Goal: Information Seeking & Learning: Learn about a topic

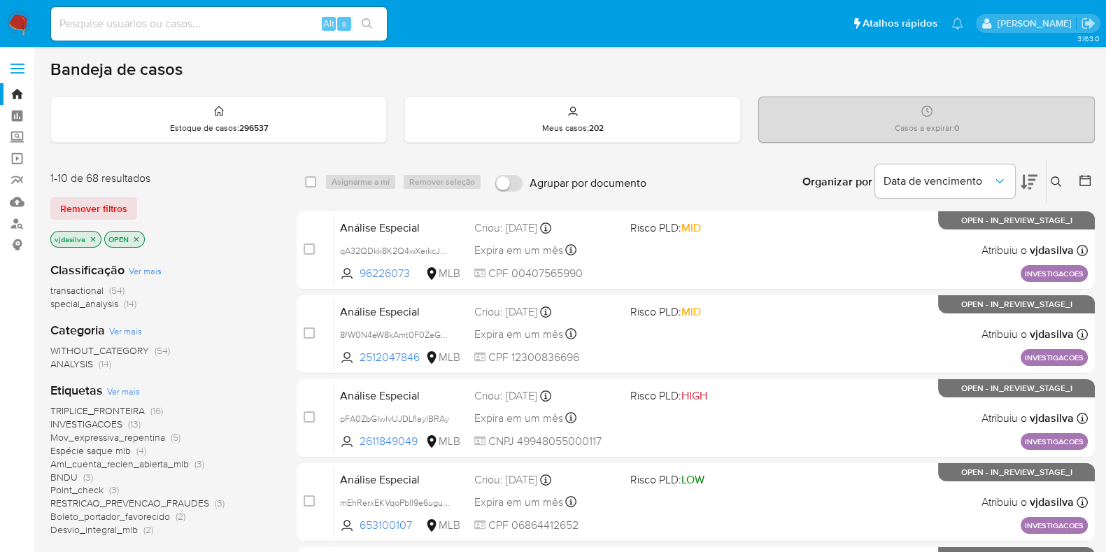
click at [136, 410] on span "TRIPLICE_FRONTEIRA" at bounding box center [97, 410] width 94 height 14
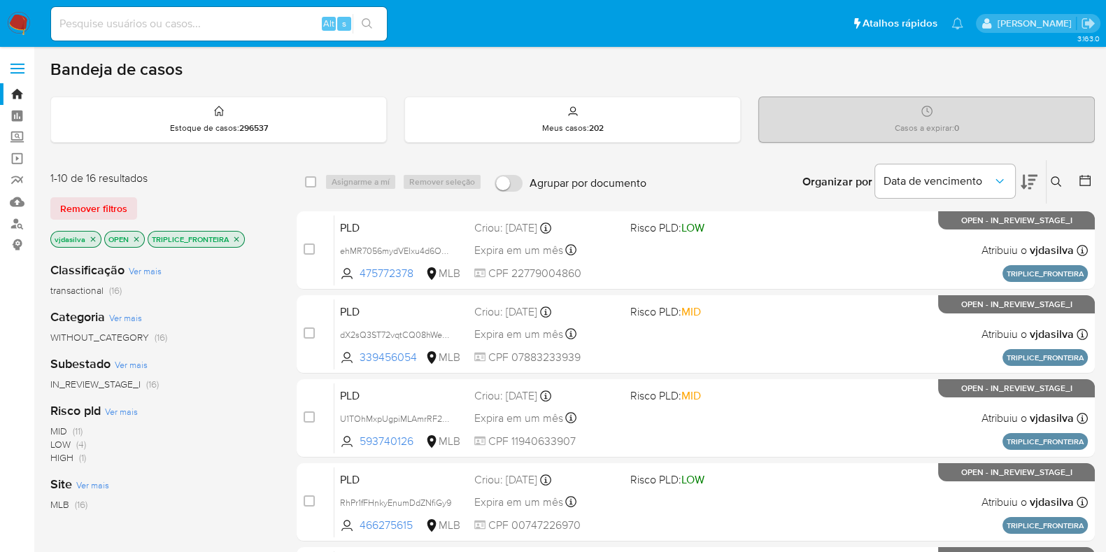
click at [238, 239] on icon "close-filter" at bounding box center [236, 239] width 8 height 8
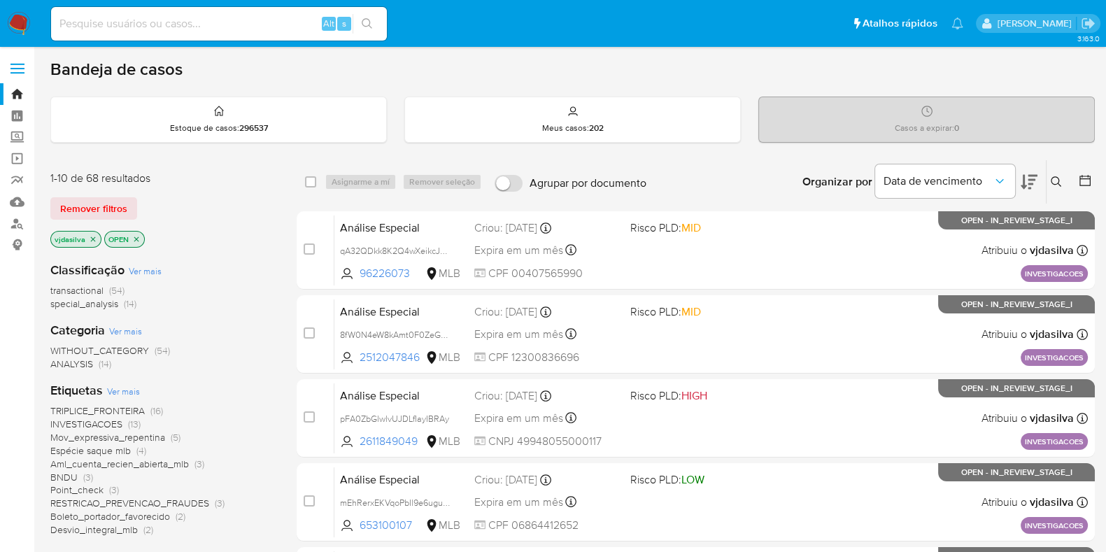
click at [105, 424] on span "INVESTIGACOES" at bounding box center [86, 424] width 72 height 14
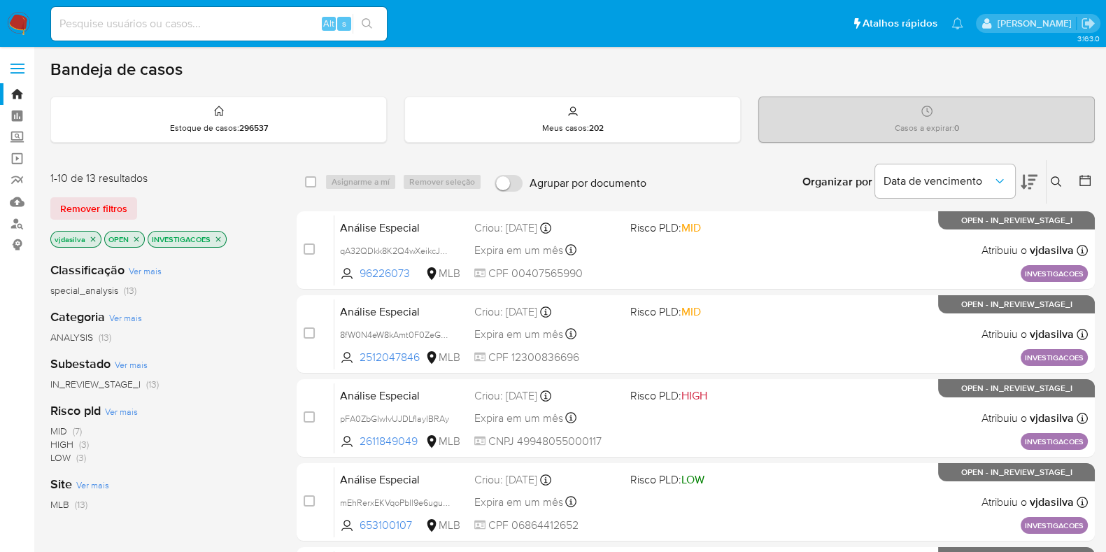
click at [1023, 180] on icon at bounding box center [1028, 182] width 17 height 15
click at [217, 239] on icon "close-filter" at bounding box center [218, 239] width 8 height 8
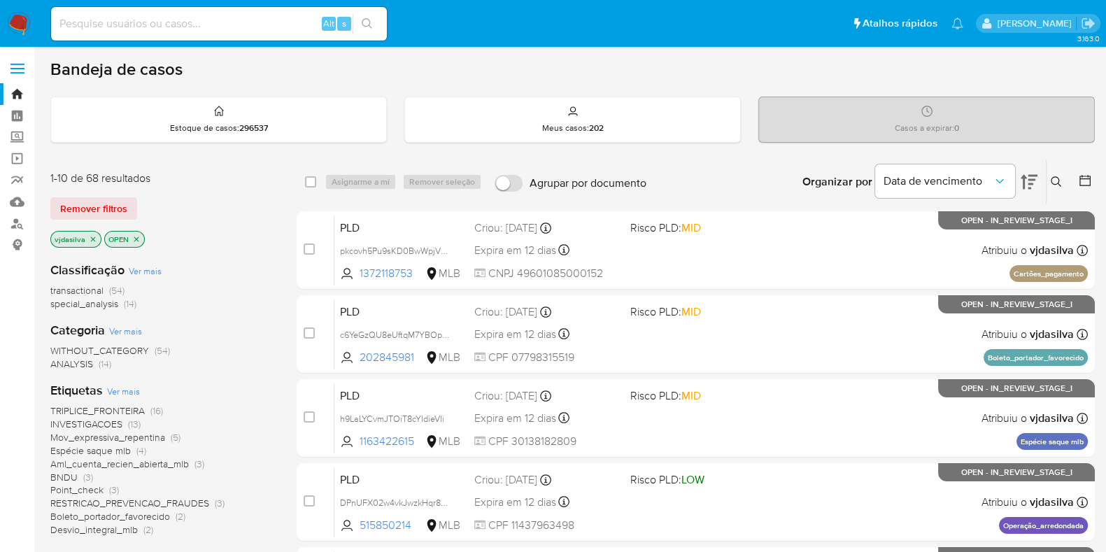
click at [142, 438] on span "Mov_expressiva_repentina" at bounding box center [107, 437] width 115 height 14
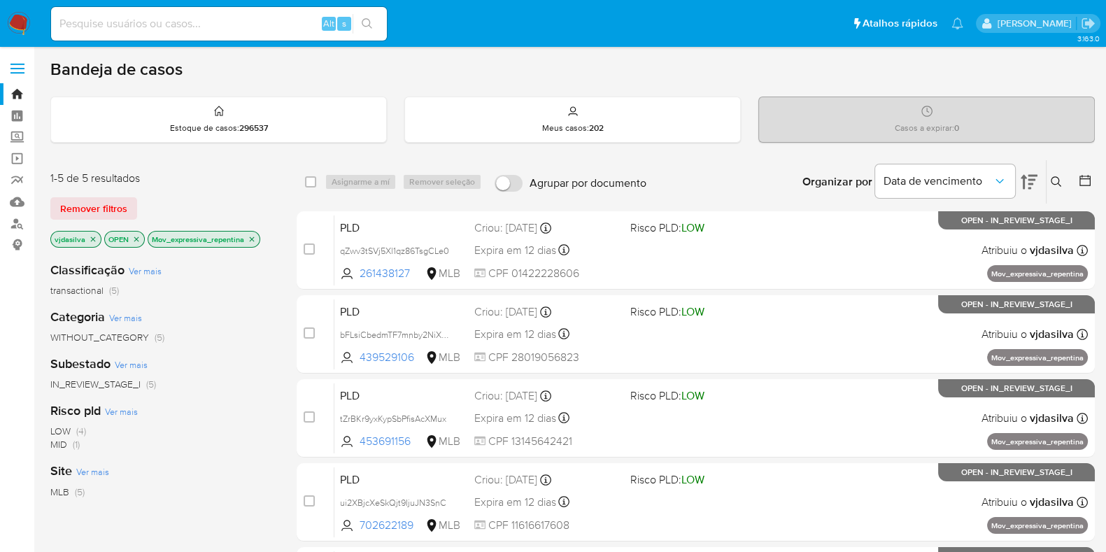
click at [1036, 180] on icon at bounding box center [1028, 181] width 17 height 17
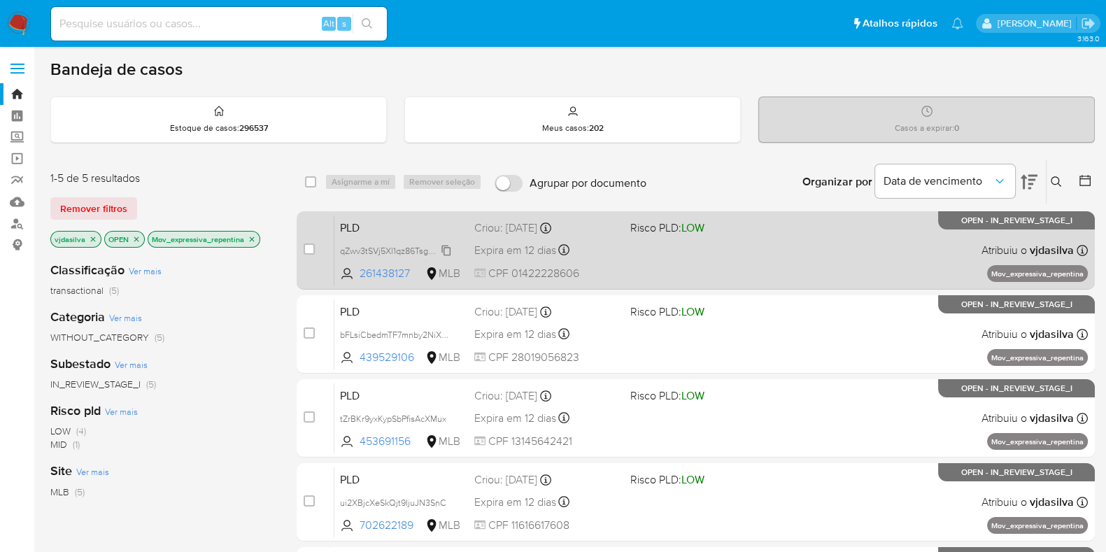
click at [445, 249] on span "qZwv3tSVj5Xl1qz86TsgCLe0" at bounding box center [394, 249] width 109 height 15
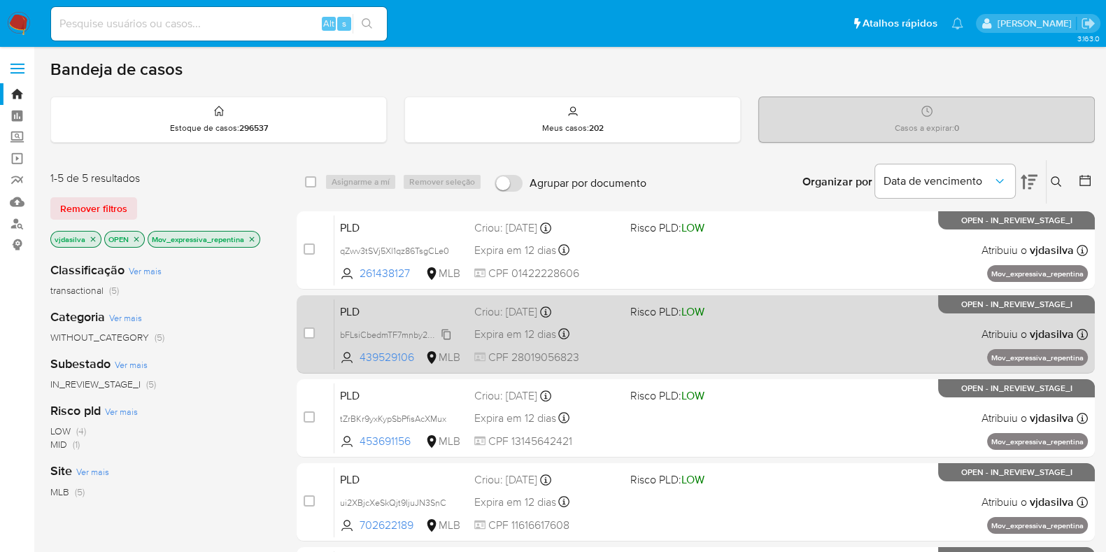
click at [449, 334] on span "bFLsiCbedmTF7mnby2NiXhmE" at bounding box center [399, 333] width 118 height 15
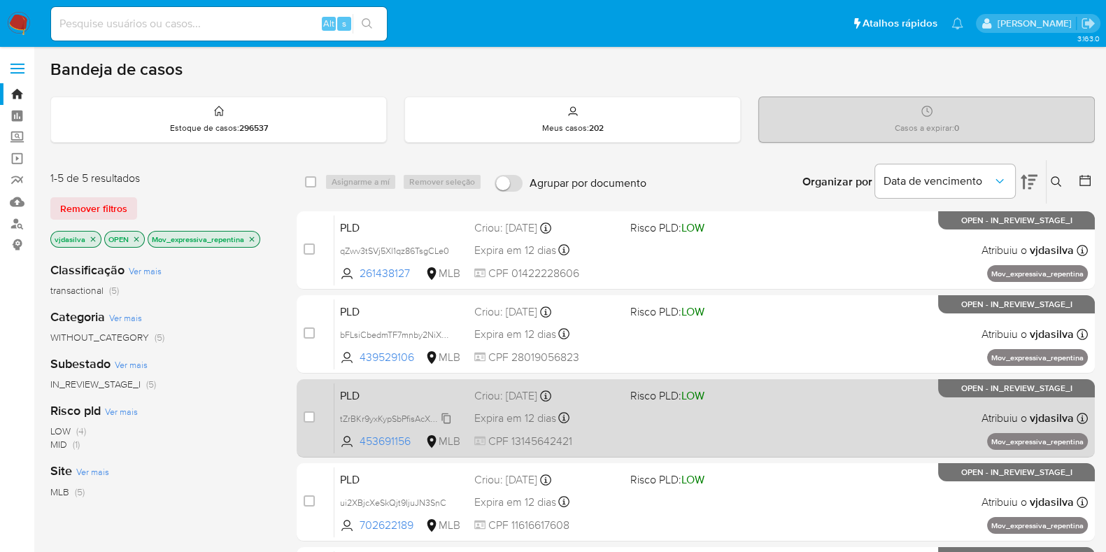
click at [445, 417] on span "tZrBKr9yxKypSbPfisAcXMux" at bounding box center [393, 417] width 106 height 15
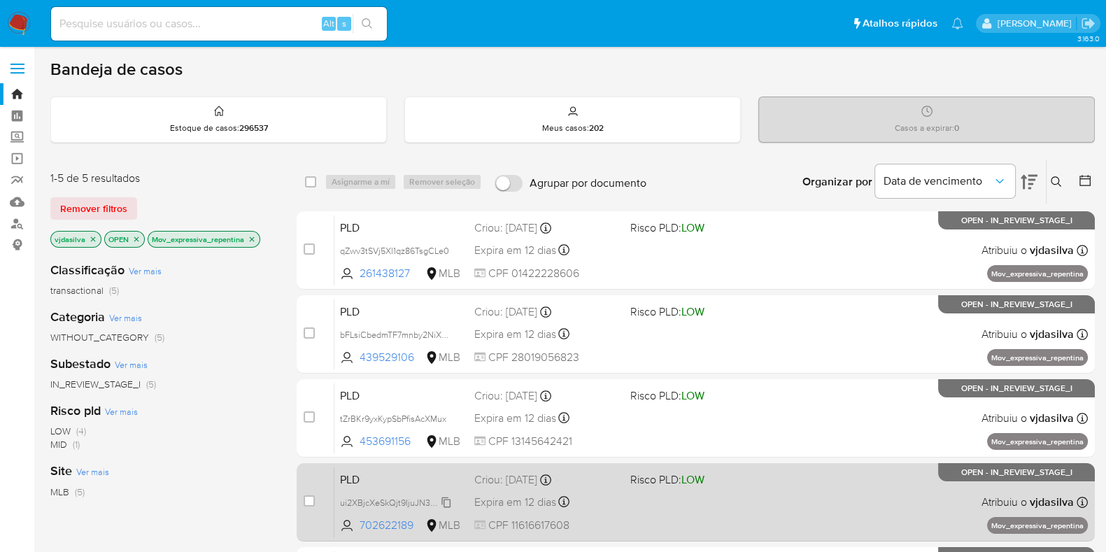
click at [444, 501] on span "ui2XBjcXeSkQjt9IjuJN3SnC" at bounding box center [393, 501] width 106 height 15
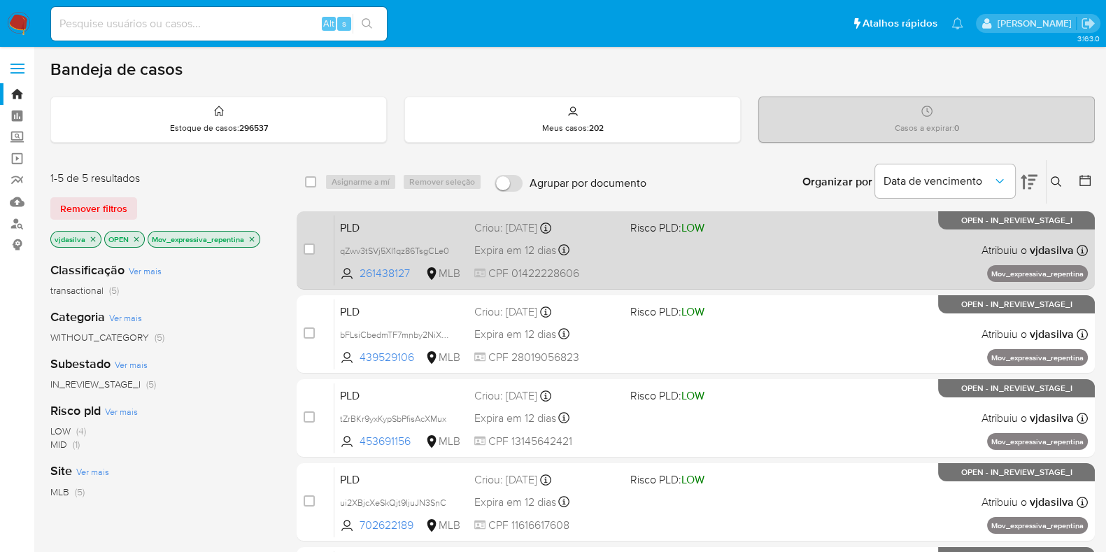
click at [765, 250] on div "PLD qZwv3tSVj5Xl1qz86TsgCLe0 261438127 MLB Risco PLD: LOW Criou: 12/09/2025 Cri…" at bounding box center [710, 250] width 753 height 71
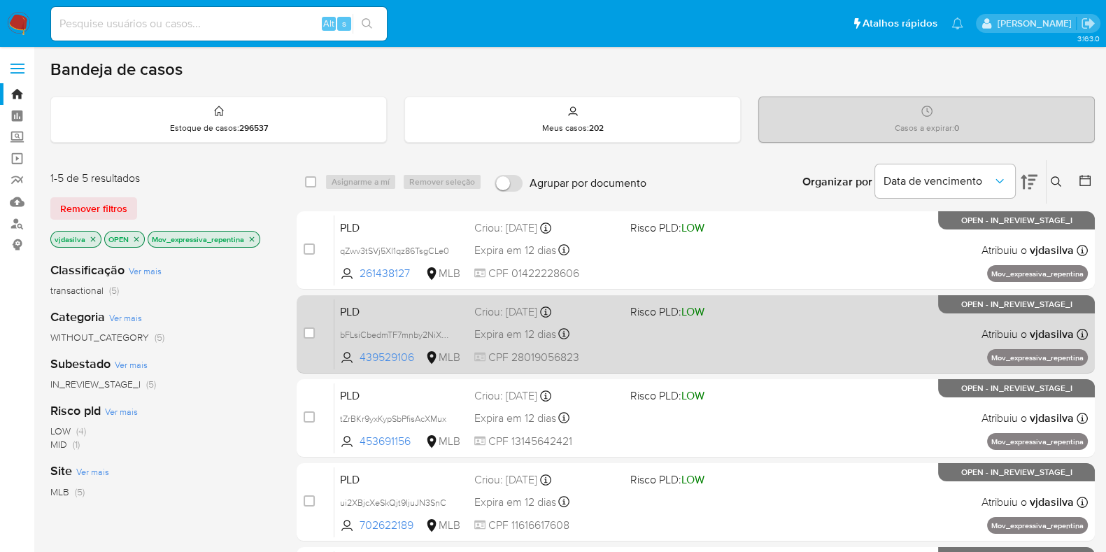
click at [794, 327] on div "PLD bFLsiCbedmTF7mnby2NiXhmE 439529106 MLB Risco PLD: LOW Criou: 12/09/2025 Cri…" at bounding box center [710, 334] width 753 height 71
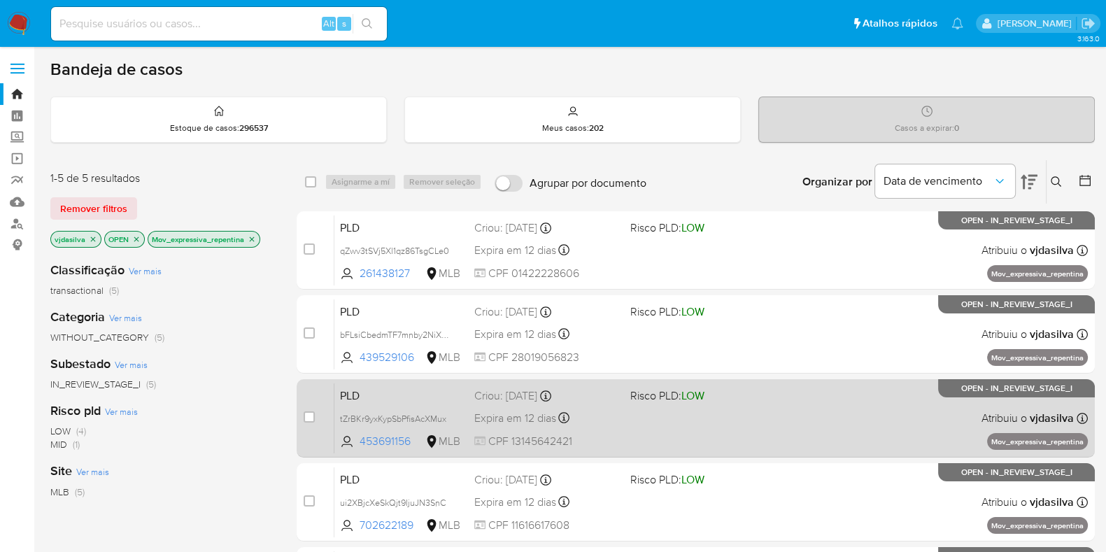
click at [812, 407] on div "PLD tZrBKr9yxKypSbPfisAcXMux 453691156 MLB Risco PLD: LOW Criou: 12/09/2025 Cri…" at bounding box center [710, 418] width 753 height 71
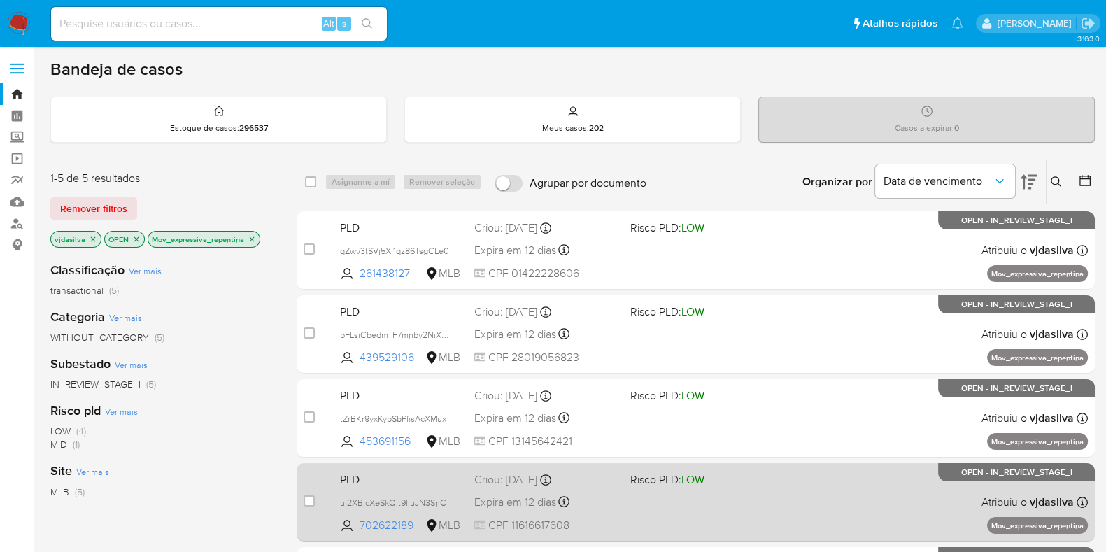
click at [864, 501] on div "PLD ui2XBjcXeSkQjt9IjuJN3SnC 702622189 MLB Risco PLD: LOW Criou: 12/09/2025 Cri…" at bounding box center [710, 501] width 753 height 71
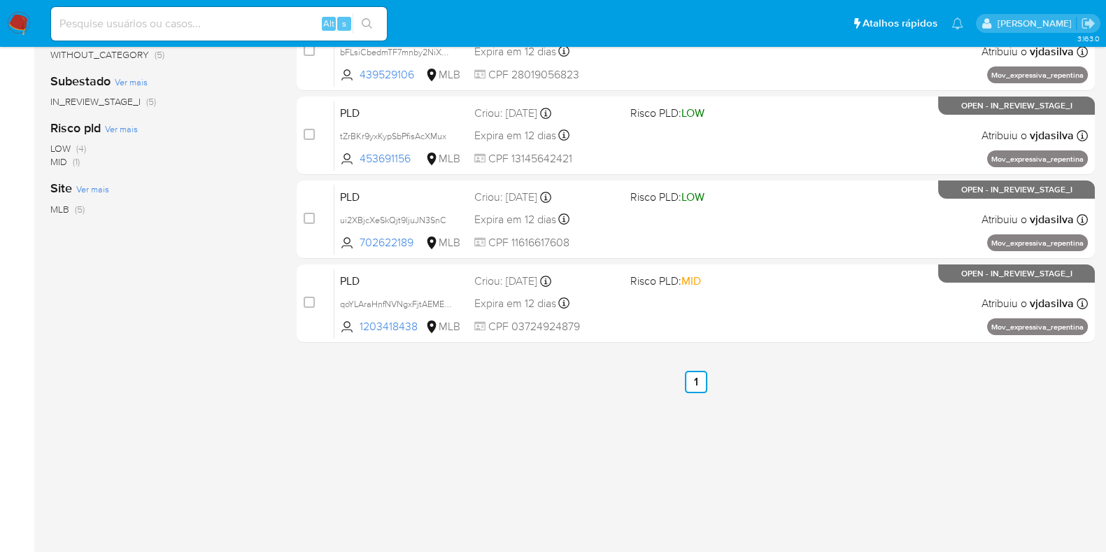
scroll to position [299, 0]
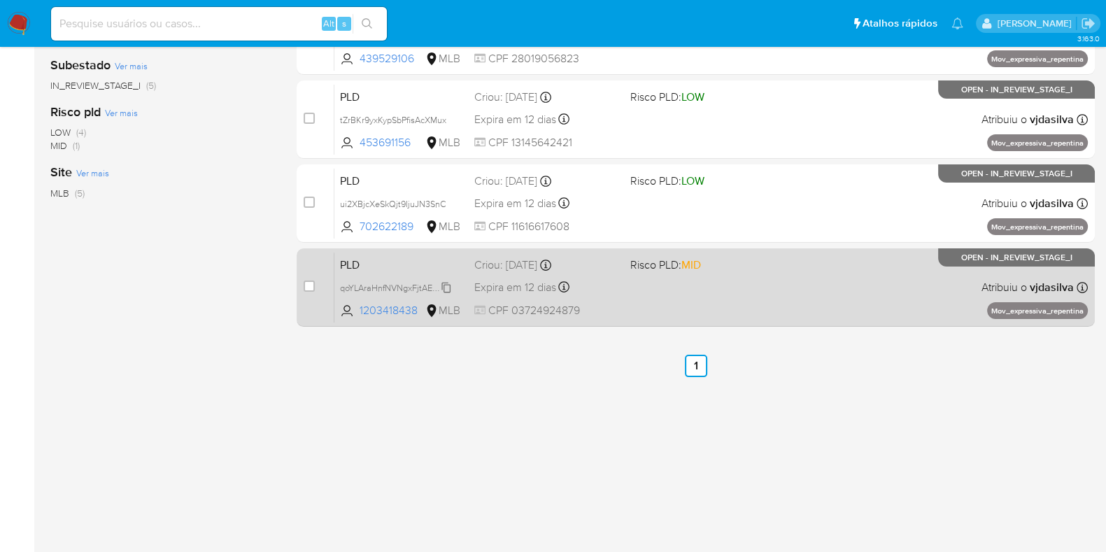
click at [448, 285] on span "qoYLAraHnfNVNgxFjtAEMEC0" at bounding box center [398, 286] width 116 height 15
click at [845, 289] on div "PLD qoYLAraHnfNVNgxFjtAEMEC0 Copiado Copiado 1203418438 MLB Risco PLD: MID Crio…" at bounding box center [710, 287] width 753 height 71
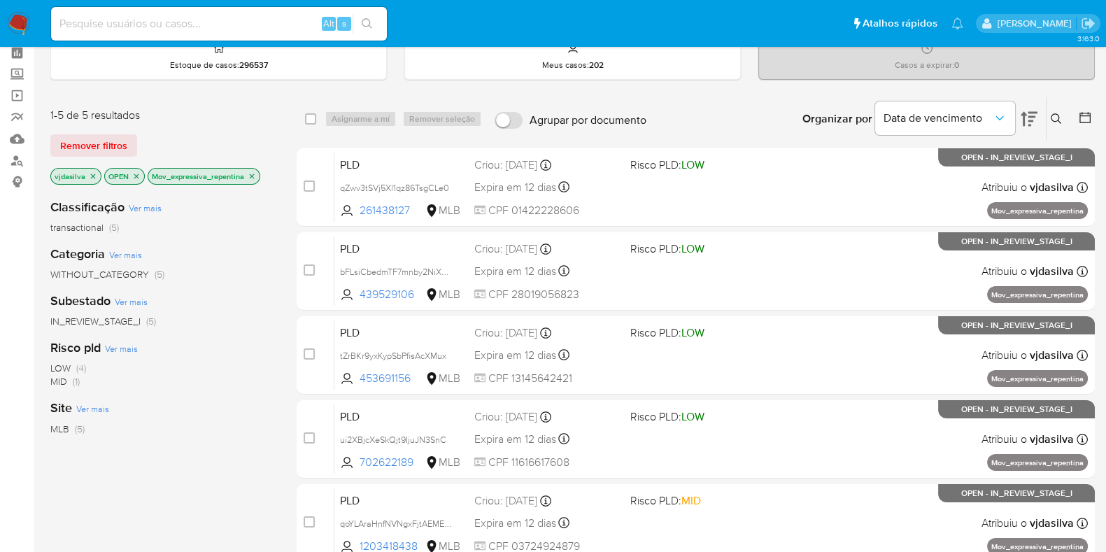
scroll to position [0, 0]
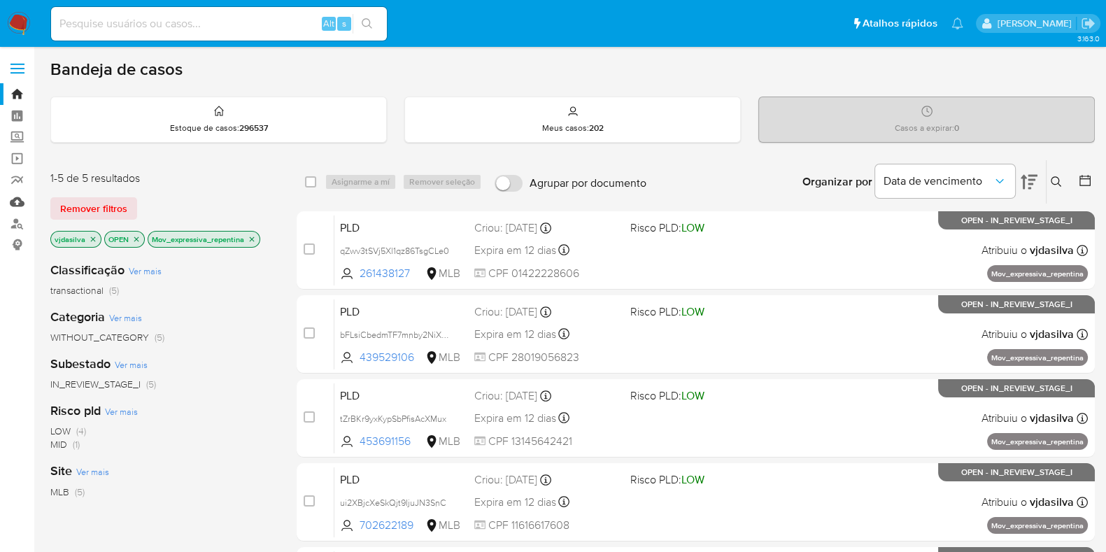
click at [17, 202] on link "Mulan" at bounding box center [83, 202] width 166 height 22
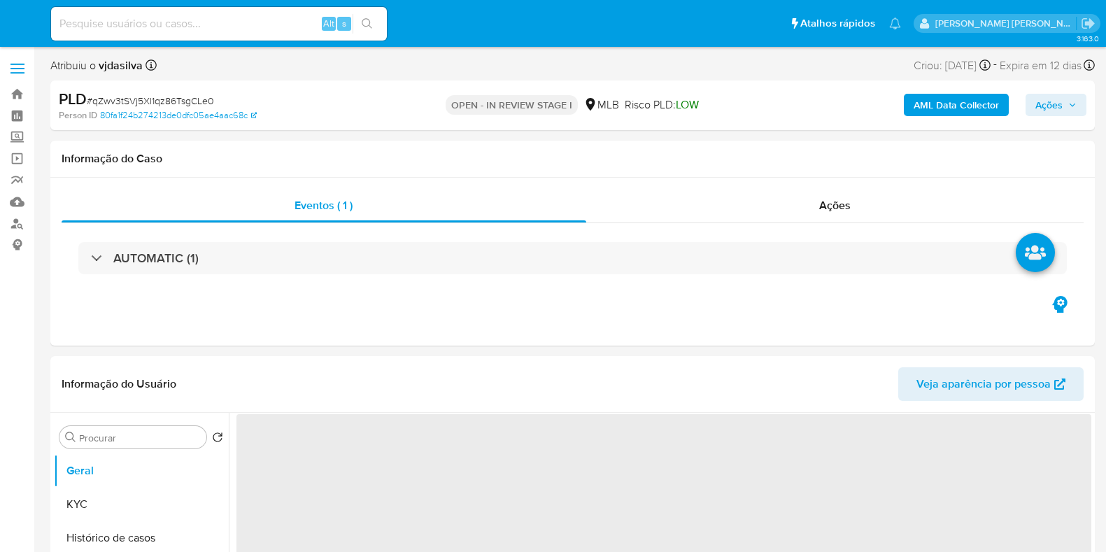
select select "10"
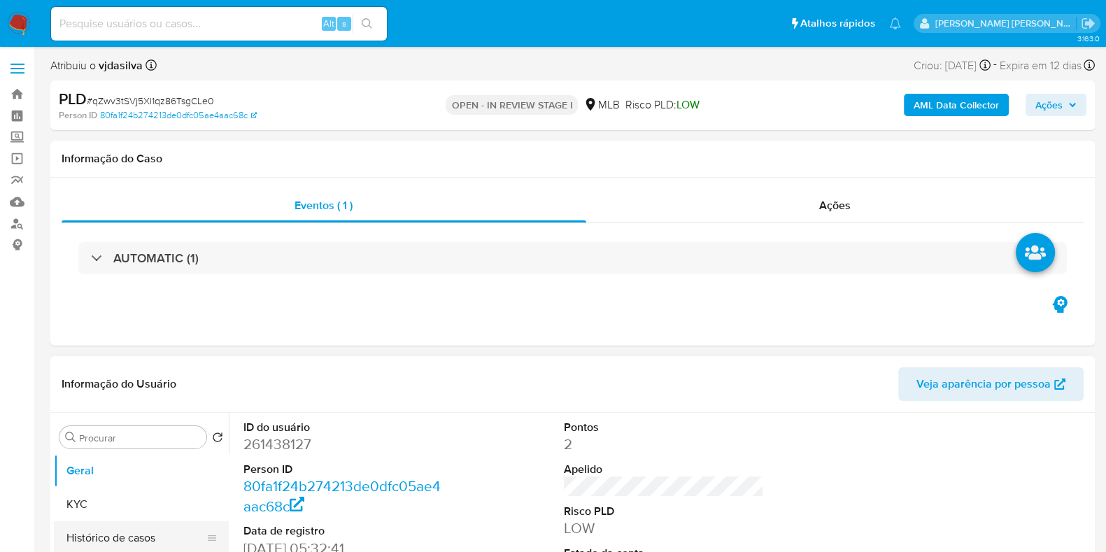
click at [141, 536] on button "Histórico de casos" at bounding box center [136, 538] width 164 height 34
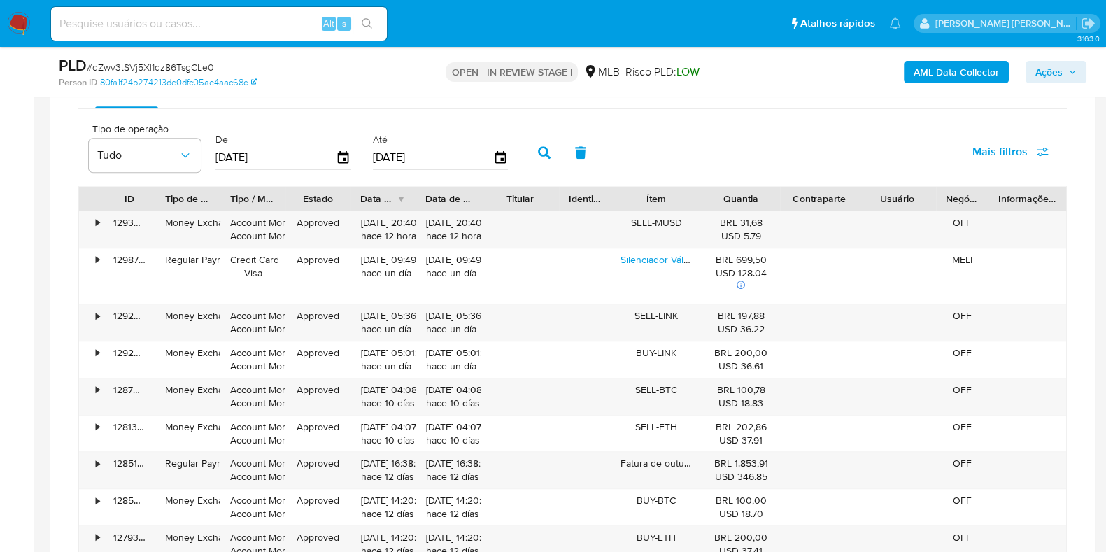
scroll to position [1202, 0]
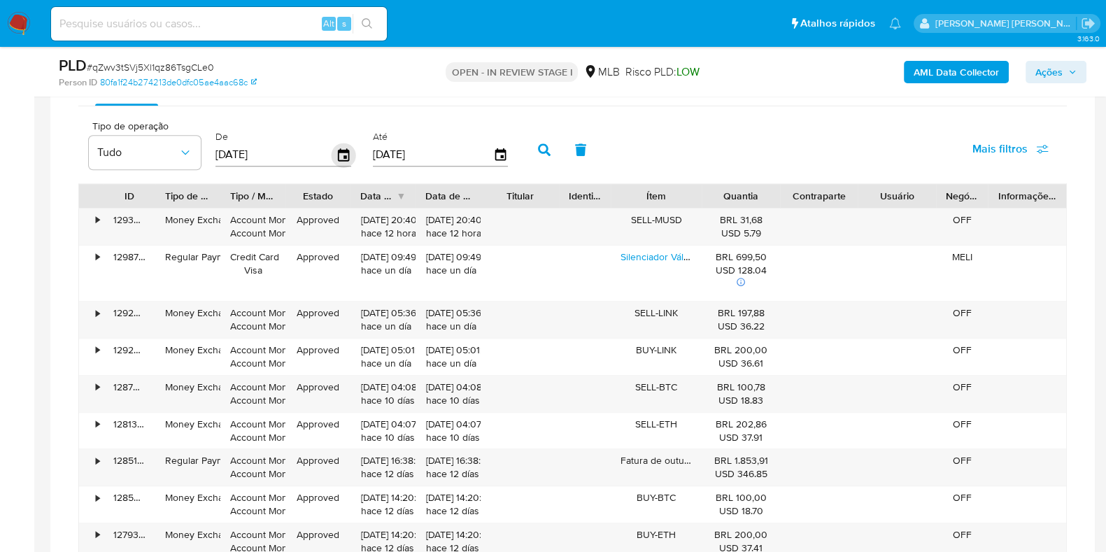
click at [344, 152] on icon "button" at bounding box center [343, 155] width 24 height 24
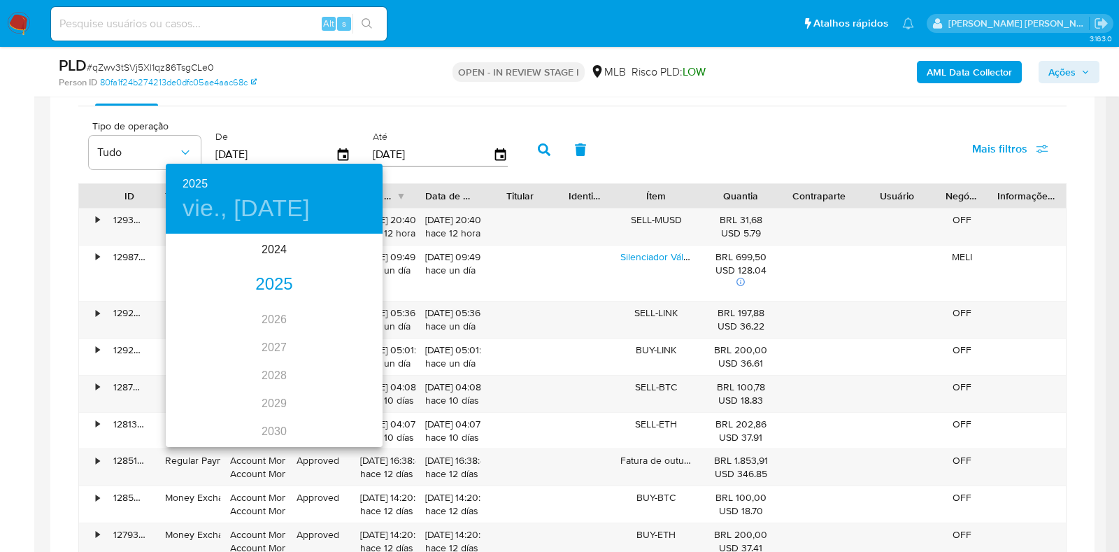
click at [280, 285] on div "2025" at bounding box center [274, 285] width 217 height 28
click at [285, 321] on div "may." at bounding box center [274, 314] width 72 height 52
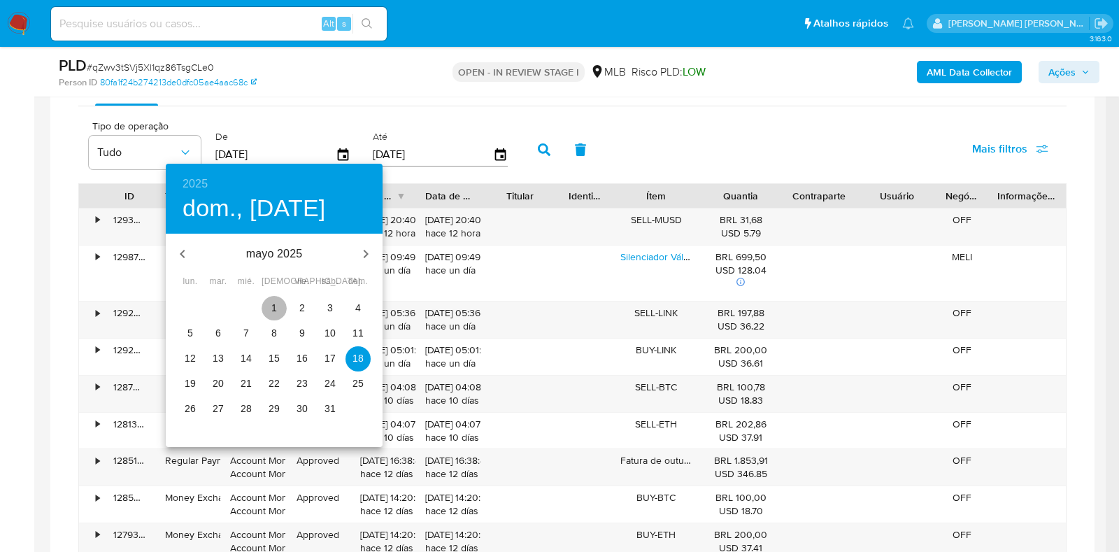
click at [280, 310] on span "1" at bounding box center [274, 308] width 25 height 14
type input "01/05/2025"
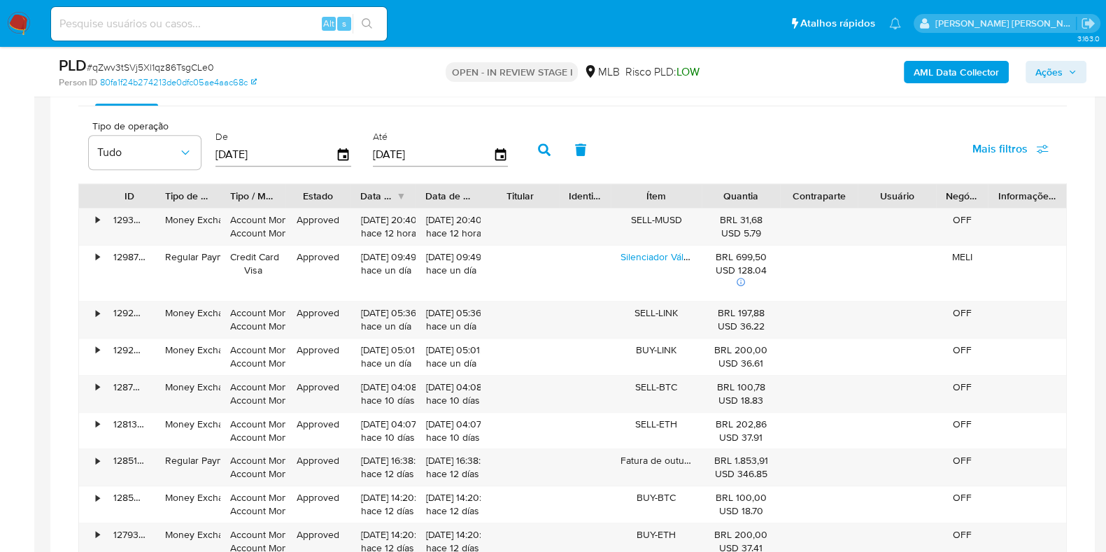
click at [541, 155] on button "button" at bounding box center [544, 150] width 36 height 34
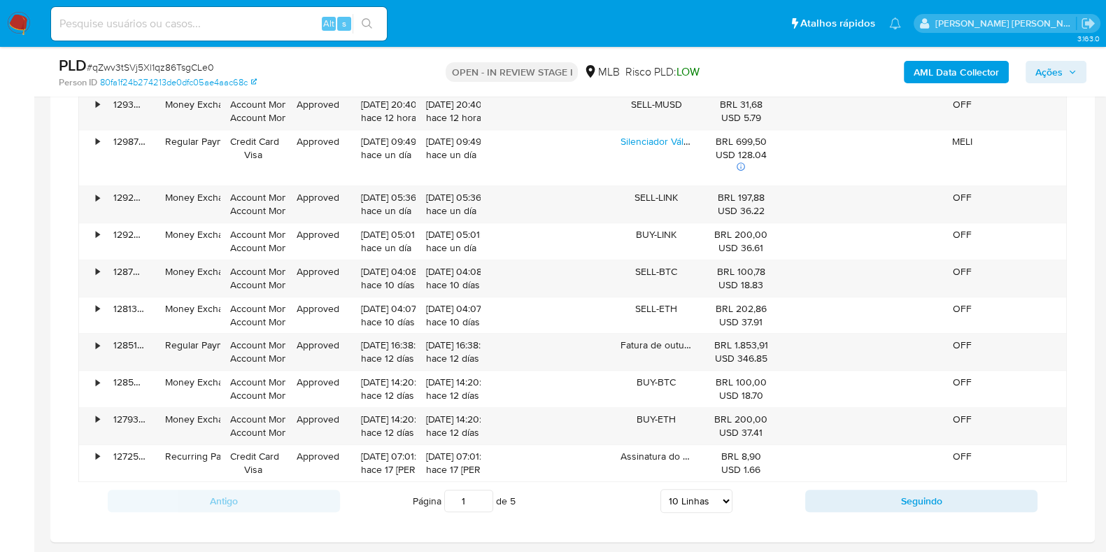
scroll to position [1323, 0]
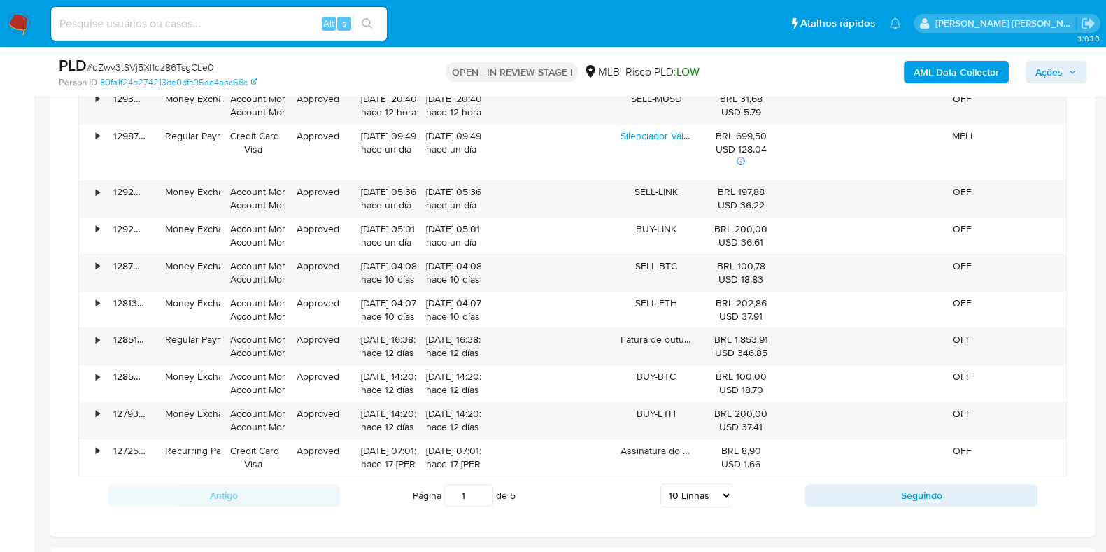
click at [700, 496] on select "5 Linhas 10 Linhas 20 Linhas 25 Linhas 50 Linhas 100 Linhas" at bounding box center [696, 495] width 72 height 24
click at [694, 485] on select "5 Linhas 10 Linhas 20 Linhas 25 Linhas 50 Linhas 100 Linhas" at bounding box center [696, 495] width 72 height 24
select select "100"
click at [660, 483] on select "5 Linhas 10 Linhas 20 Linhas 25 Linhas 50 Linhas 100 Linhas" at bounding box center [696, 495] width 72 height 24
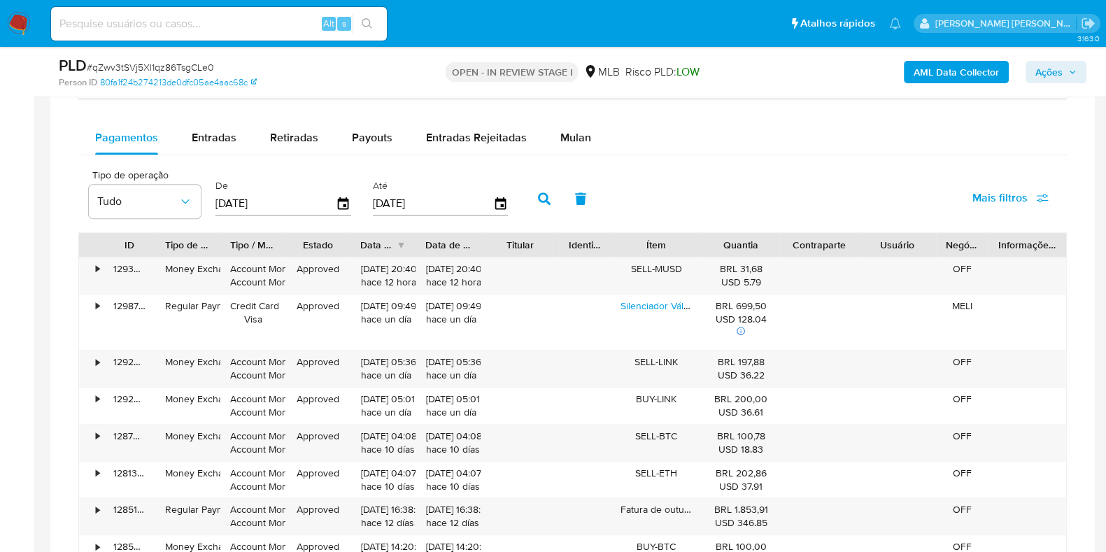
scroll to position [1136, 0]
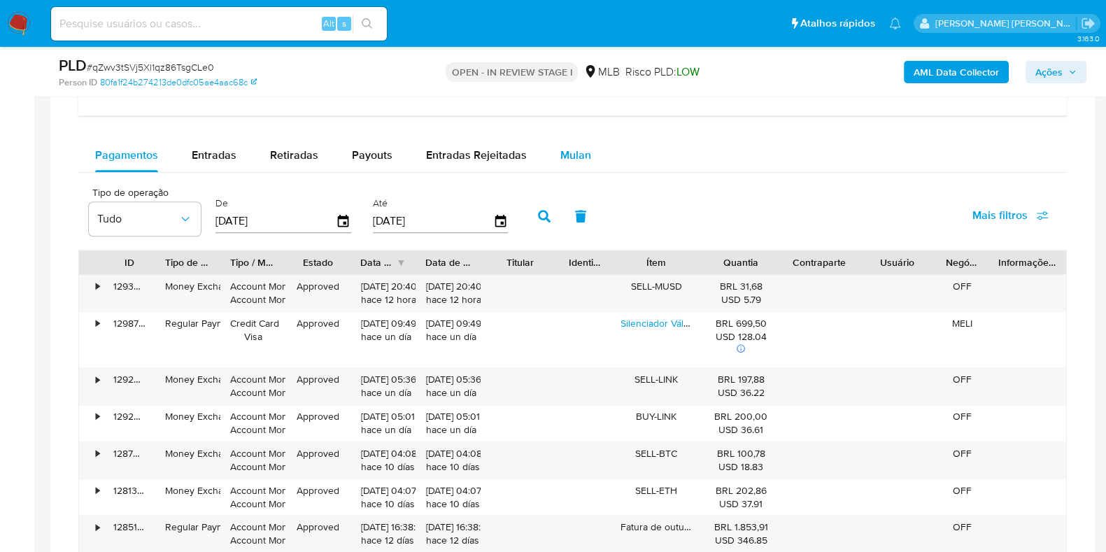
click at [570, 150] on span "Mulan" at bounding box center [575, 155] width 31 height 16
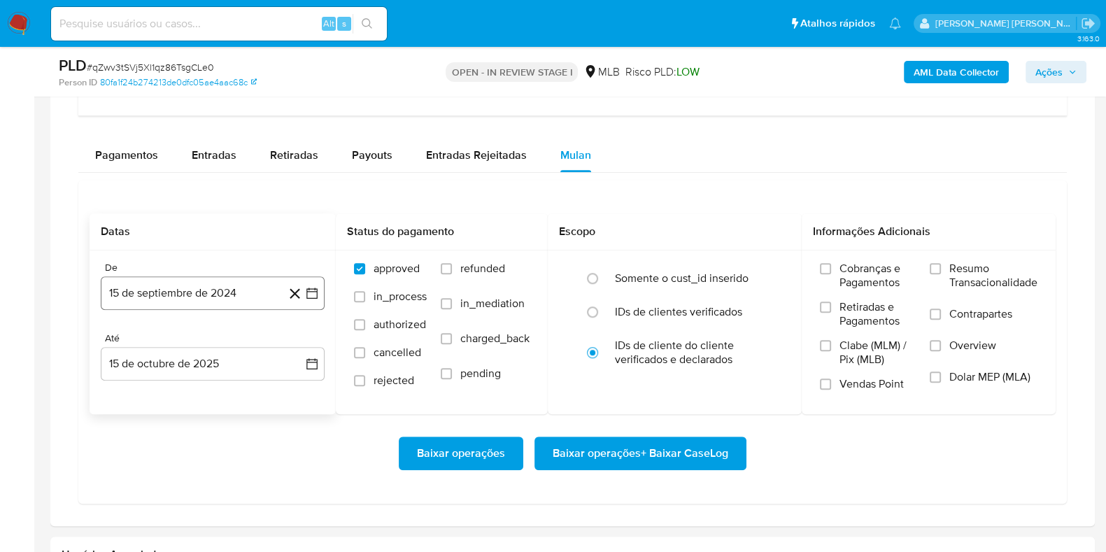
click at [209, 287] on button "15 de septiembre de 2024" at bounding box center [213, 293] width 224 height 34
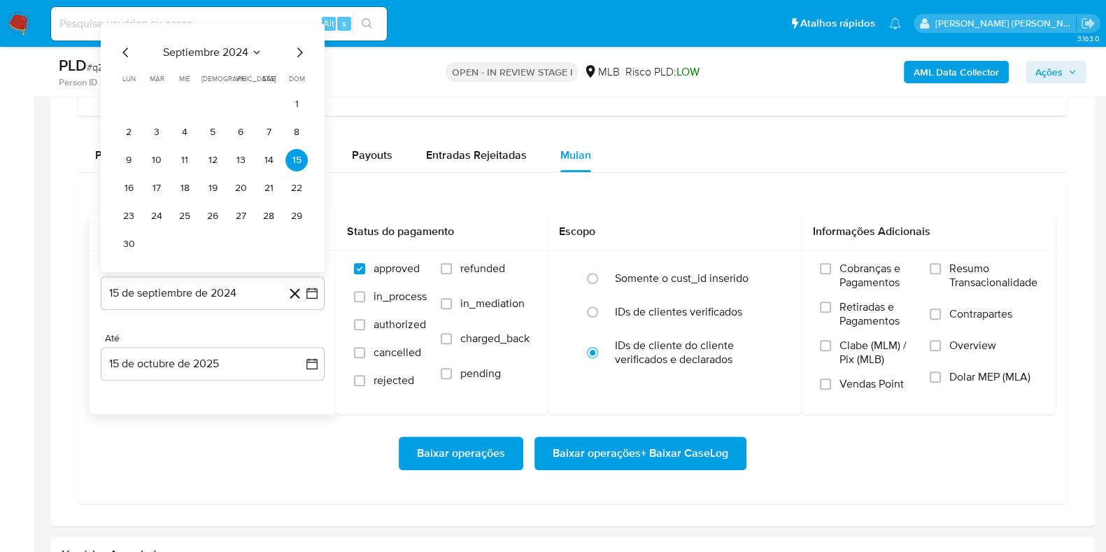
click at [218, 48] on span "septiembre 2024" at bounding box center [205, 52] width 85 height 14
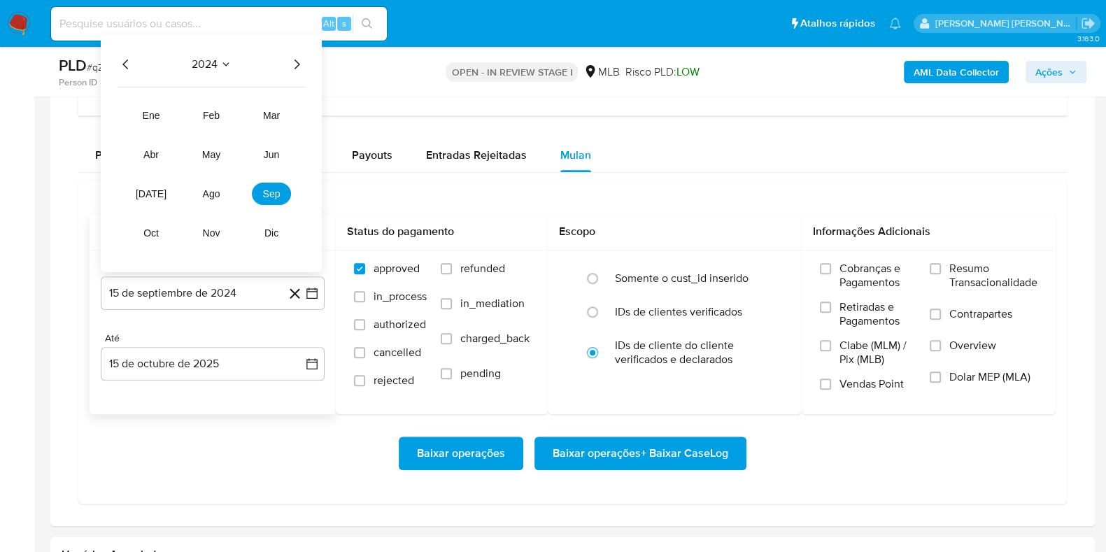
click at [295, 59] on icon "Año siguiente" at bounding box center [296, 64] width 17 height 17
click at [219, 113] on span "feb" at bounding box center [211, 115] width 17 height 11
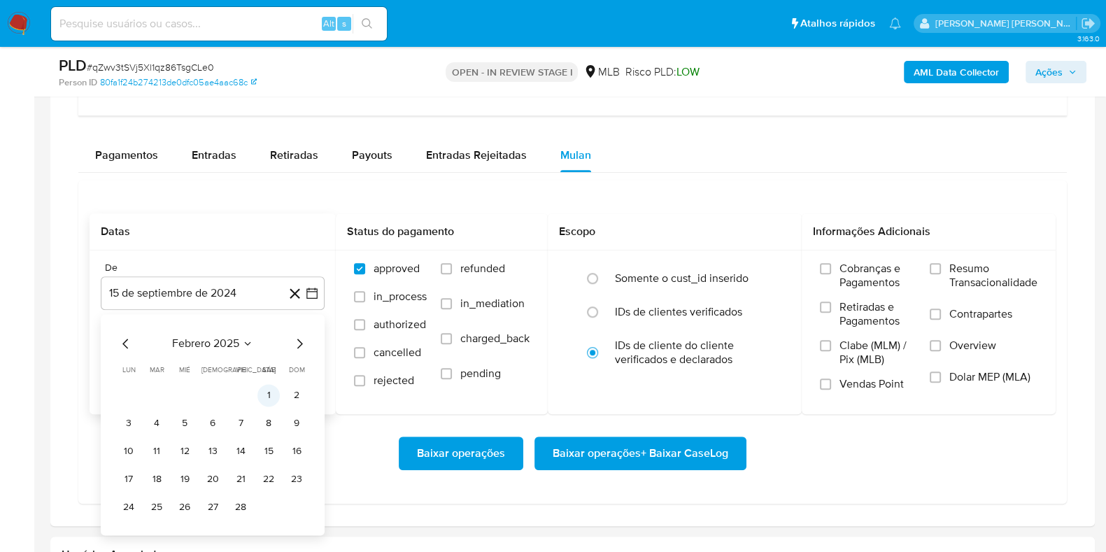
click at [263, 387] on button "1" at bounding box center [268, 395] width 22 height 22
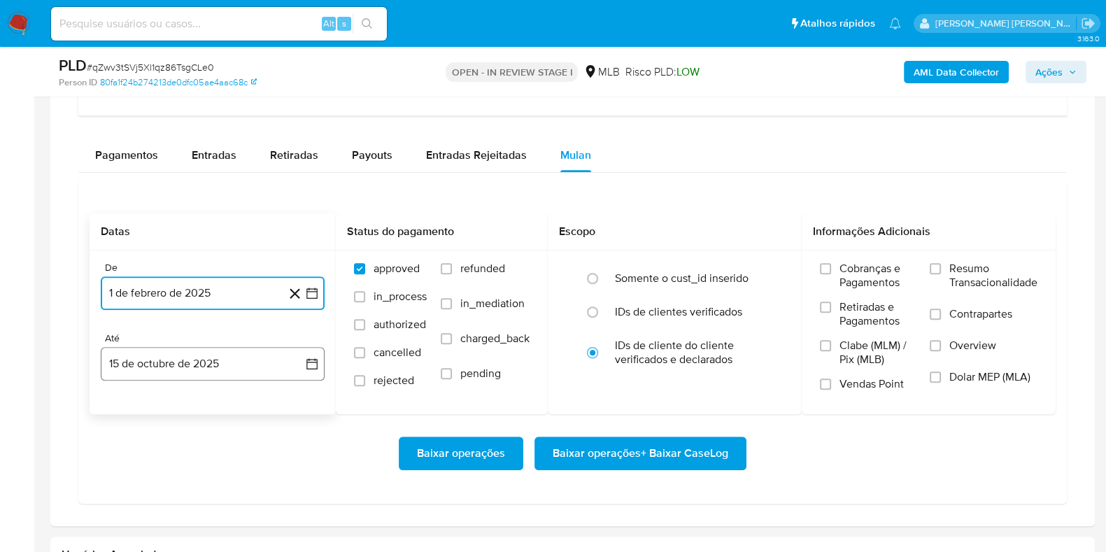
click at [231, 365] on button "15 de octubre de 2025" at bounding box center [213, 364] width 224 height 34
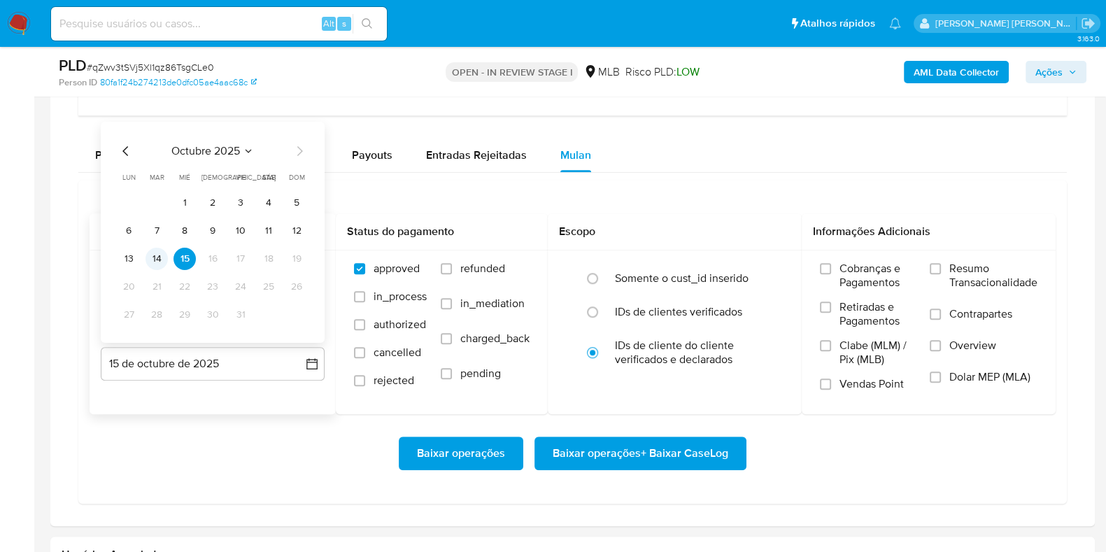
click at [161, 255] on button "14" at bounding box center [156, 259] width 22 height 22
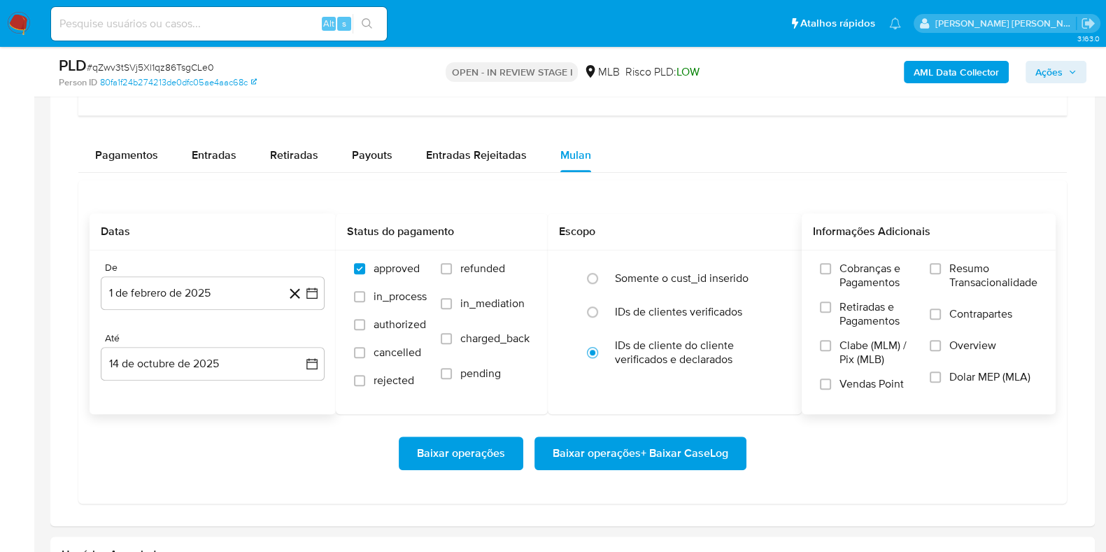
click at [951, 281] on span "Resumo Transacionalidade" at bounding box center [993, 276] width 88 height 28
click at [941, 274] on input "Resumo Transacionalidade" at bounding box center [934, 268] width 11 height 11
click at [945, 315] on label "Contrapartes" at bounding box center [983, 322] width 108 height 31
click at [941, 315] on input "Contrapartes" at bounding box center [934, 313] width 11 height 11
click at [644, 450] on span "Baixar operações + Baixar CaseLog" at bounding box center [640, 453] width 176 height 31
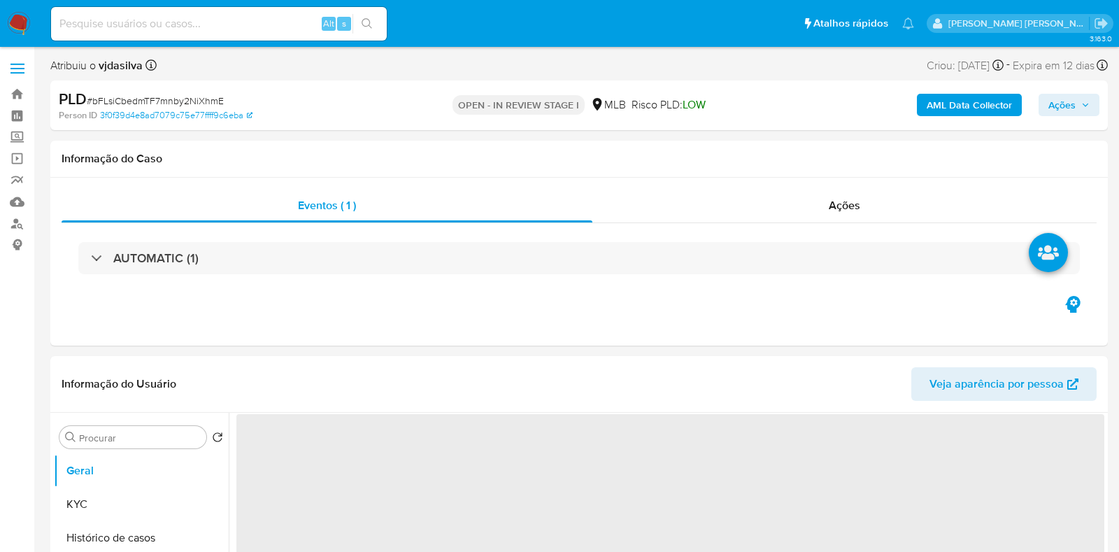
select select "10"
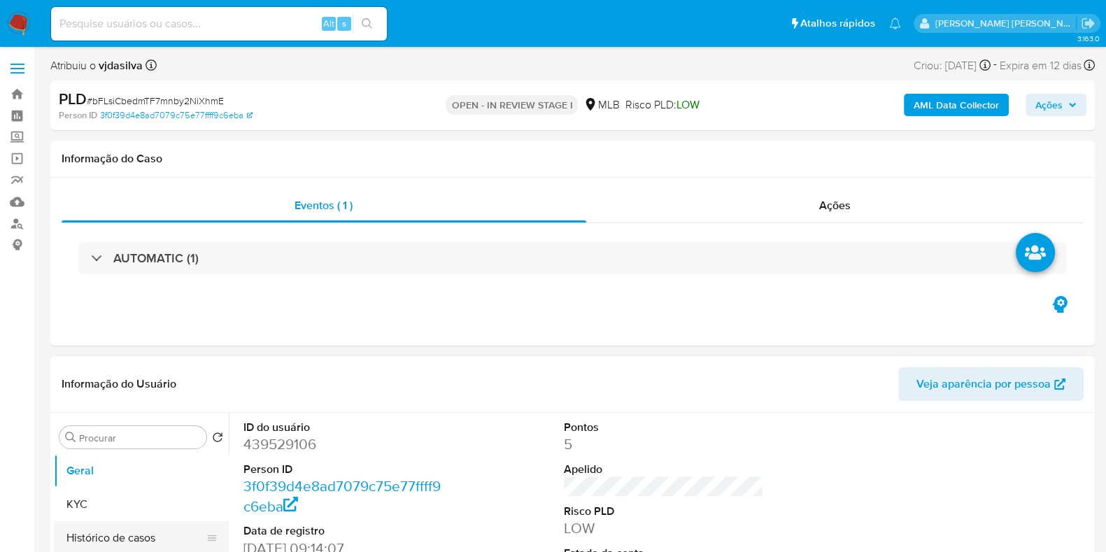
click at [103, 531] on button "Histórico de casos" at bounding box center [136, 538] width 164 height 34
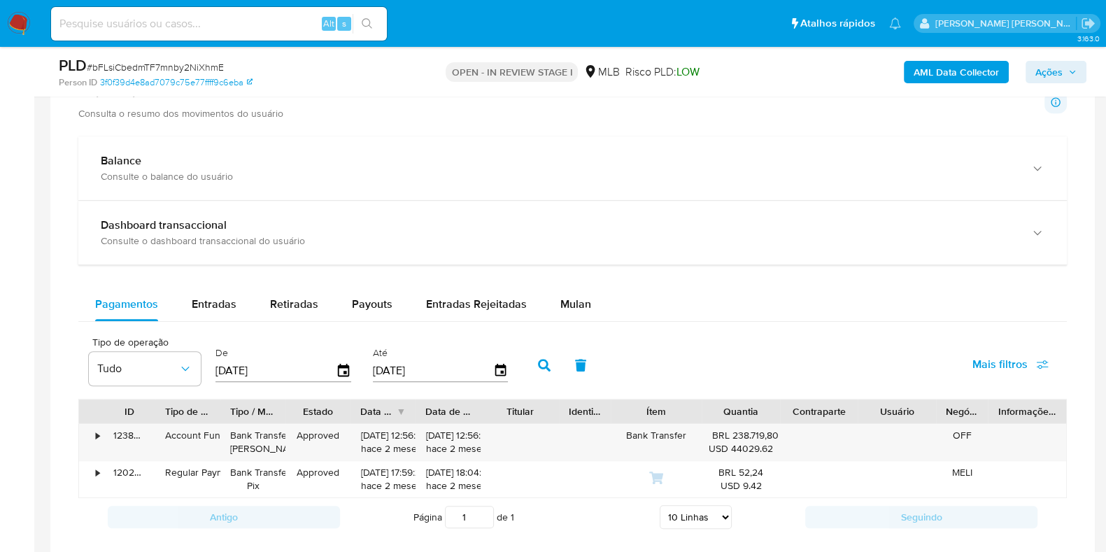
scroll to position [936, 0]
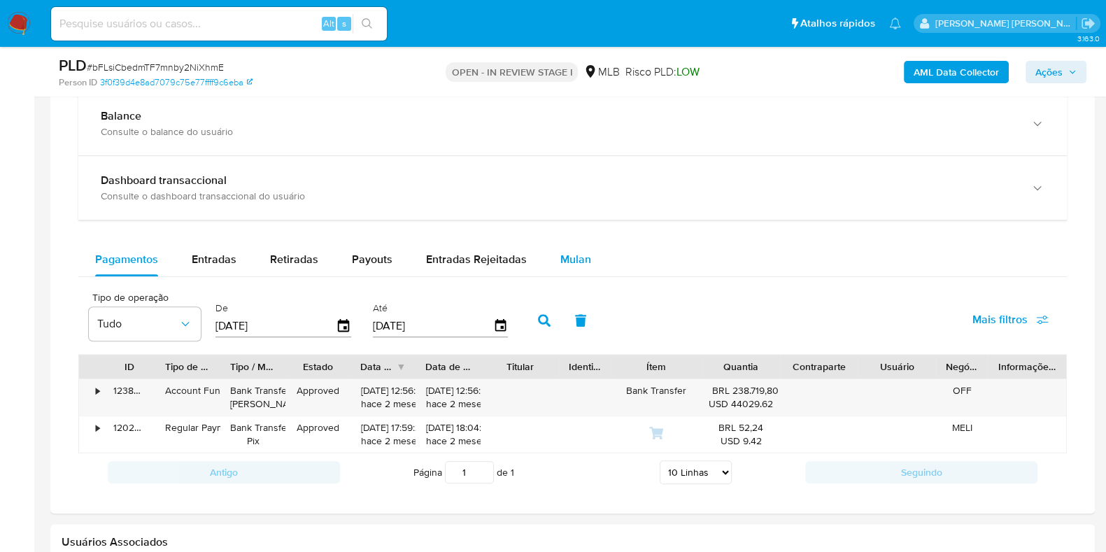
click at [575, 257] on span "Mulan" at bounding box center [575, 259] width 31 height 16
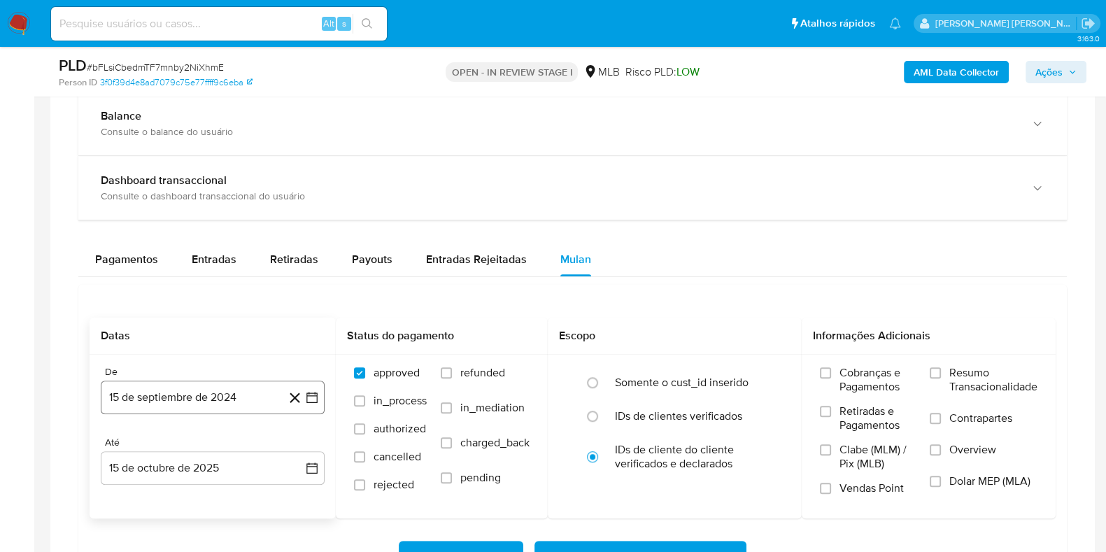
click at [224, 392] on button "15 de septiembre de 2024" at bounding box center [213, 397] width 224 height 34
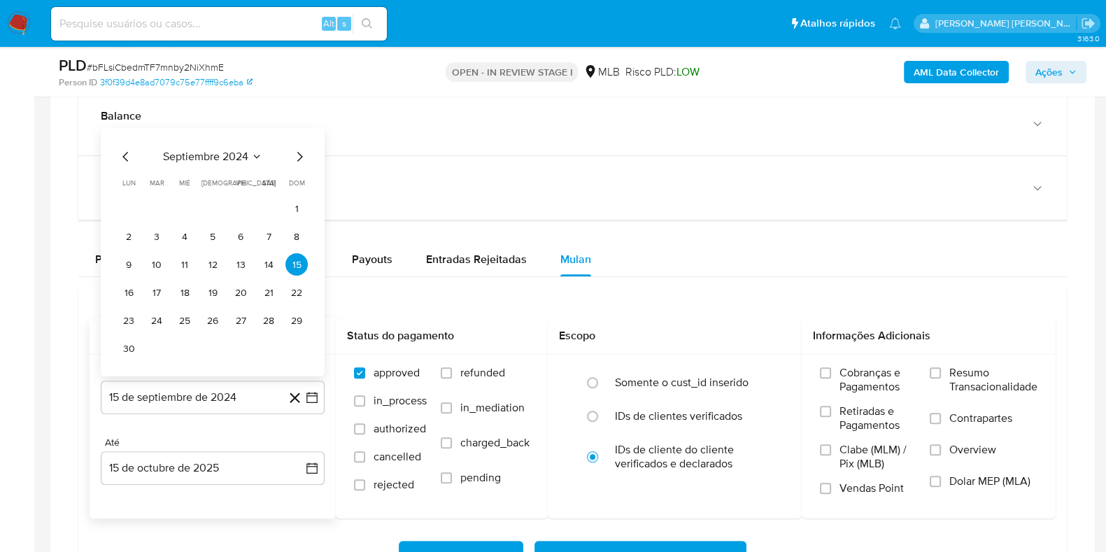
click at [233, 150] on span "septiembre 2024" at bounding box center [205, 157] width 85 height 14
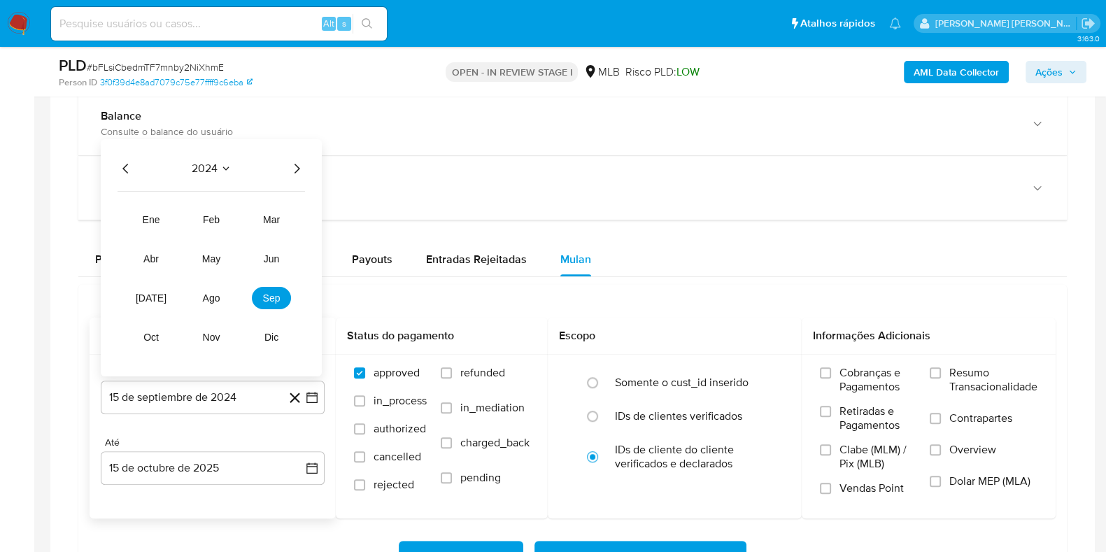
click at [294, 168] on icon "Año siguiente" at bounding box center [296, 168] width 17 height 17
click at [224, 218] on button "feb" at bounding box center [211, 219] width 39 height 22
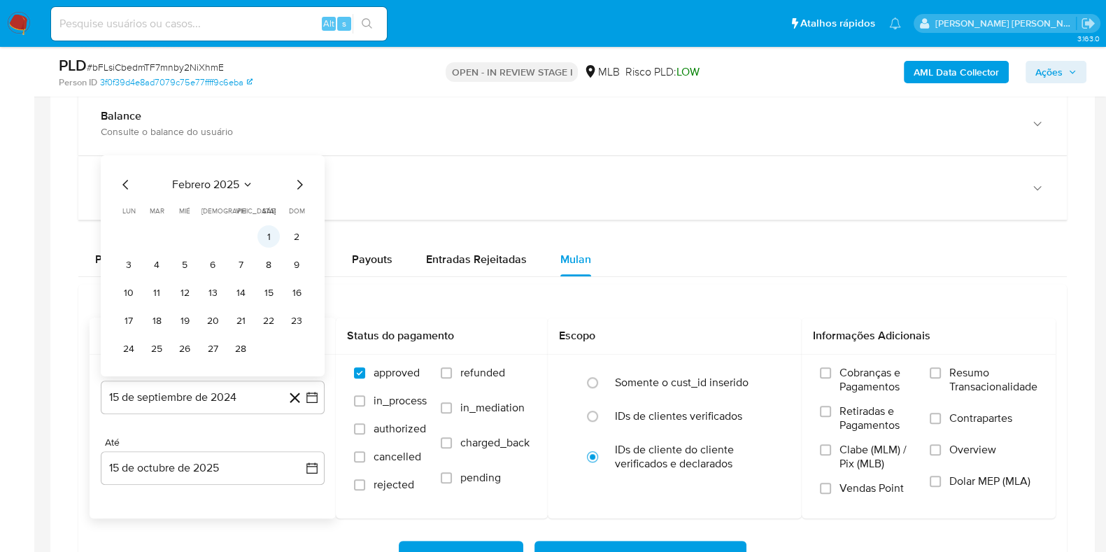
click at [272, 239] on button "1" at bounding box center [268, 236] width 22 height 22
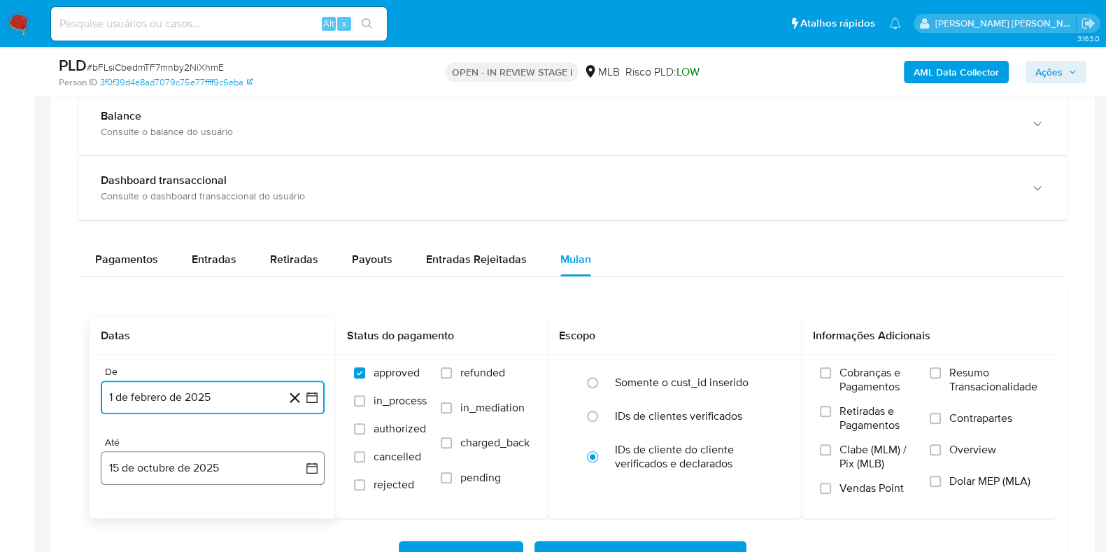
click at [180, 470] on button "15 de octubre de 2025" at bounding box center [213, 468] width 224 height 34
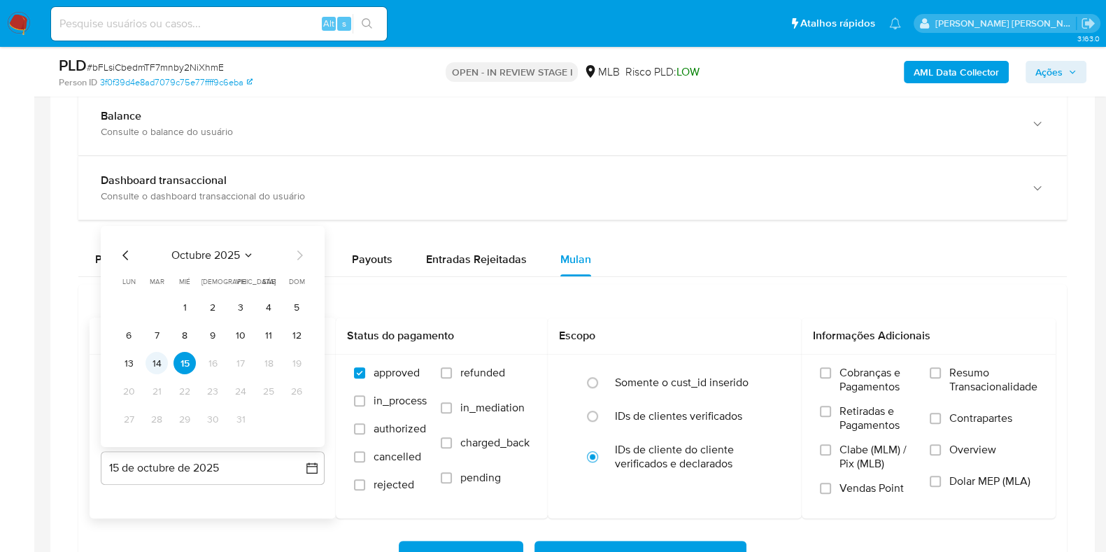
click at [157, 362] on button "14" at bounding box center [156, 363] width 22 height 22
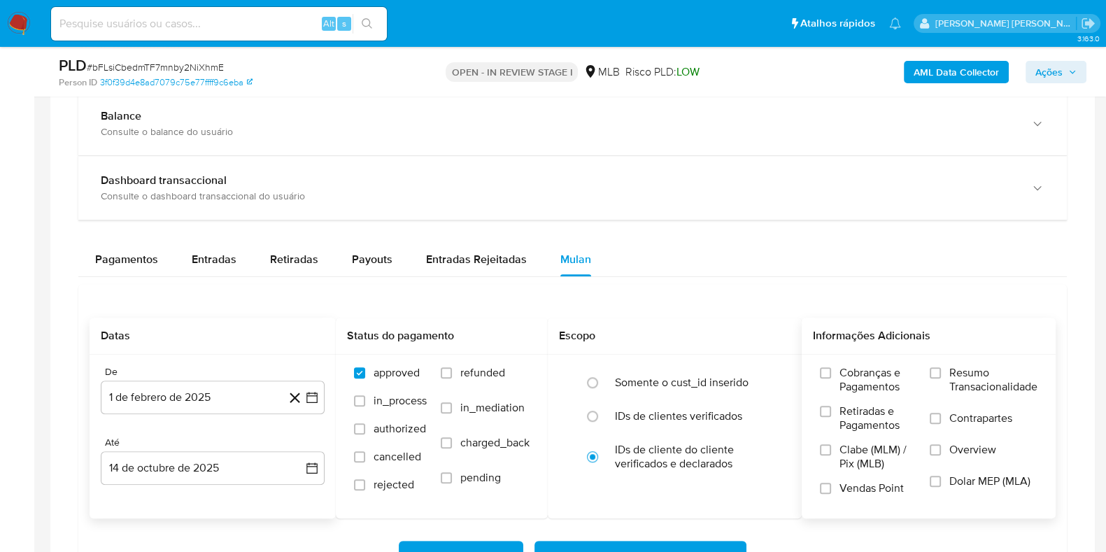
click at [989, 380] on span "Resumo Transacionalidade" at bounding box center [993, 380] width 88 height 28
click at [941, 378] on input "Resumo Transacionalidade" at bounding box center [934, 372] width 11 height 11
click at [973, 414] on span "Contrapartes" at bounding box center [980, 418] width 63 height 14
click at [941, 414] on input "Contrapartes" at bounding box center [934, 418] width 11 height 11
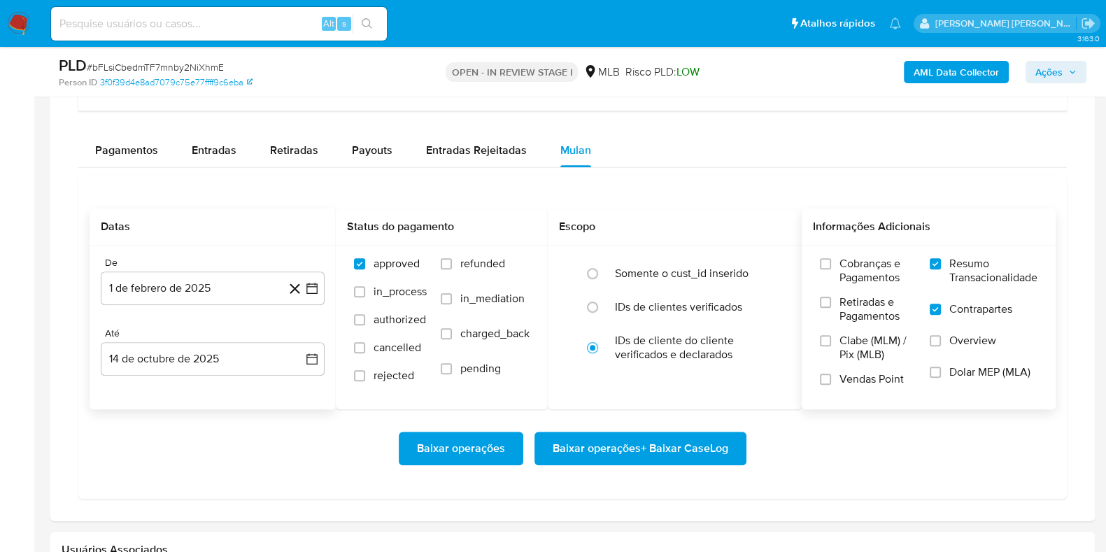
scroll to position [1050, 0]
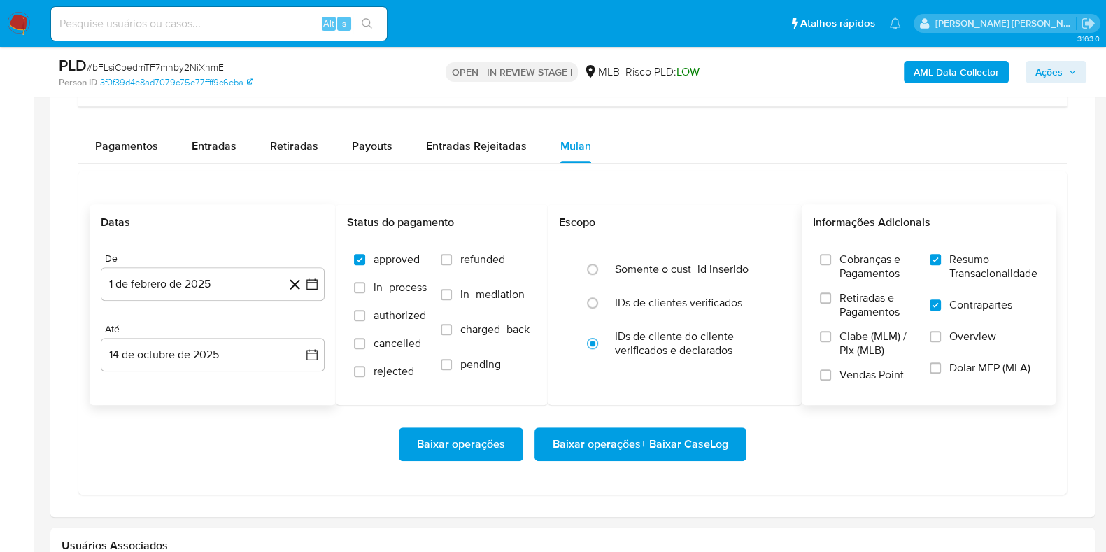
click at [686, 445] on span "Baixar operações + Baixar CaseLog" at bounding box center [640, 444] width 176 height 31
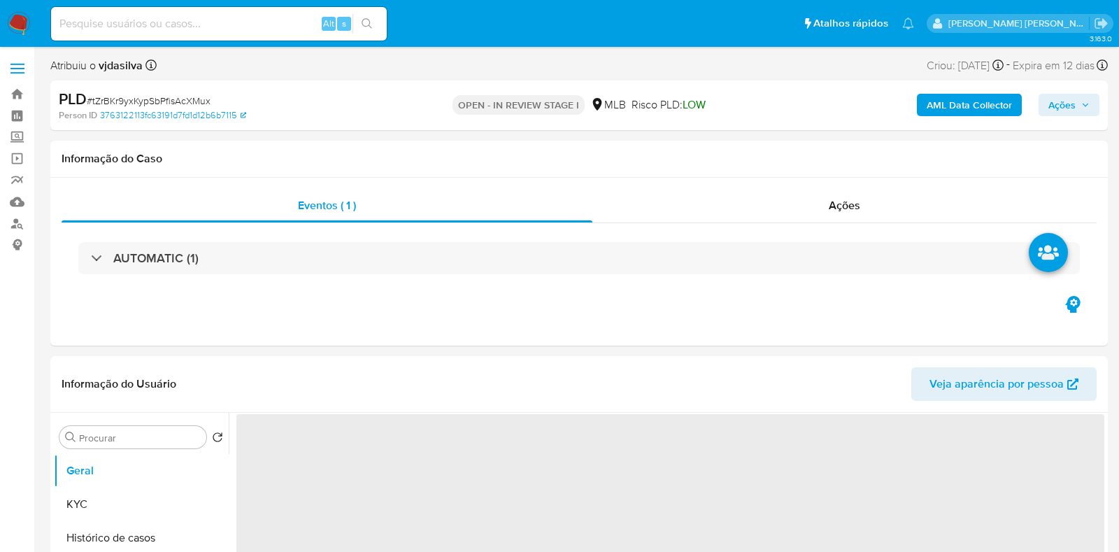
select select "10"
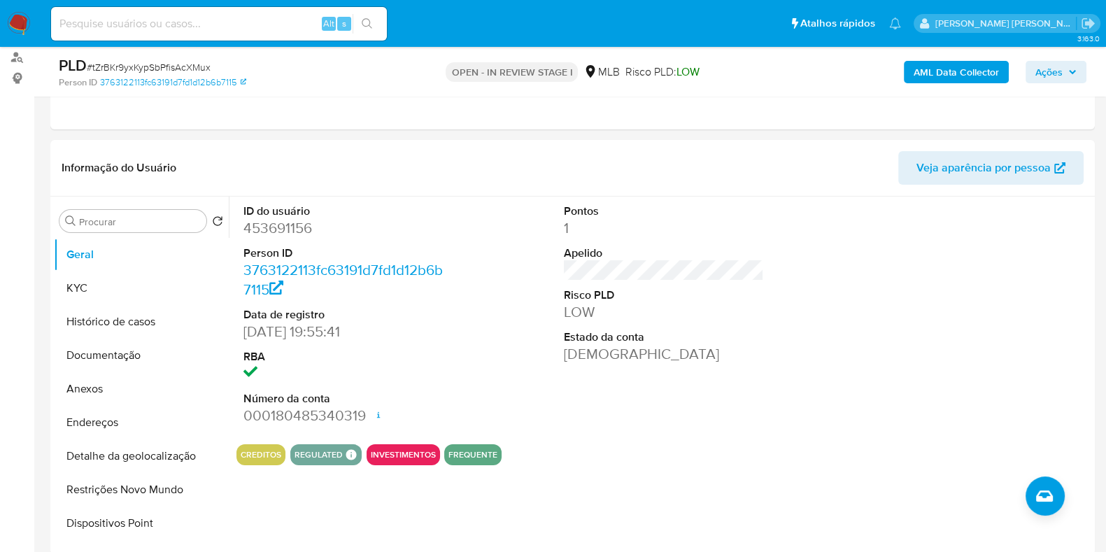
scroll to position [164, 0]
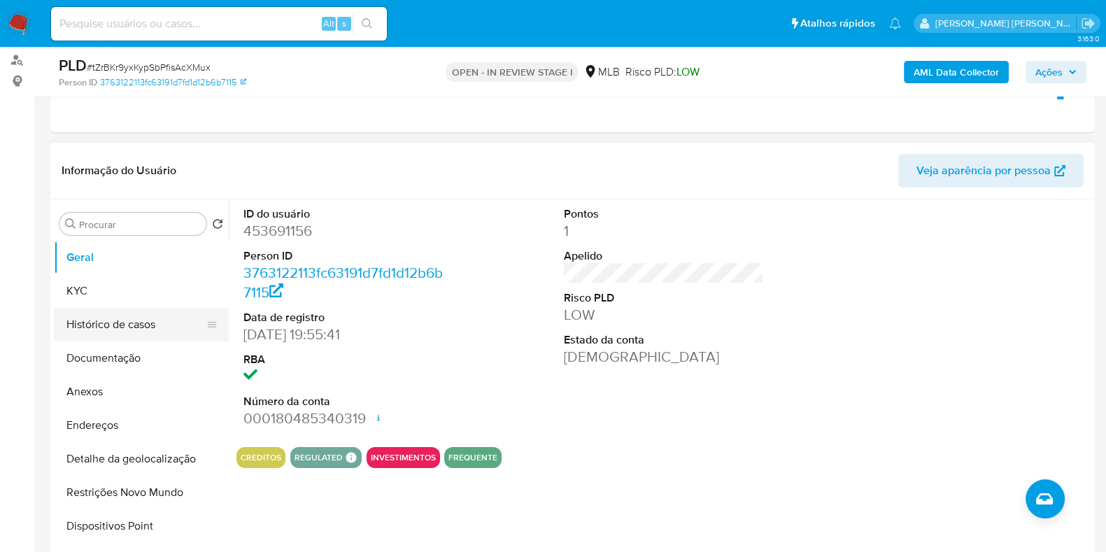
click at [137, 325] on button "Histórico de casos" at bounding box center [136, 325] width 164 height 34
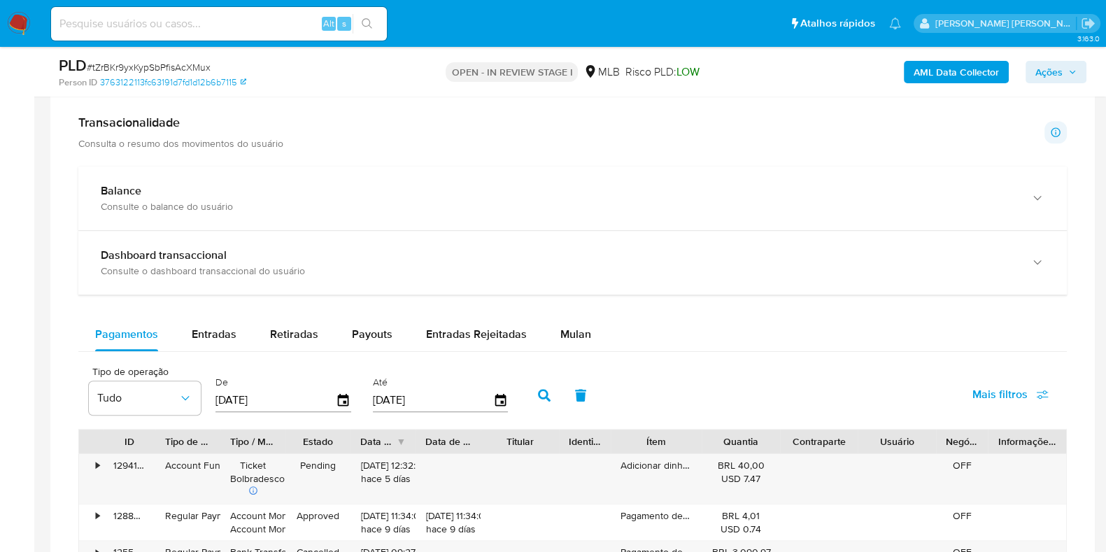
scroll to position [1062, 0]
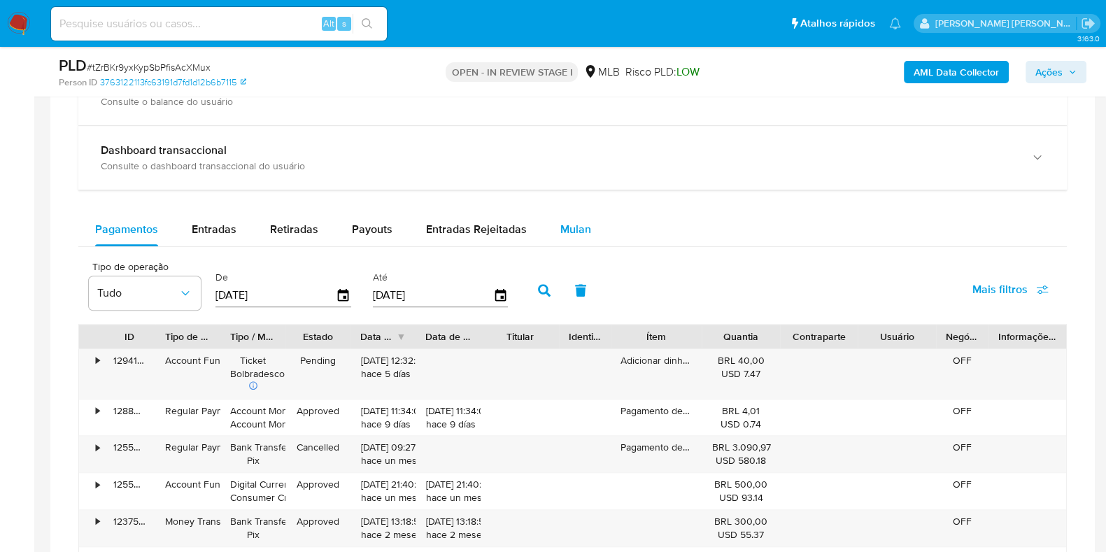
click at [574, 222] on span "Mulan" at bounding box center [575, 229] width 31 height 16
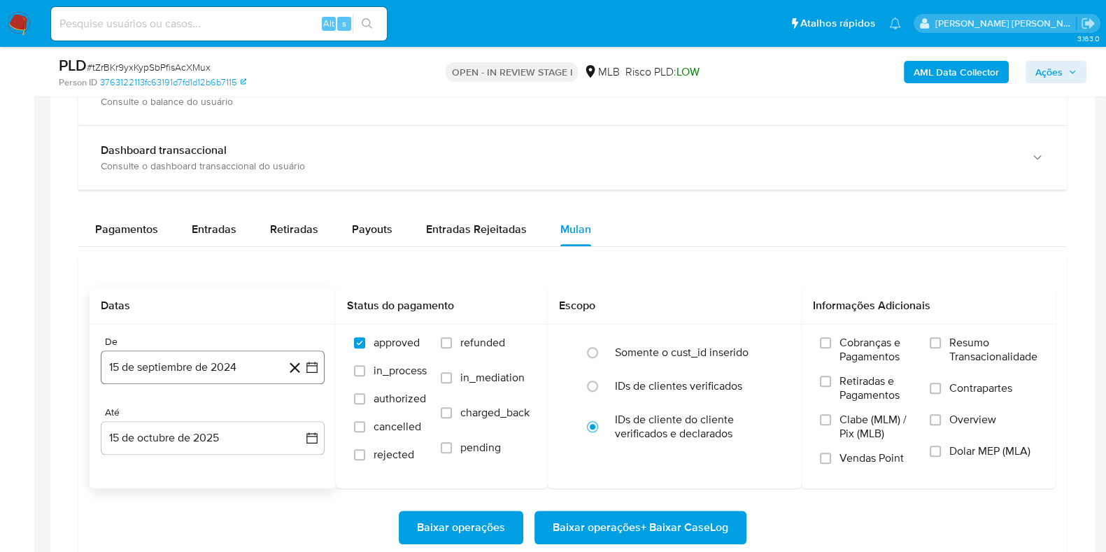
click at [236, 368] on button "15 de septiembre de 2024" at bounding box center [213, 367] width 224 height 34
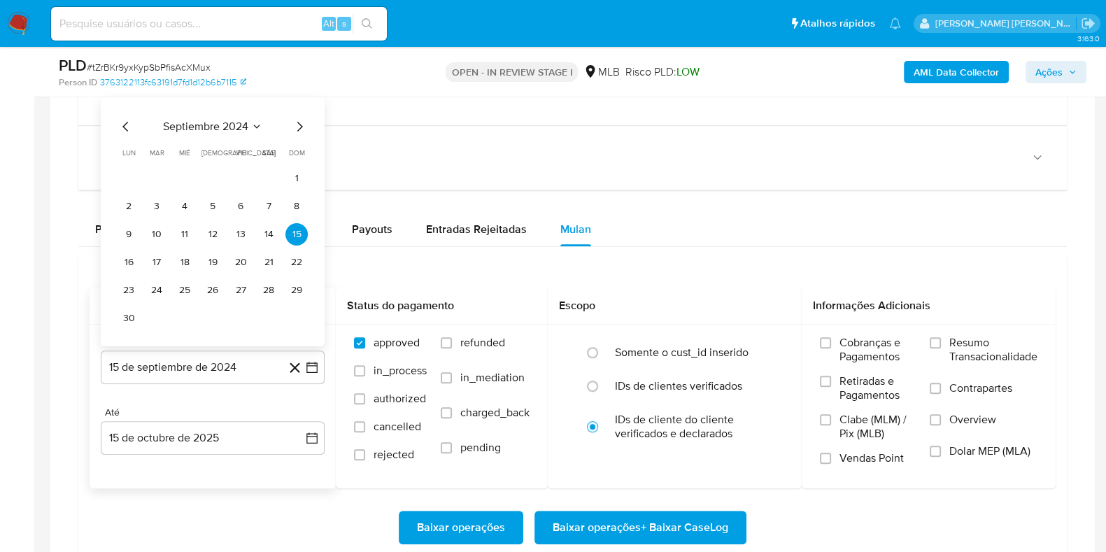
click at [220, 120] on span "septiembre 2024" at bounding box center [205, 127] width 85 height 14
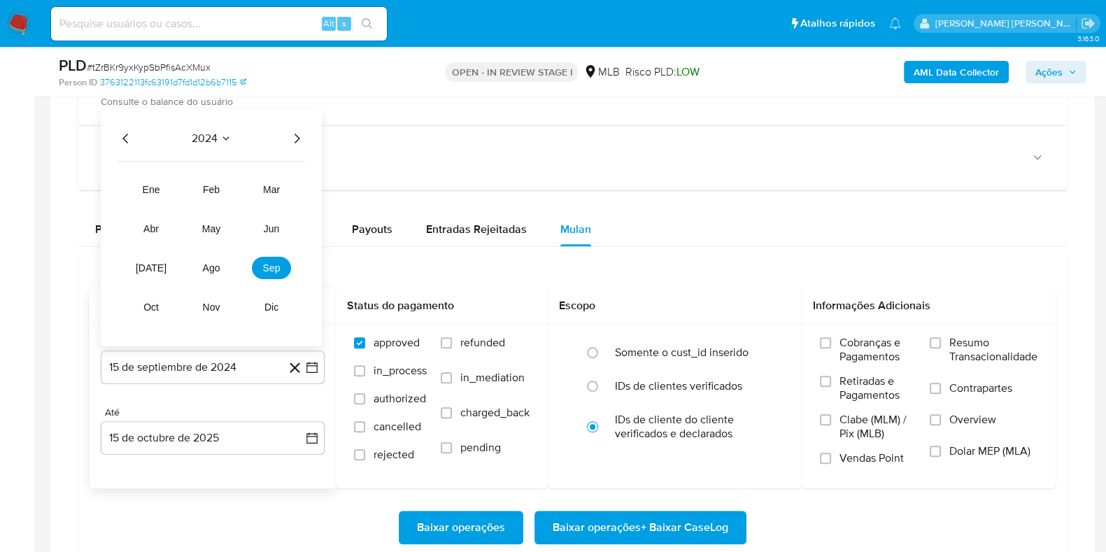
click at [301, 137] on icon "Año siguiente" at bounding box center [296, 138] width 17 height 17
click at [215, 184] on span "feb" at bounding box center [211, 189] width 17 height 11
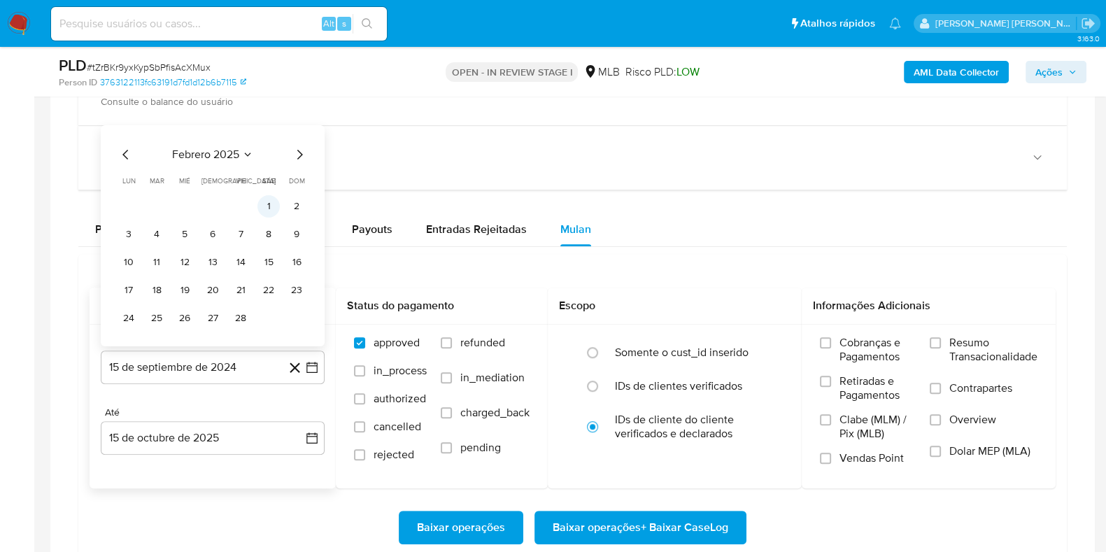
click at [273, 205] on button "1" at bounding box center [268, 206] width 22 height 22
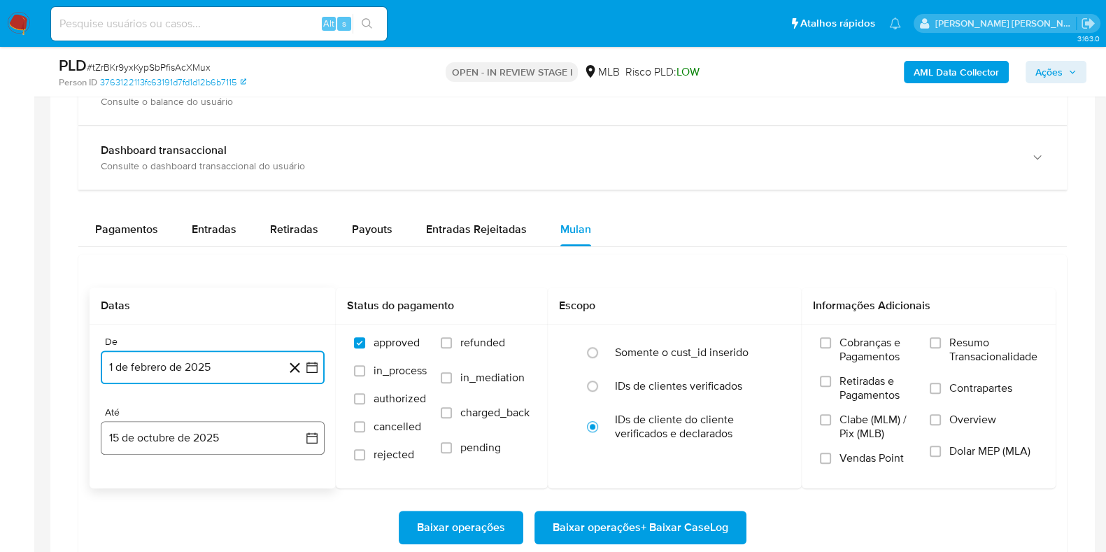
click at [248, 430] on button "15 de octubre de 2025" at bounding box center [213, 438] width 224 height 34
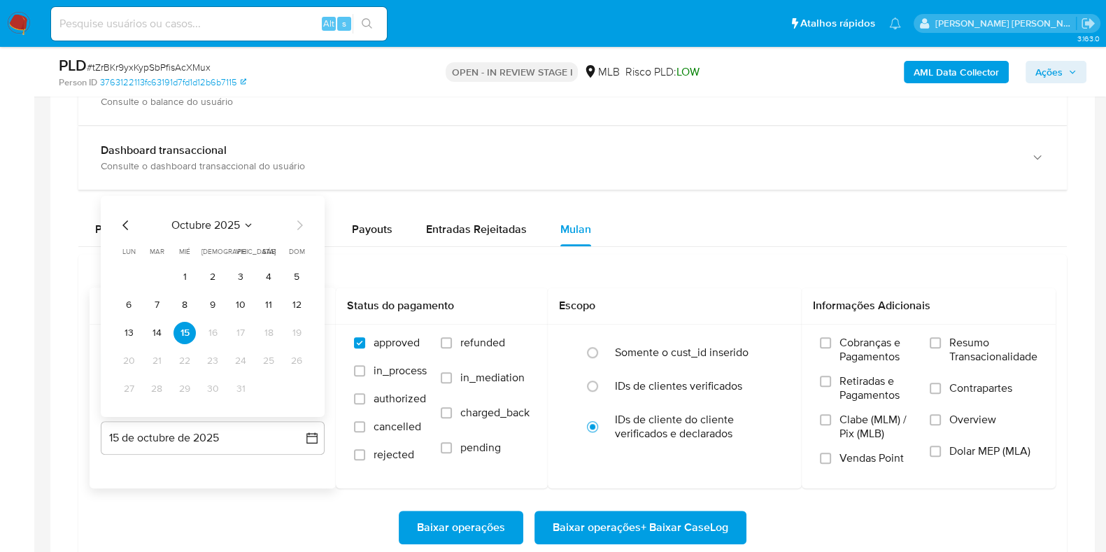
click at [166, 335] on td "14" at bounding box center [156, 333] width 22 height 22
click at [157, 330] on button "14" at bounding box center [156, 333] width 22 height 22
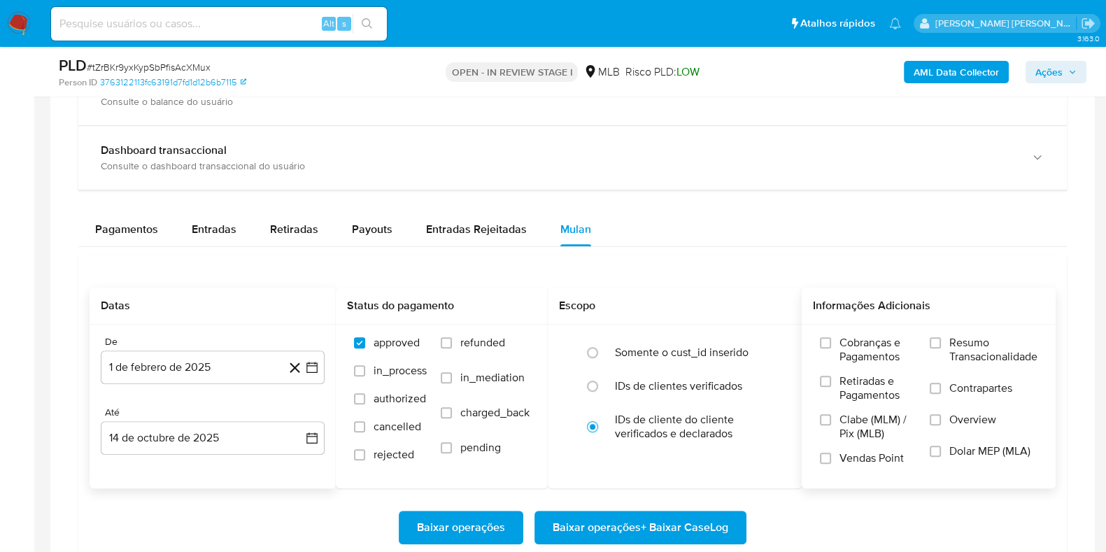
click at [955, 348] on span "Resumo Transacionalidade" at bounding box center [993, 350] width 88 height 28
click at [941, 348] on input "Resumo Transacionalidade" at bounding box center [934, 342] width 11 height 11
click at [949, 386] on span "Contrapartes" at bounding box center [980, 388] width 63 height 14
click at [941, 386] on input "Contrapartes" at bounding box center [934, 388] width 11 height 11
click at [633, 528] on span "Baixar operações + Baixar CaseLog" at bounding box center [640, 527] width 176 height 31
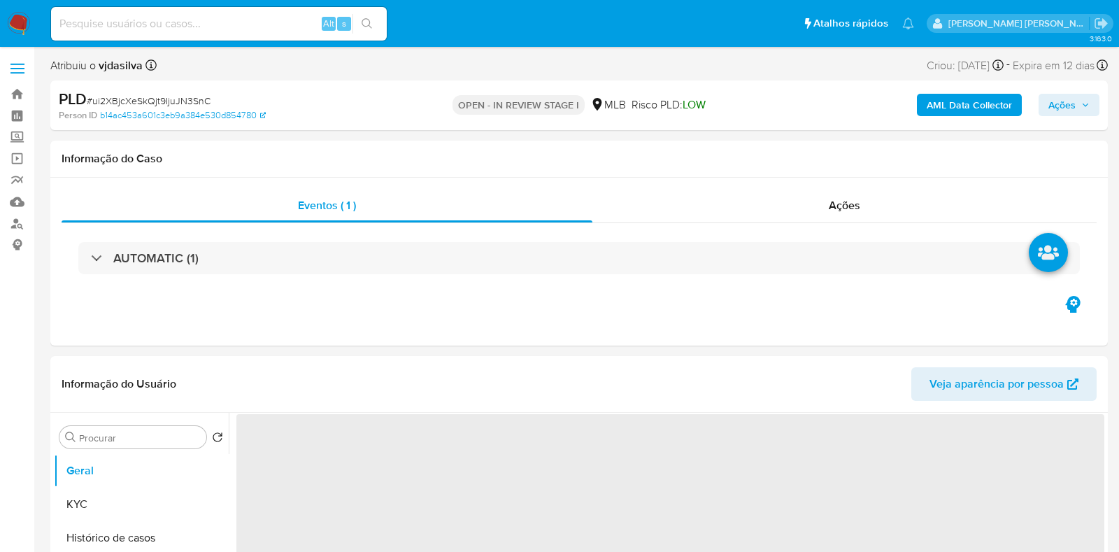
select select "10"
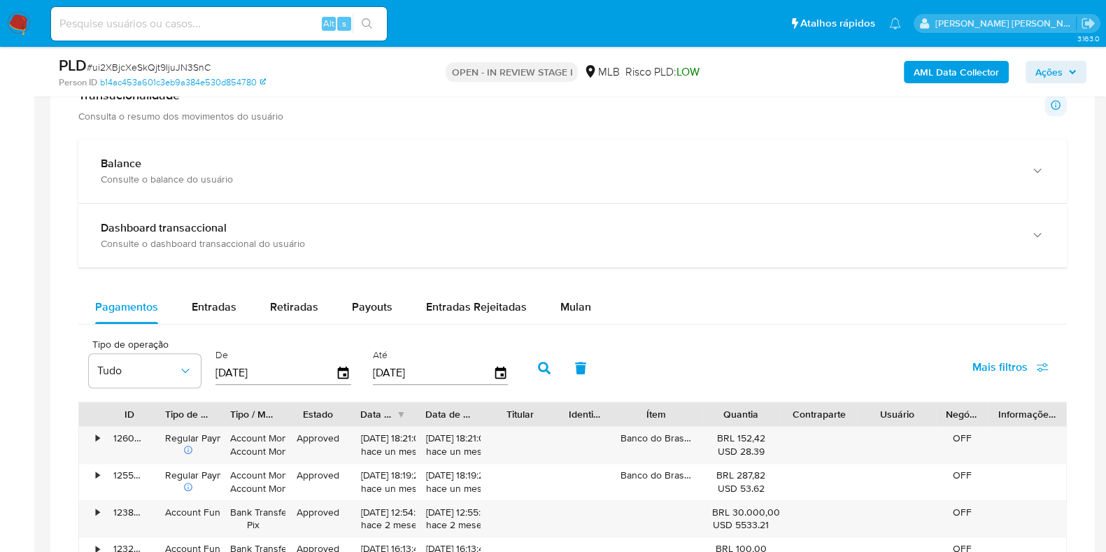
scroll to position [987, 0]
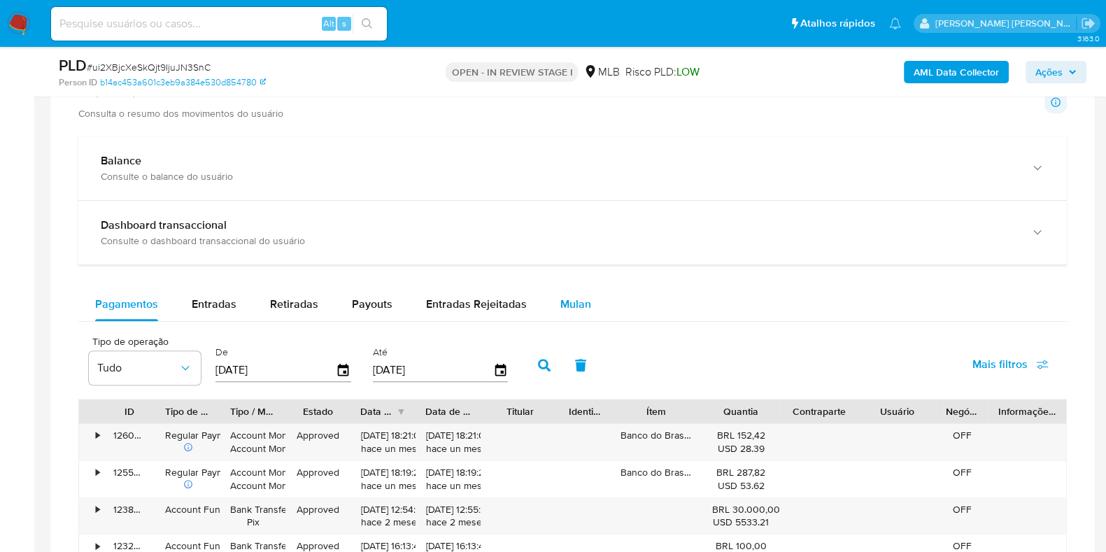
click at [571, 318] on div "Mulan" at bounding box center [575, 304] width 31 height 34
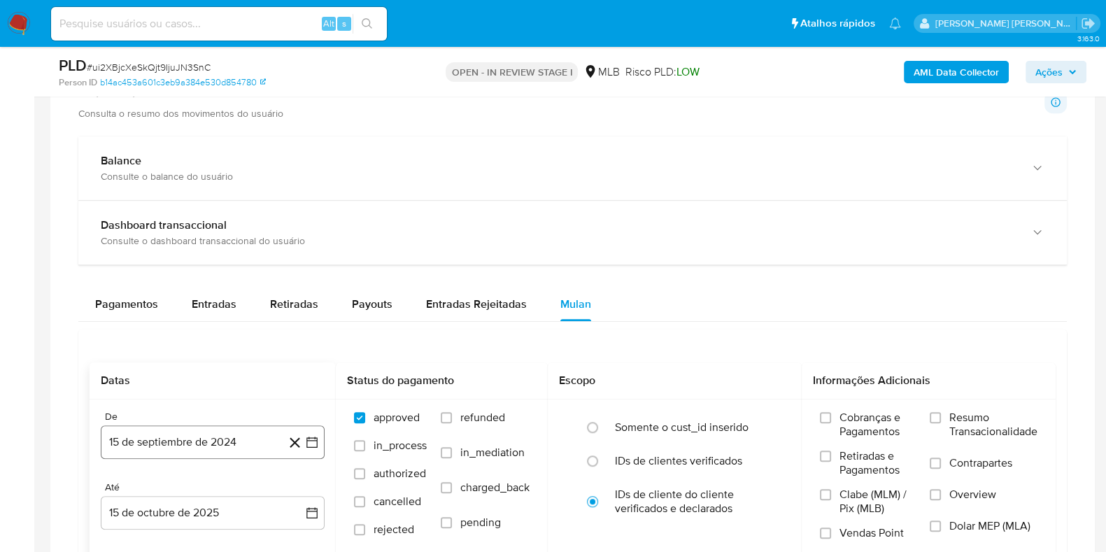
click at [255, 433] on button "15 de septiembre de 2024" at bounding box center [213, 442] width 224 height 34
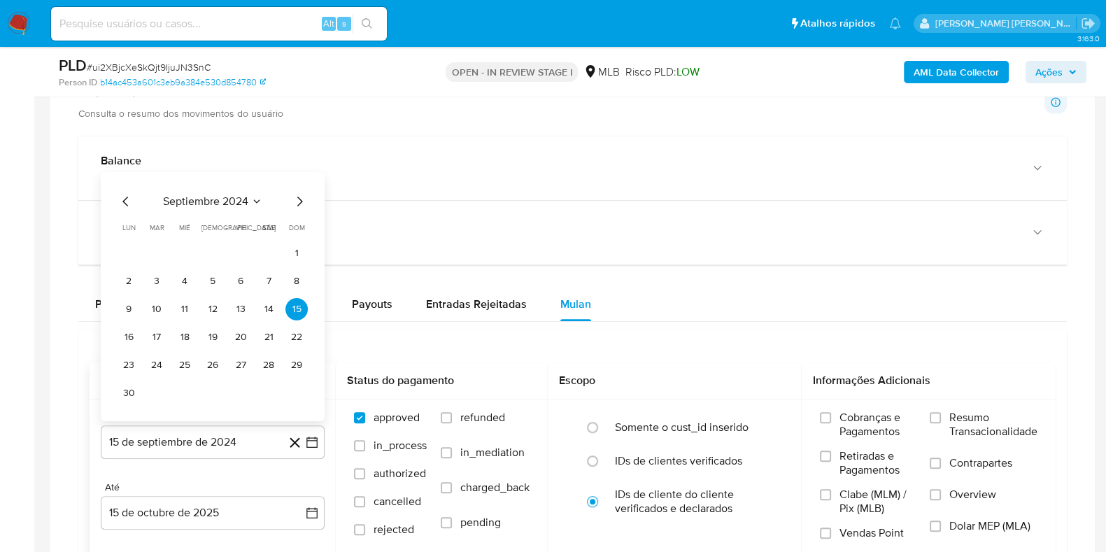
click at [236, 195] on span "septiembre 2024" at bounding box center [205, 201] width 85 height 14
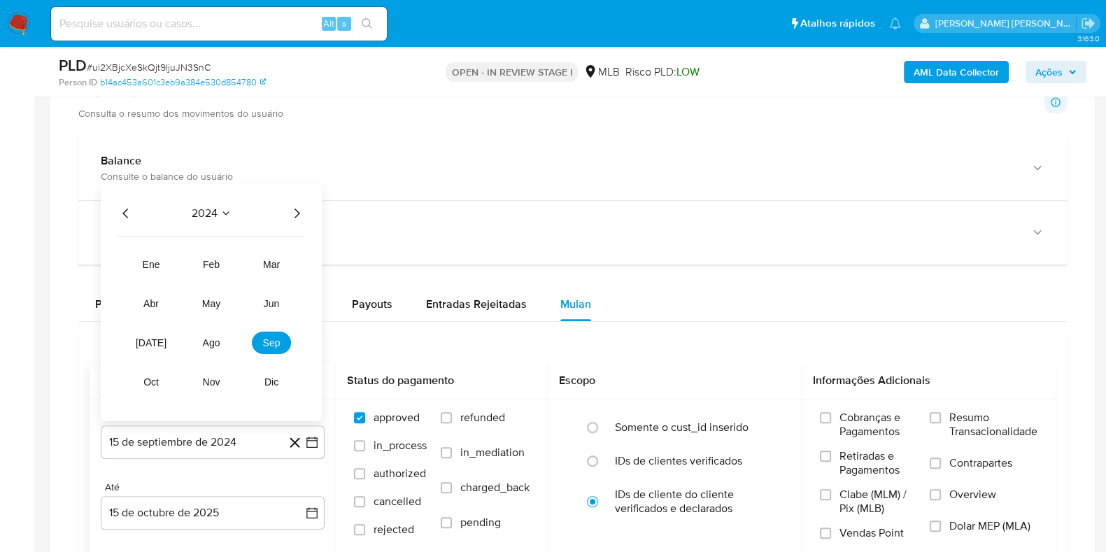
click at [300, 212] on icon "Año siguiente" at bounding box center [296, 213] width 17 height 17
click at [215, 264] on span "feb" at bounding box center [211, 264] width 17 height 11
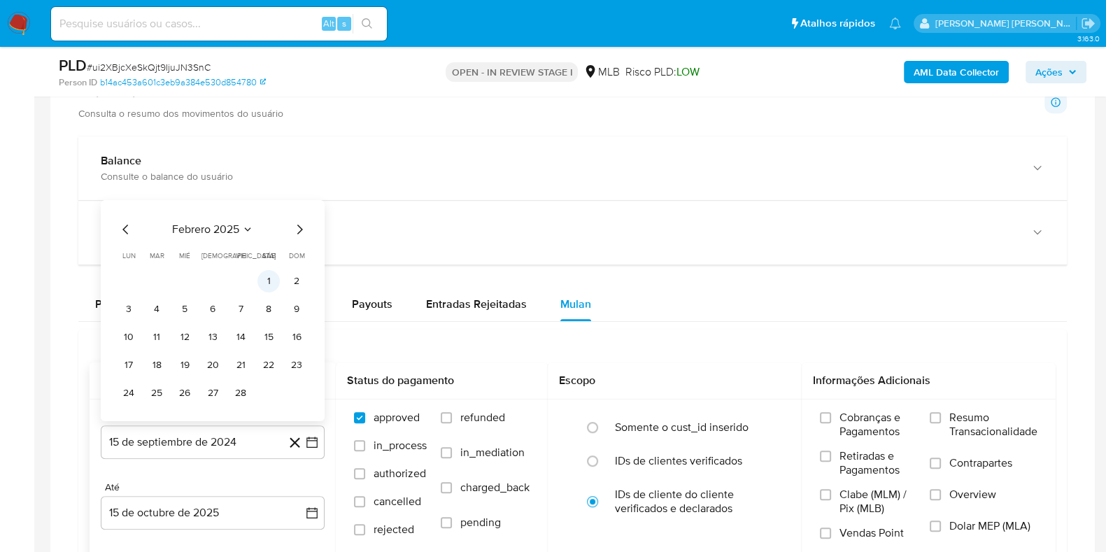
click at [272, 284] on button "1" at bounding box center [268, 281] width 22 height 22
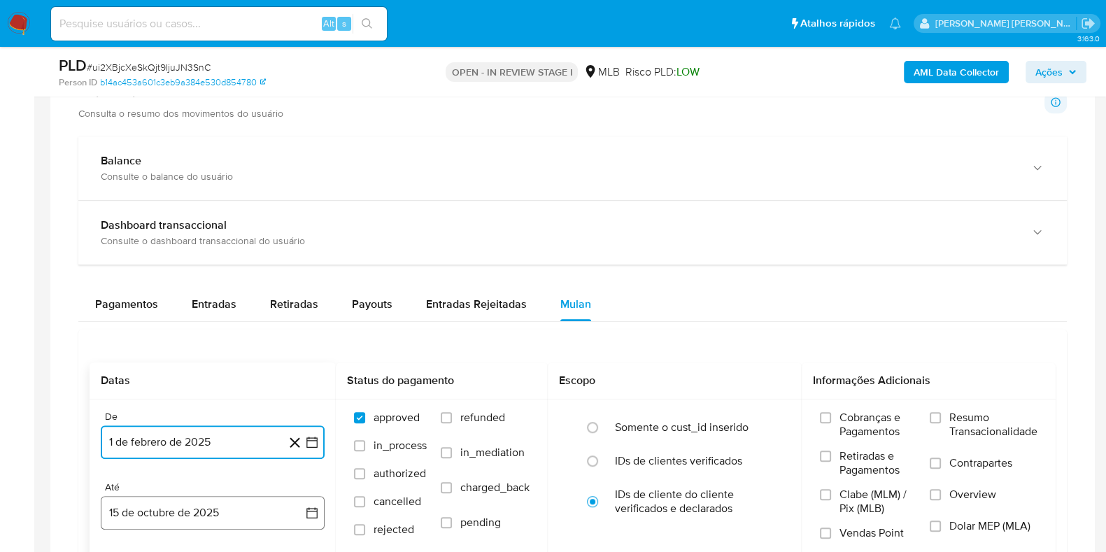
click at [234, 513] on button "15 de octubre de 2025" at bounding box center [213, 513] width 224 height 34
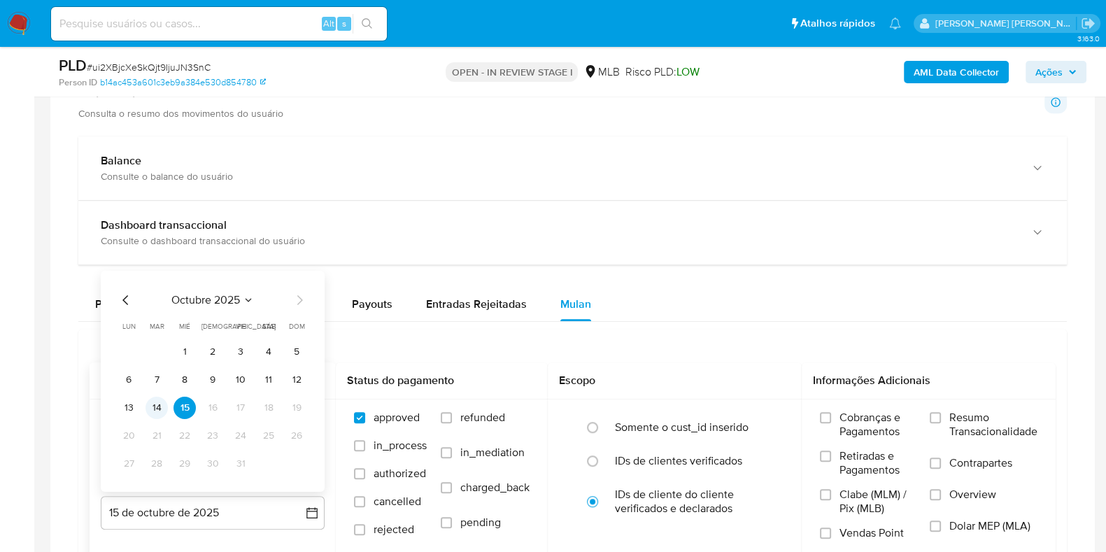
click at [161, 410] on button "14" at bounding box center [156, 407] width 22 height 22
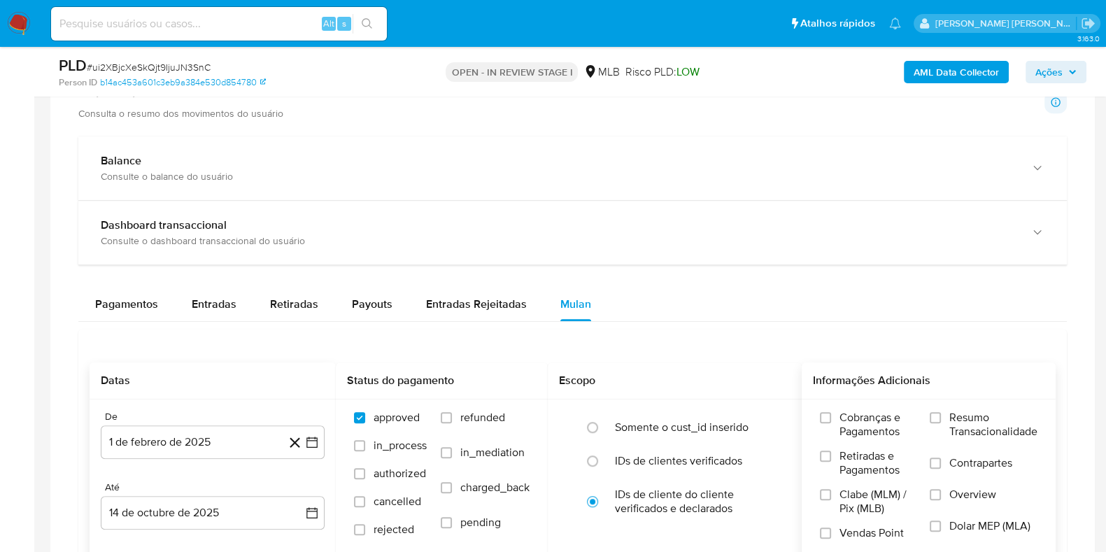
click at [979, 431] on span "Resumo Transacionalidade" at bounding box center [993, 424] width 88 height 28
click at [941, 423] on input "Resumo Transacionalidade" at bounding box center [934, 417] width 11 height 11
click at [969, 456] on span "Contrapartes" at bounding box center [980, 463] width 63 height 14
click at [941, 457] on input "Contrapartes" at bounding box center [934, 462] width 11 height 11
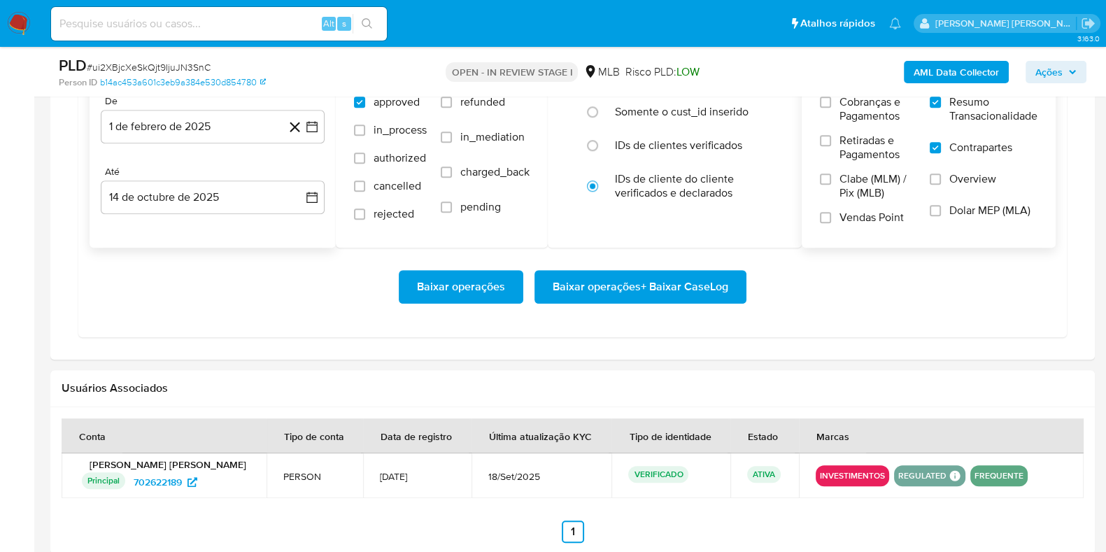
scroll to position [1292, 0]
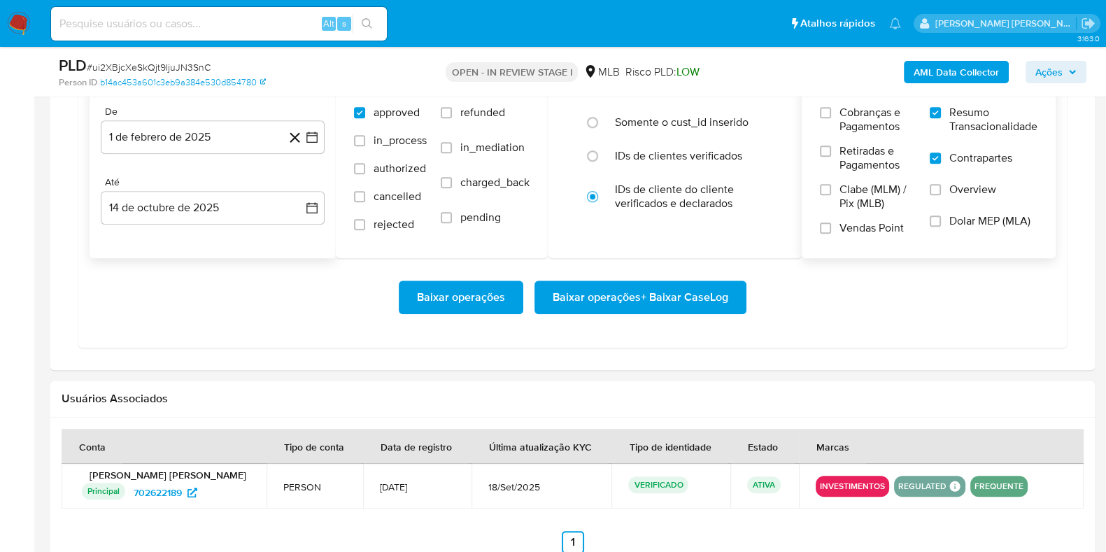
click at [685, 300] on span "Baixar operações + Baixar CaseLog" at bounding box center [640, 297] width 176 height 31
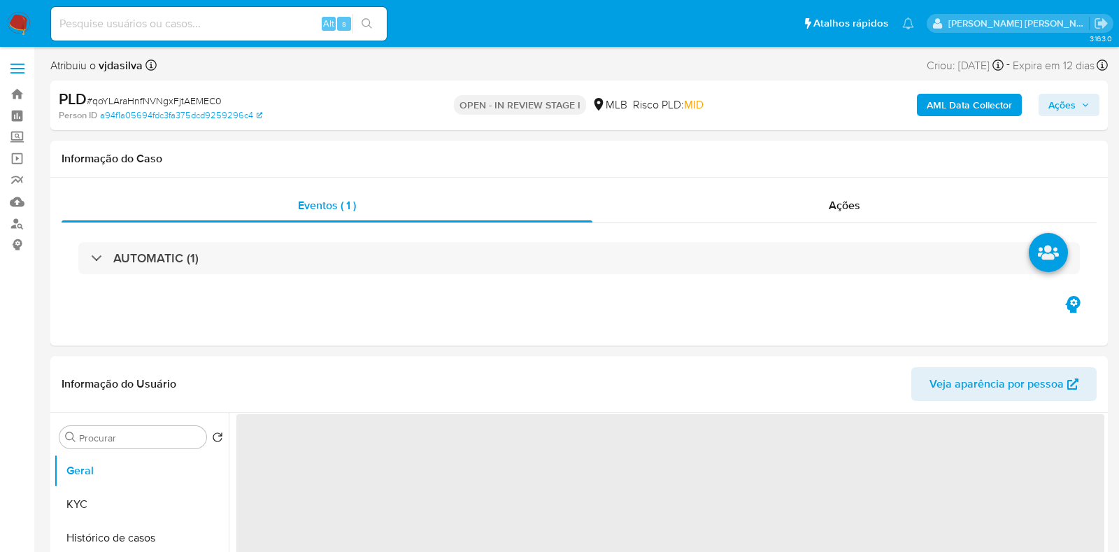
select select "10"
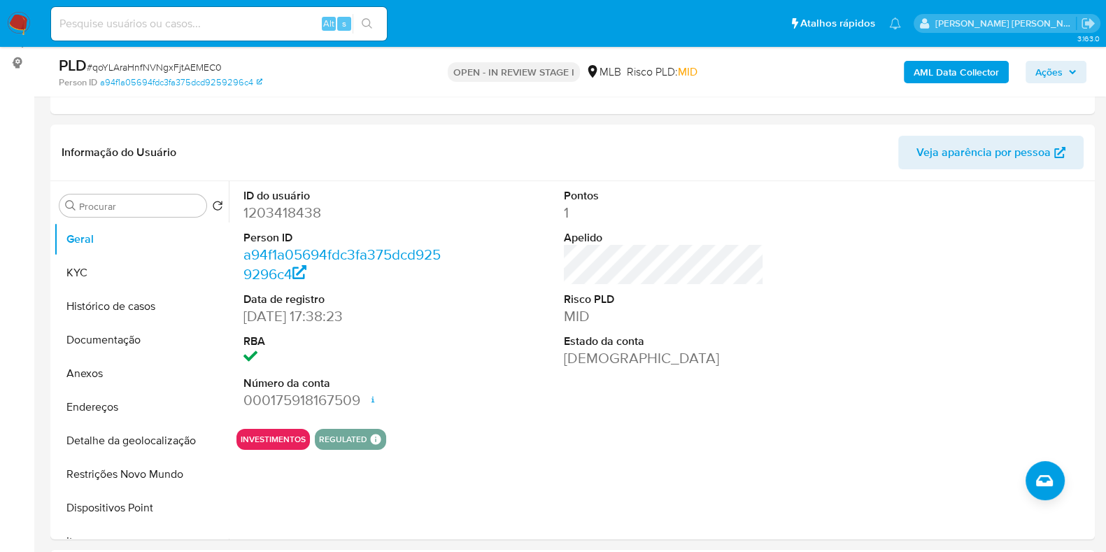
scroll to position [186, 0]
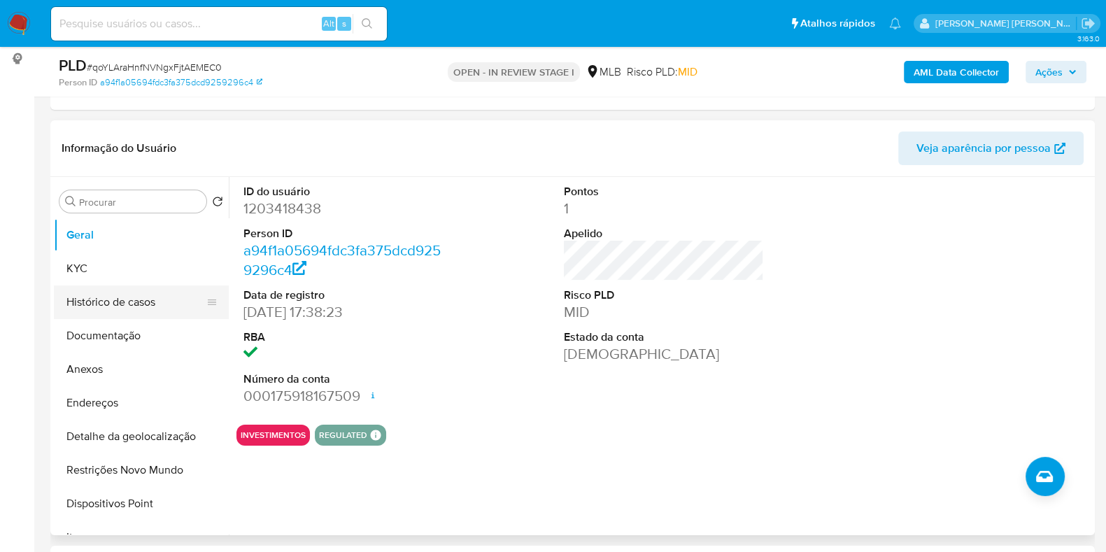
click at [161, 307] on button "Histórico de casos" at bounding box center [136, 302] width 164 height 34
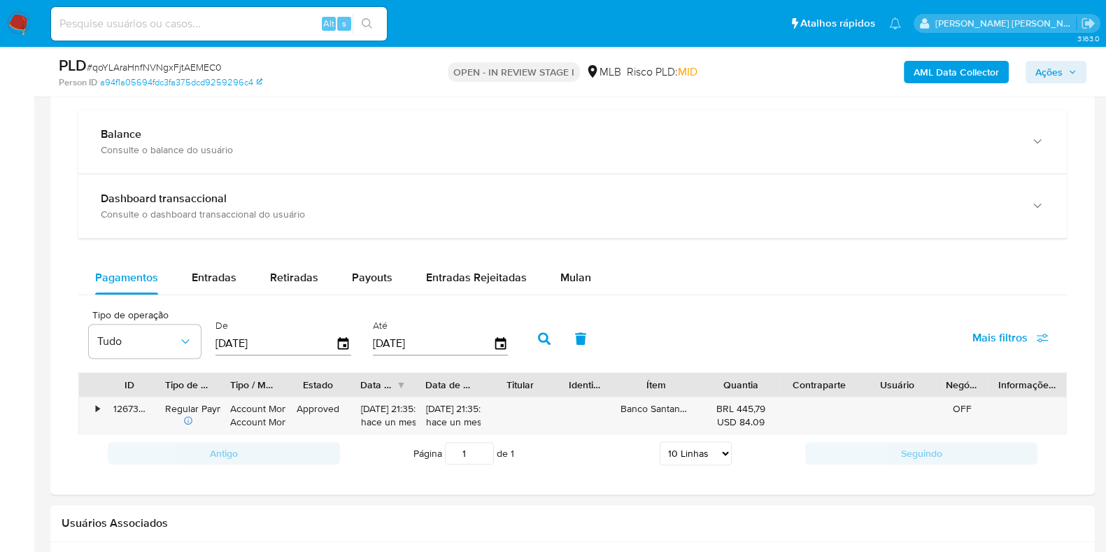
scroll to position [1028, 0]
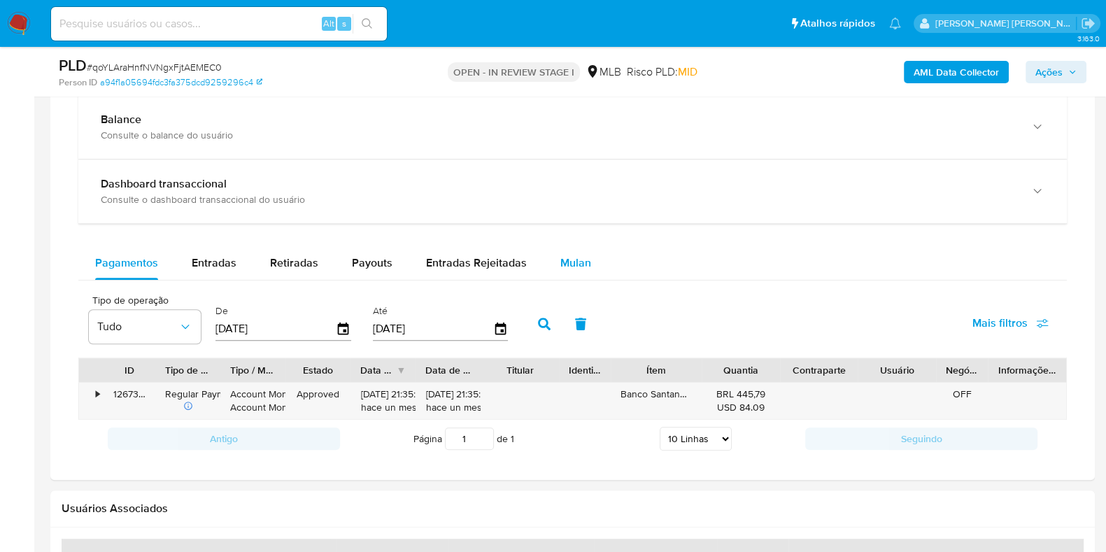
click at [587, 264] on button "Mulan" at bounding box center [575, 263] width 64 height 34
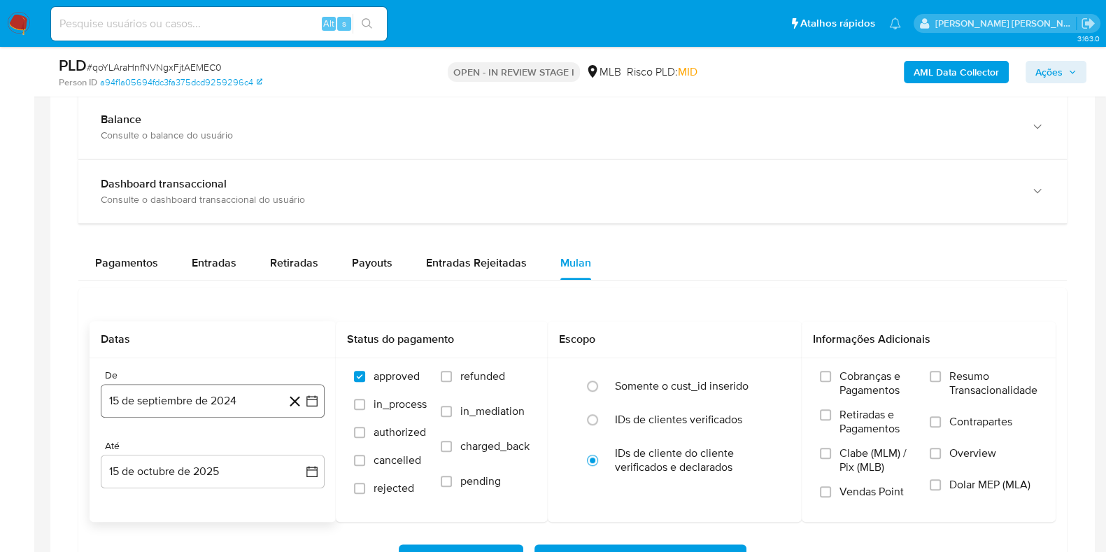
click at [242, 396] on button "15 de septiembre de 2024" at bounding box center [213, 401] width 224 height 34
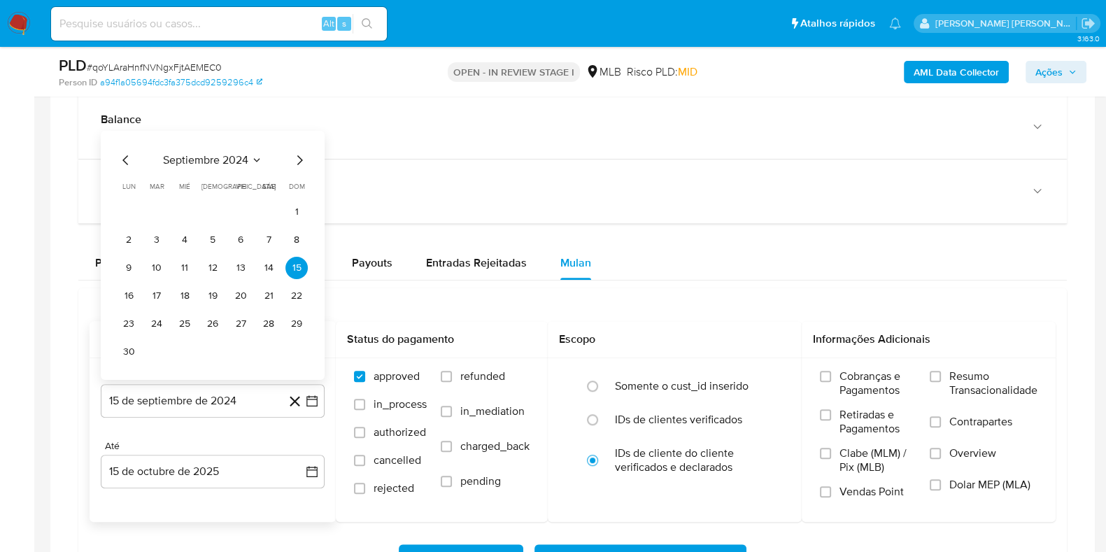
click at [251, 161] on icon "Seleccionar mes y año" at bounding box center [256, 160] width 11 height 11
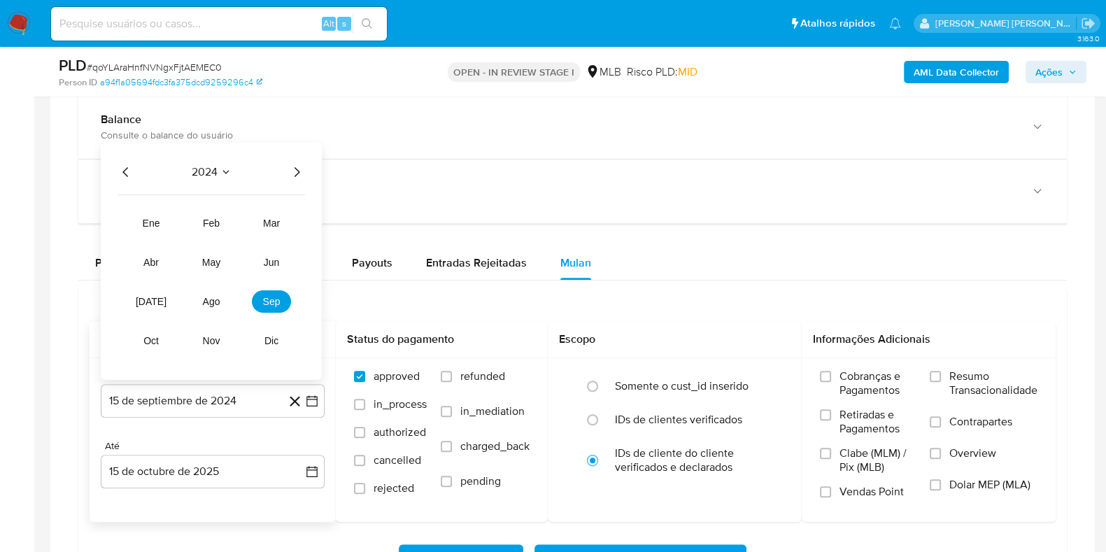
click at [289, 170] on icon "Año siguiente" at bounding box center [296, 172] width 17 height 17
click at [210, 220] on span "feb" at bounding box center [211, 222] width 17 height 11
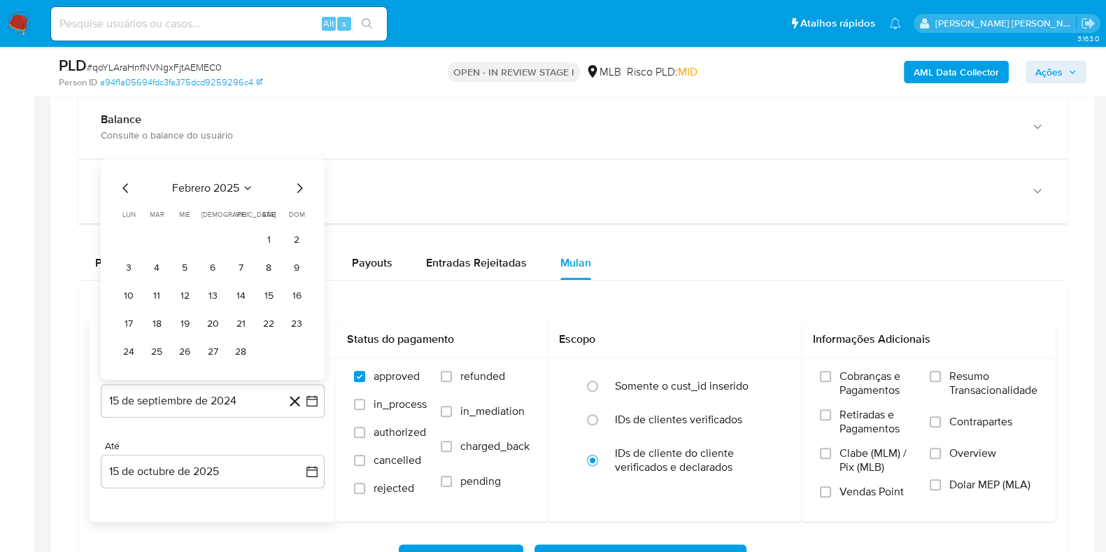
click at [279, 231] on td "1" at bounding box center [268, 240] width 22 height 22
click at [269, 235] on button "1" at bounding box center [268, 240] width 22 height 22
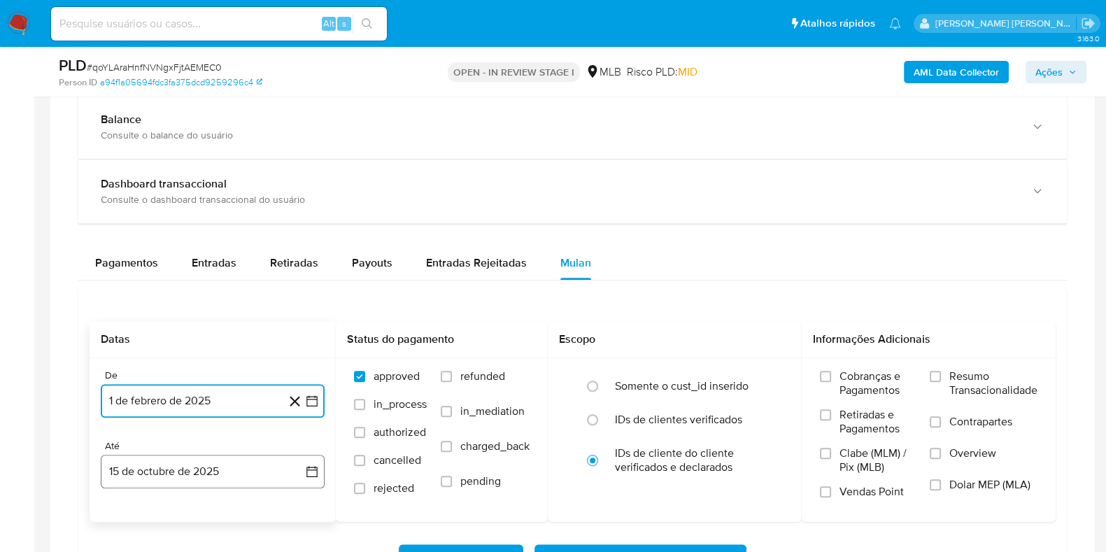
click at [245, 470] on button "15 de octubre de 2025" at bounding box center [213, 472] width 224 height 34
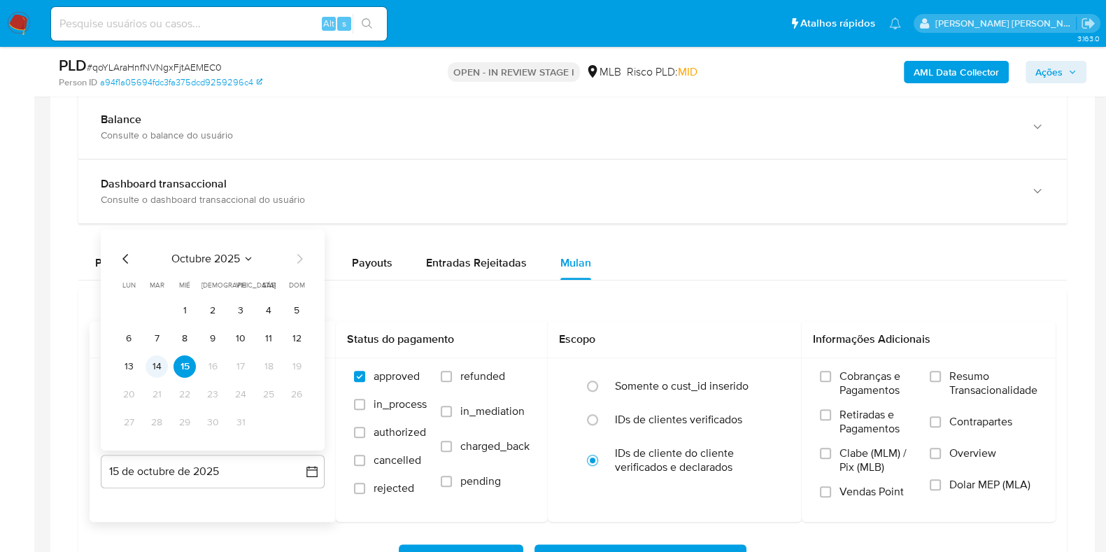
click at [155, 371] on button "14" at bounding box center [156, 366] width 22 height 22
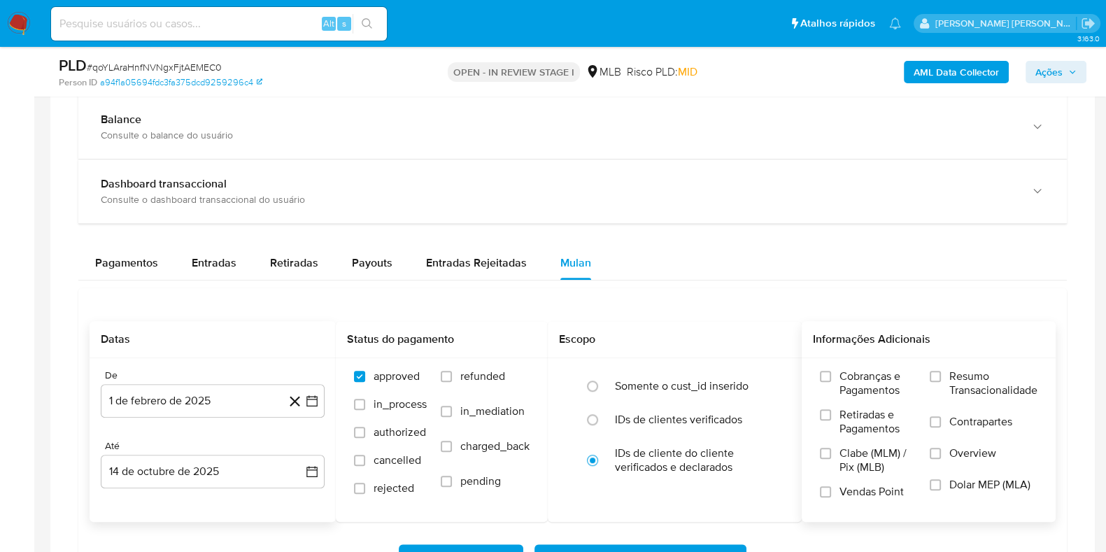
click at [997, 427] on span "Contrapartes" at bounding box center [980, 422] width 63 height 14
click at [941, 427] on input "Contrapartes" at bounding box center [934, 421] width 11 height 11
click at [981, 380] on span "Resumo Transacionalidade" at bounding box center [993, 383] width 88 height 28
click at [941, 380] on input "Resumo Transacionalidade" at bounding box center [934, 376] width 11 height 11
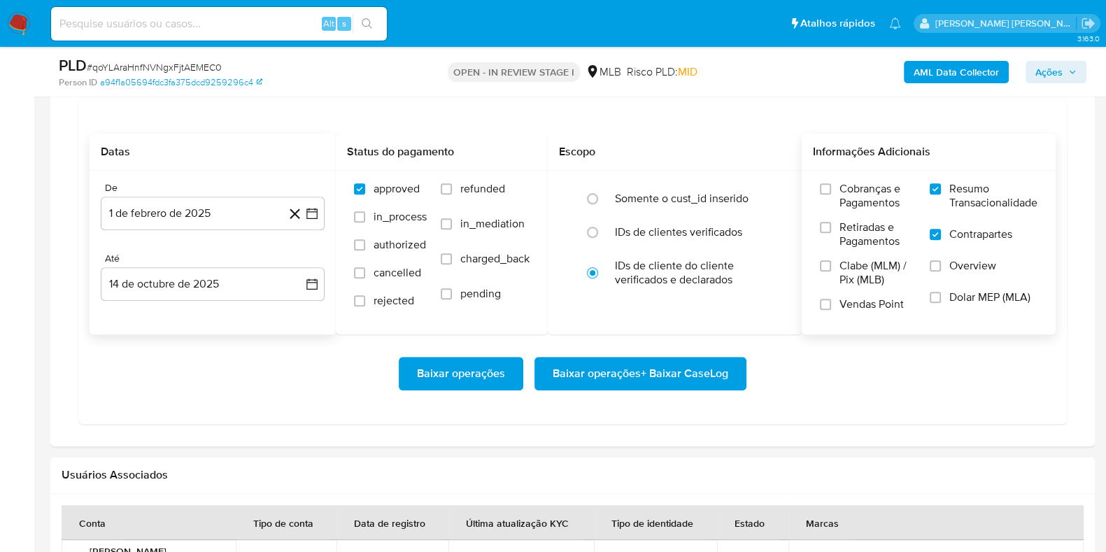
scroll to position [1223, 0]
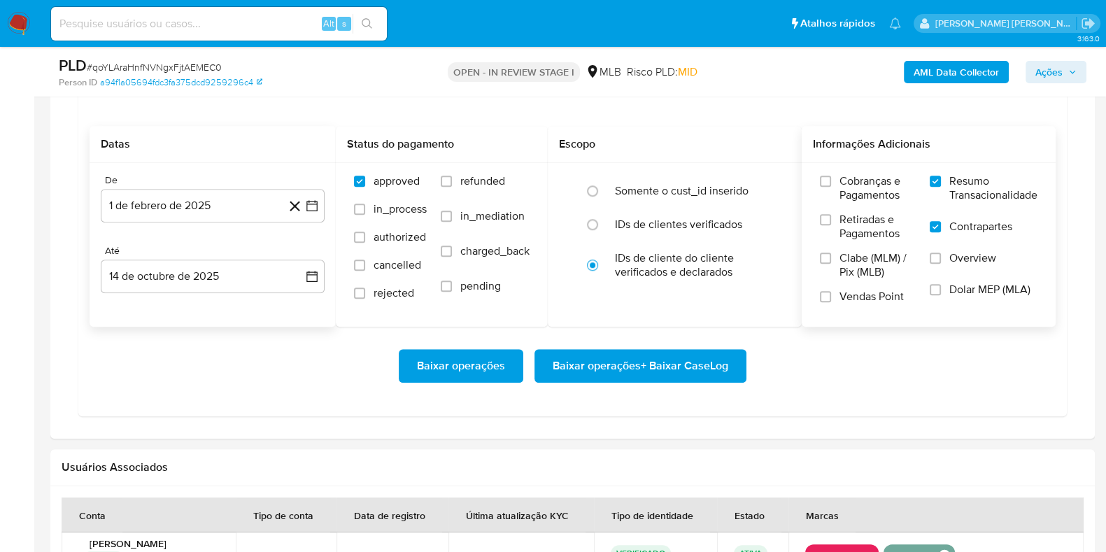
click at [717, 369] on span "Baixar operações + Baixar CaseLog" at bounding box center [640, 365] width 176 height 31
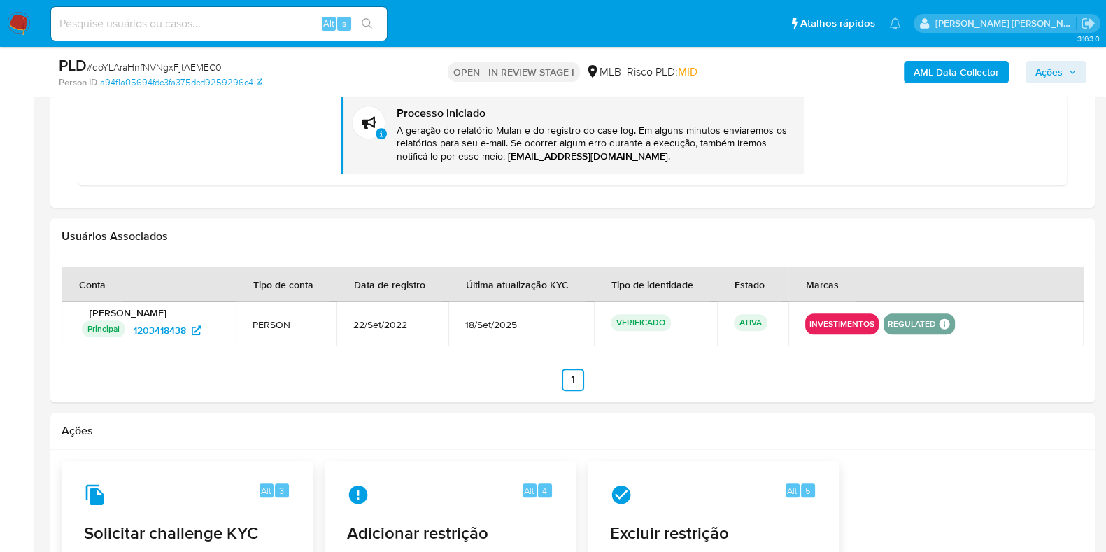
scroll to position [1602, 0]
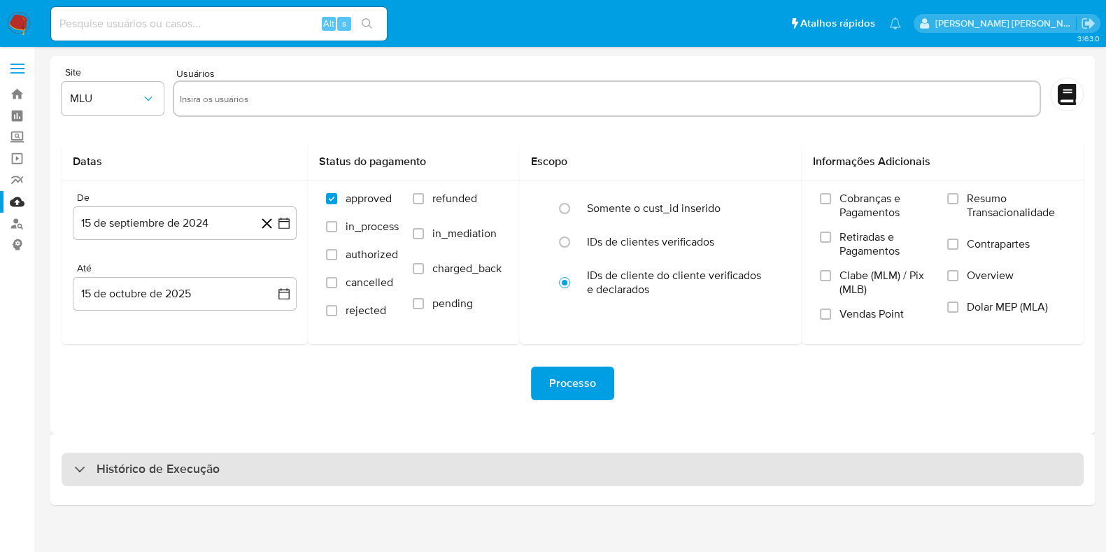
click at [327, 474] on div "Histórico de Execução" at bounding box center [573, 469] width 1022 height 34
select select "10"
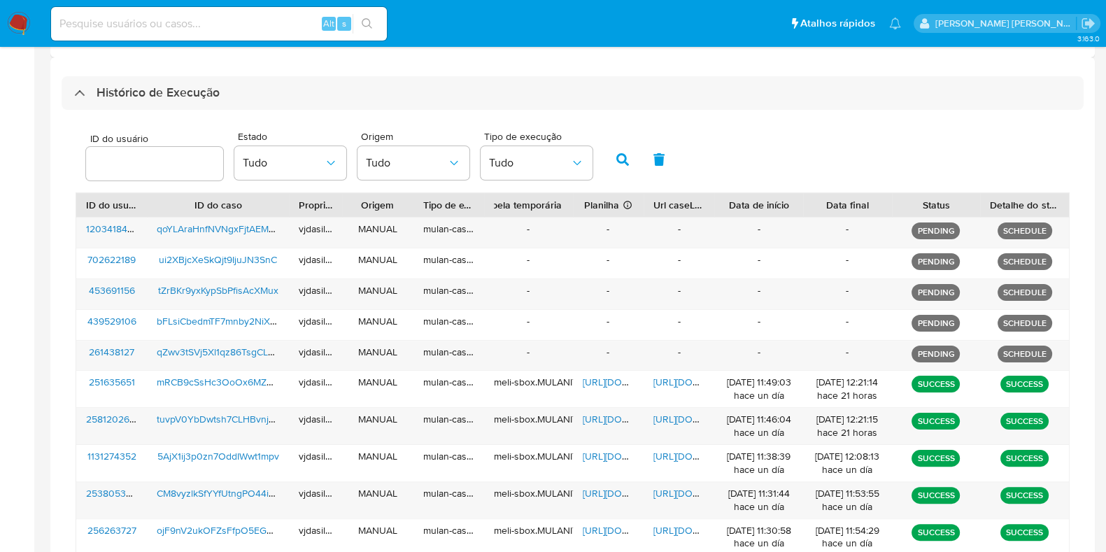
scroll to position [391, 0]
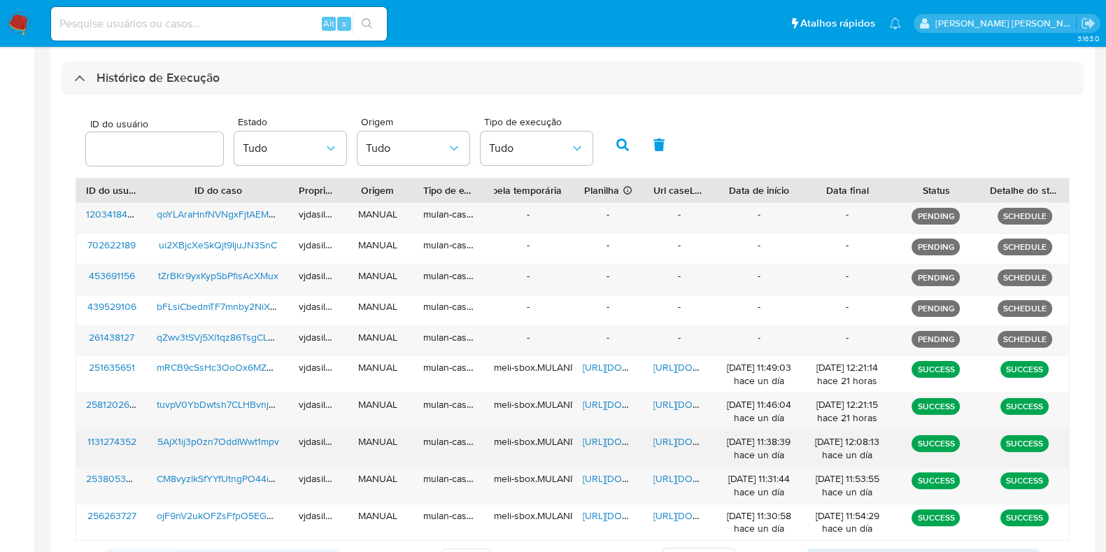
click at [683, 437] on span "[URL][DOMAIN_NAME]" at bounding box center [701, 441] width 97 height 14
click at [601, 439] on span "[URL][DOMAIN_NAME]" at bounding box center [631, 441] width 97 height 14
click at [244, 435] on span "5AjX1ij3p0zn7OddIWwt1mpv" at bounding box center [218, 441] width 122 height 14
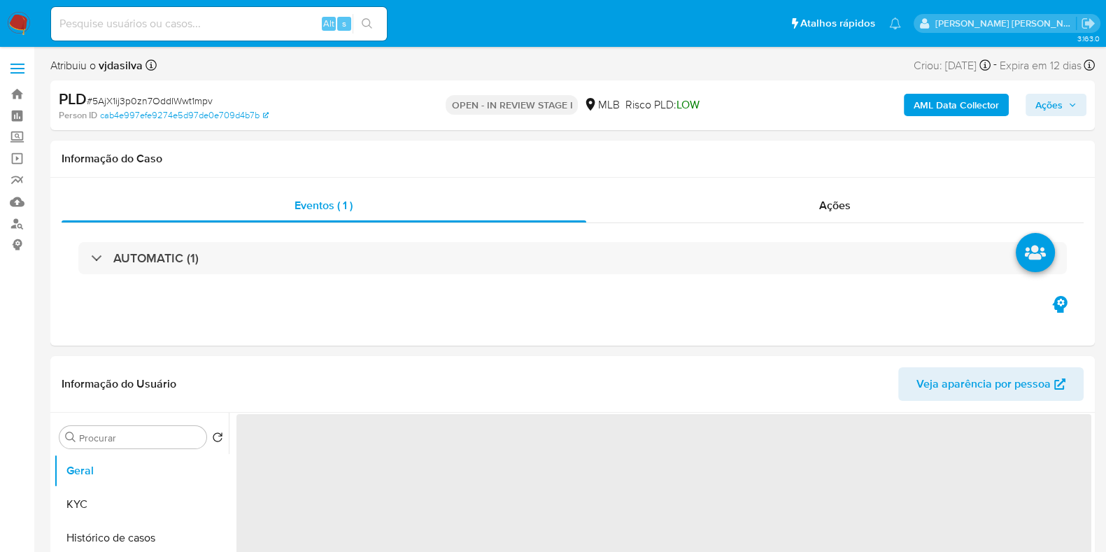
select select "10"
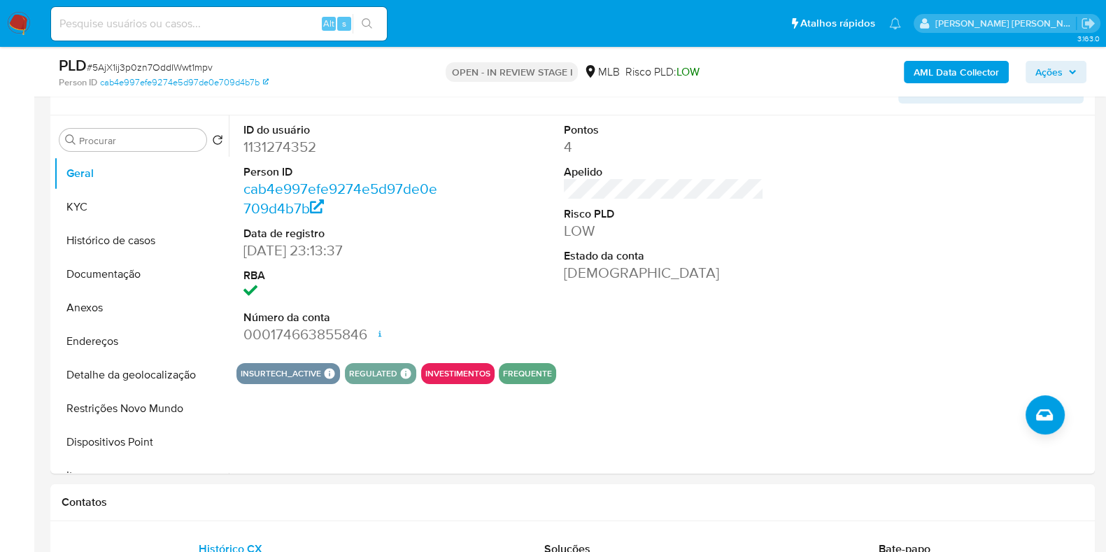
scroll to position [253, 0]
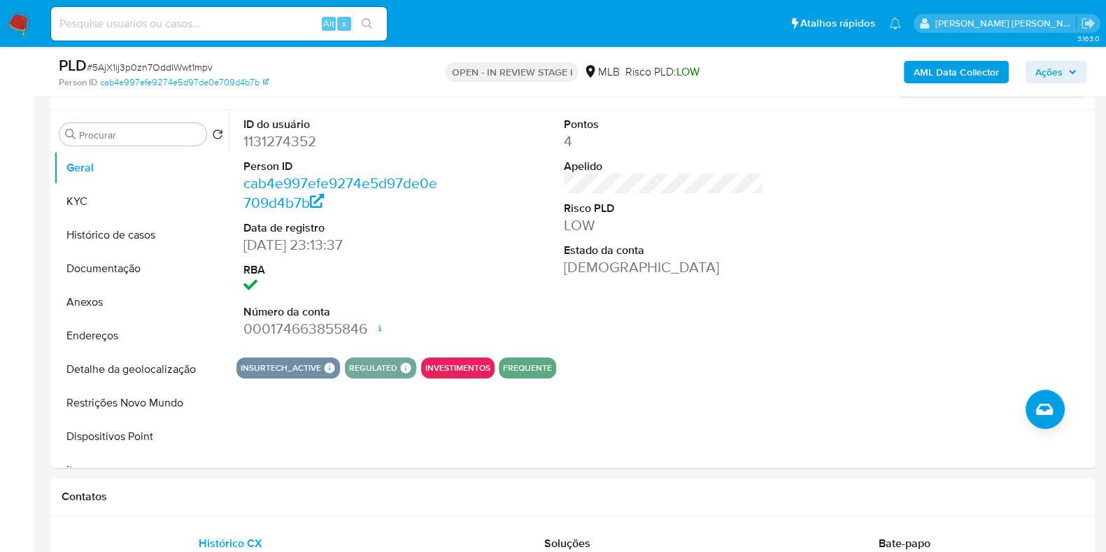
click at [115, 271] on button "Documentação" at bounding box center [136, 269] width 164 height 34
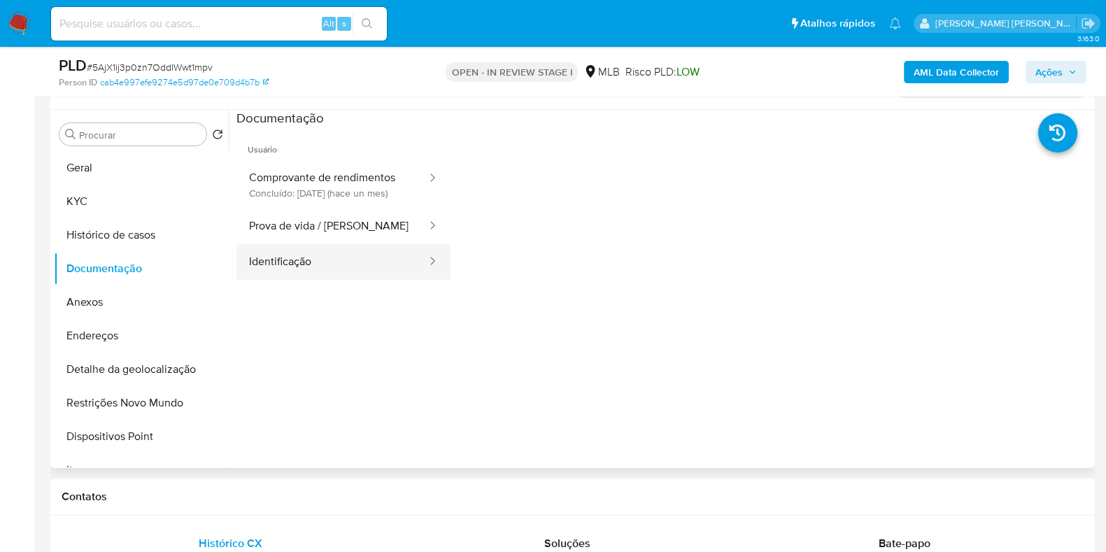
click at [301, 274] on button "Identificação" at bounding box center [332, 262] width 192 height 36
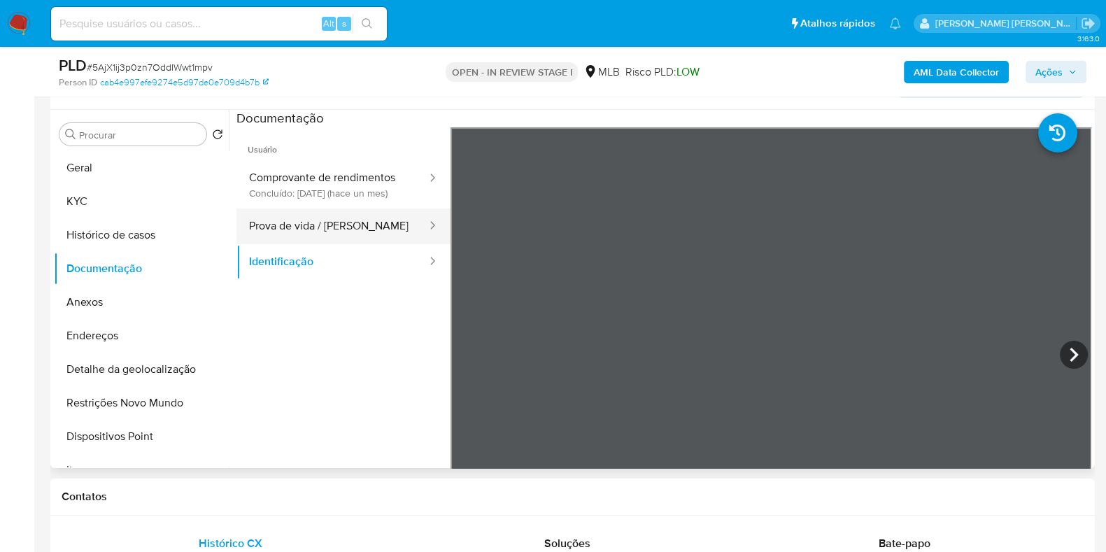
click at [322, 242] on button "Prova de vida / [PERSON_NAME]" at bounding box center [332, 226] width 192 height 36
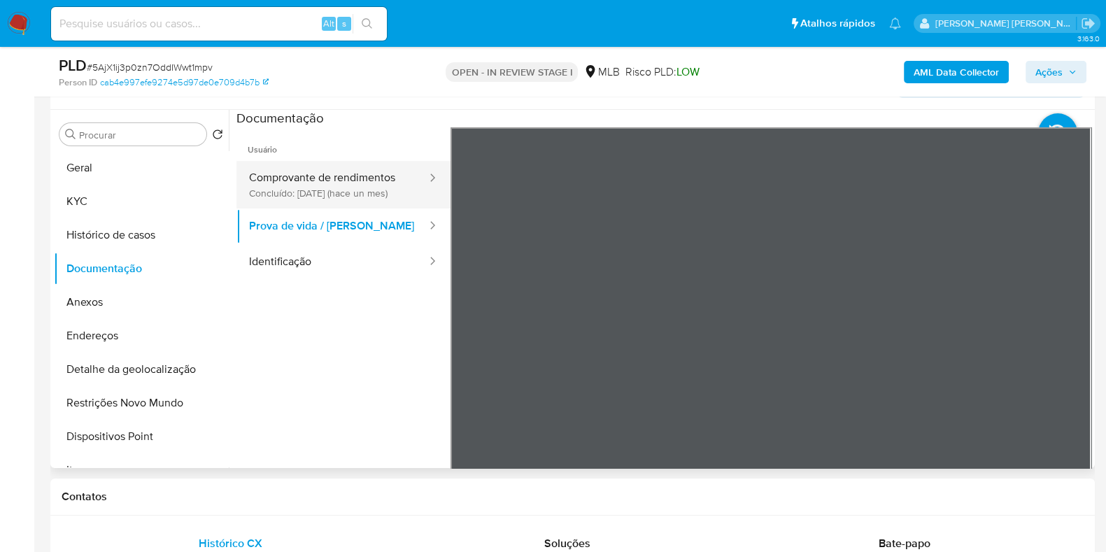
click at [364, 200] on button "Comprovante de rendimentos Concluído: 17/09/2025 (hace un mes)" at bounding box center [332, 185] width 192 height 48
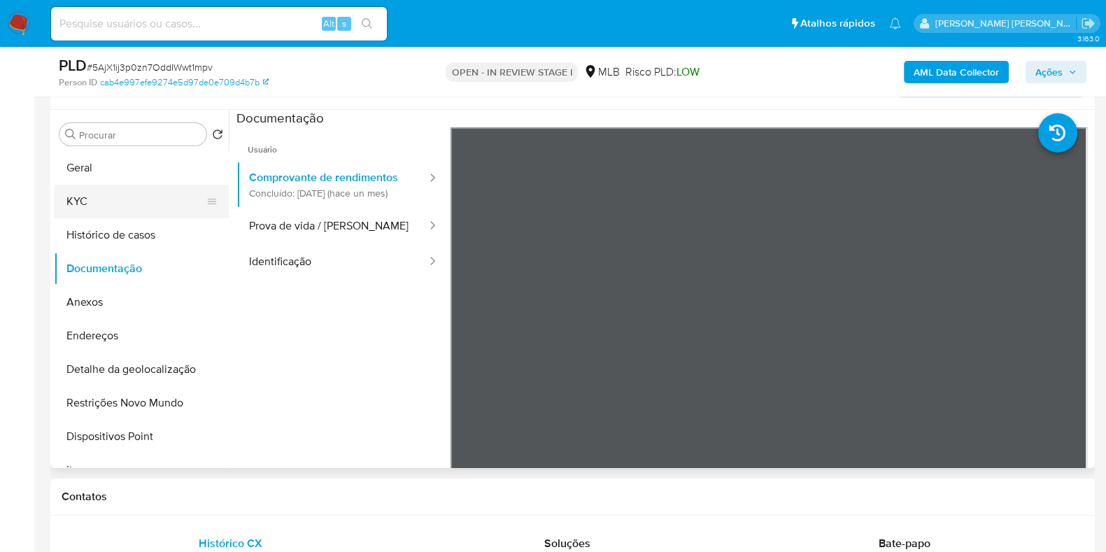
click at [131, 185] on button "KYC" at bounding box center [136, 202] width 164 height 34
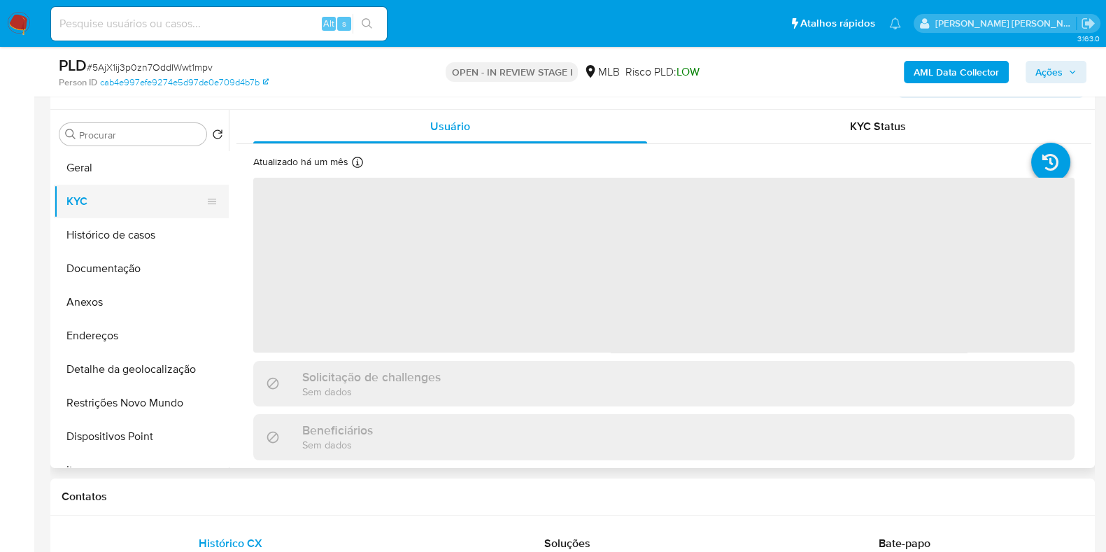
click at [131, 199] on button "KYC" at bounding box center [136, 202] width 164 height 34
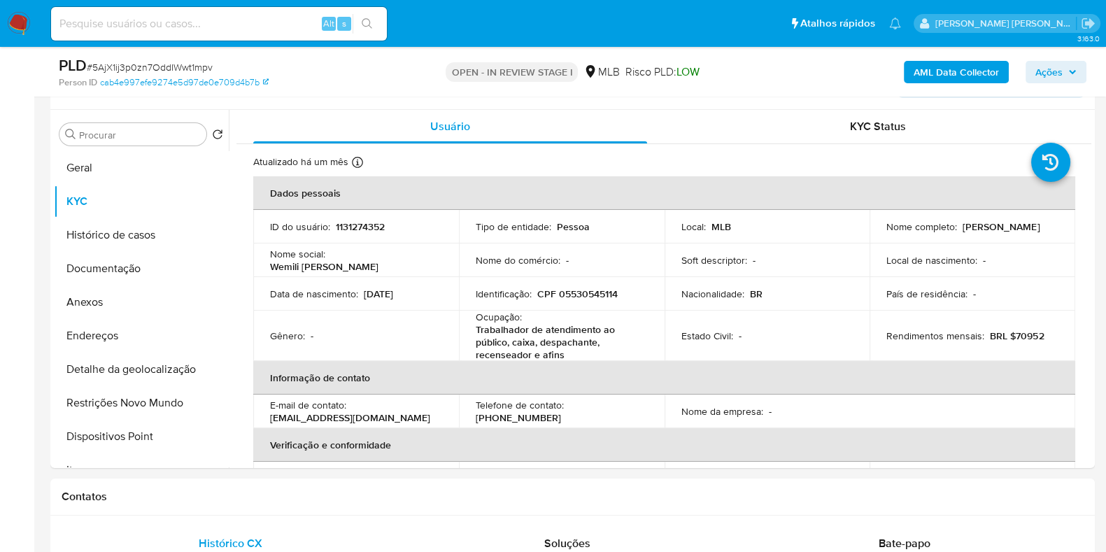
drag, startPoint x: 1091, startPoint y: 166, endPoint x: 1094, endPoint y: 212, distance: 45.6
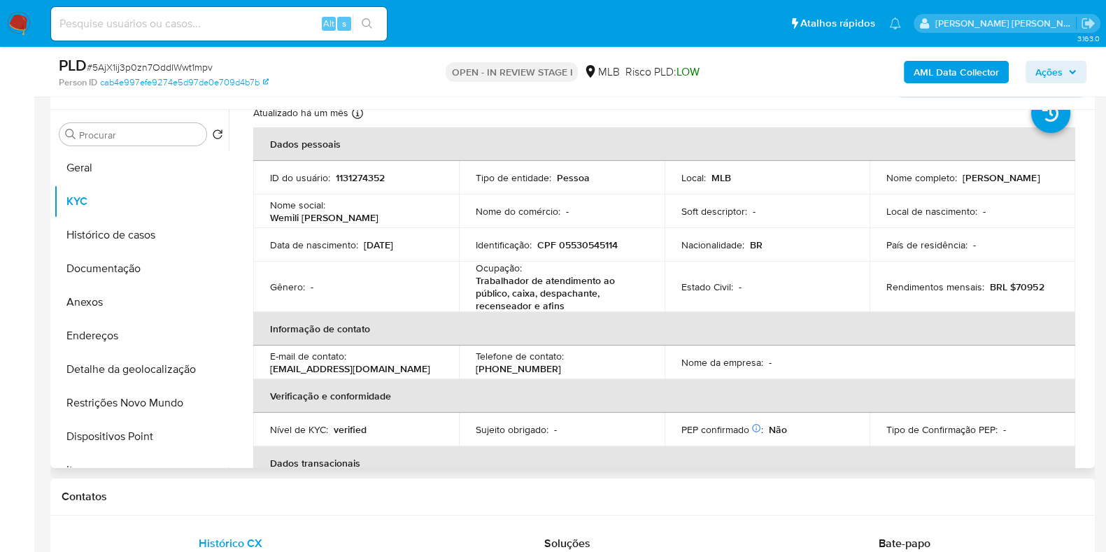
scroll to position [51, 0]
click at [519, 279] on p "Trabalhador de atendimento ao público, caixa, despachante, recenseador e afins" at bounding box center [559, 291] width 166 height 38
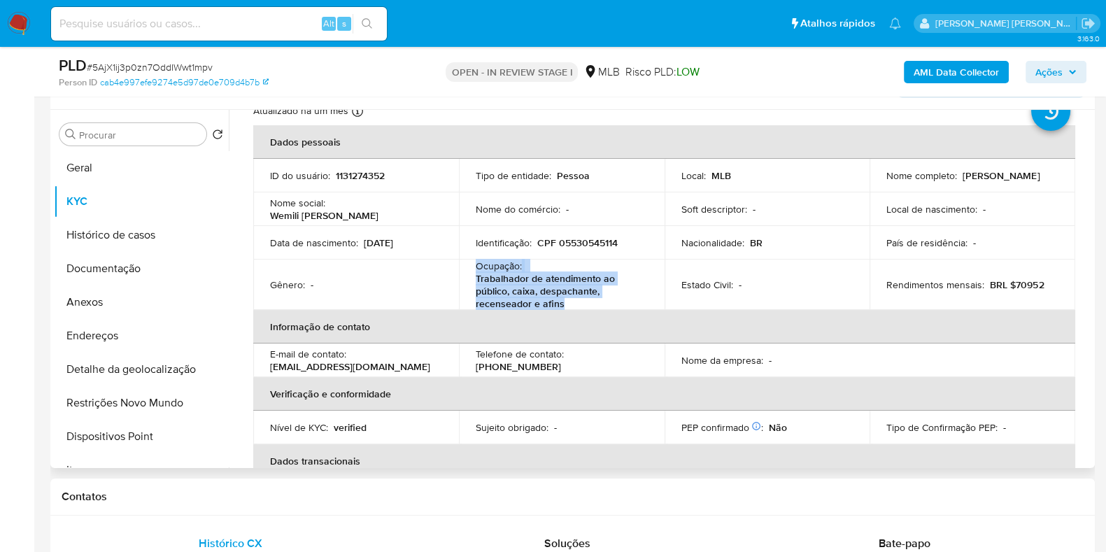
click at [519, 279] on p "Trabalhador de atendimento ao público, caixa, despachante, recenseador e afins" at bounding box center [559, 291] width 166 height 38
click at [960, 73] on b "AML Data Collector" at bounding box center [955, 72] width 85 height 22
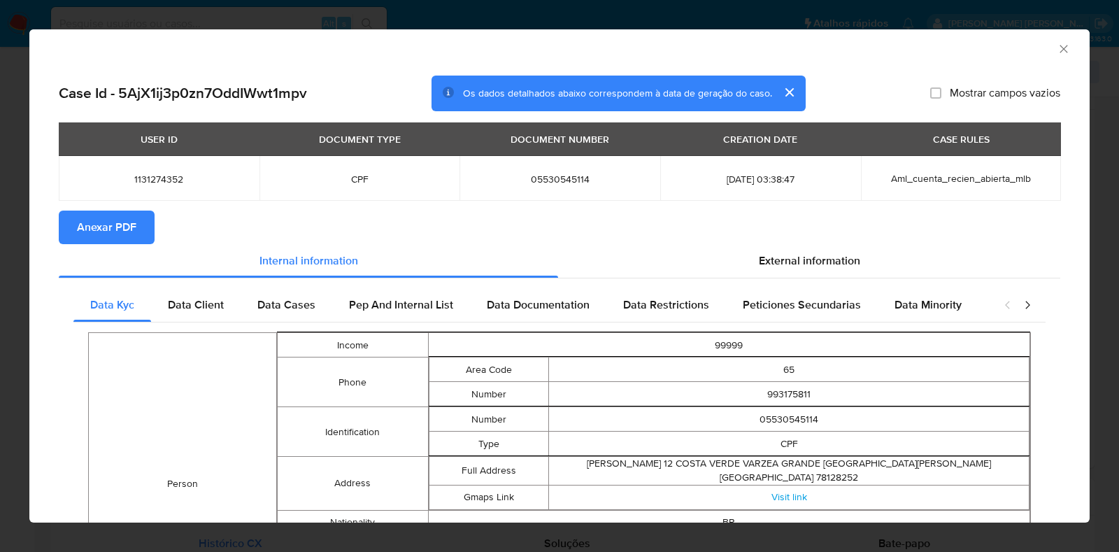
click at [122, 220] on span "Anexar PDF" at bounding box center [106, 227] width 59 height 31
click at [1057, 47] on icon "Fechar a janela" at bounding box center [1064, 49] width 14 height 14
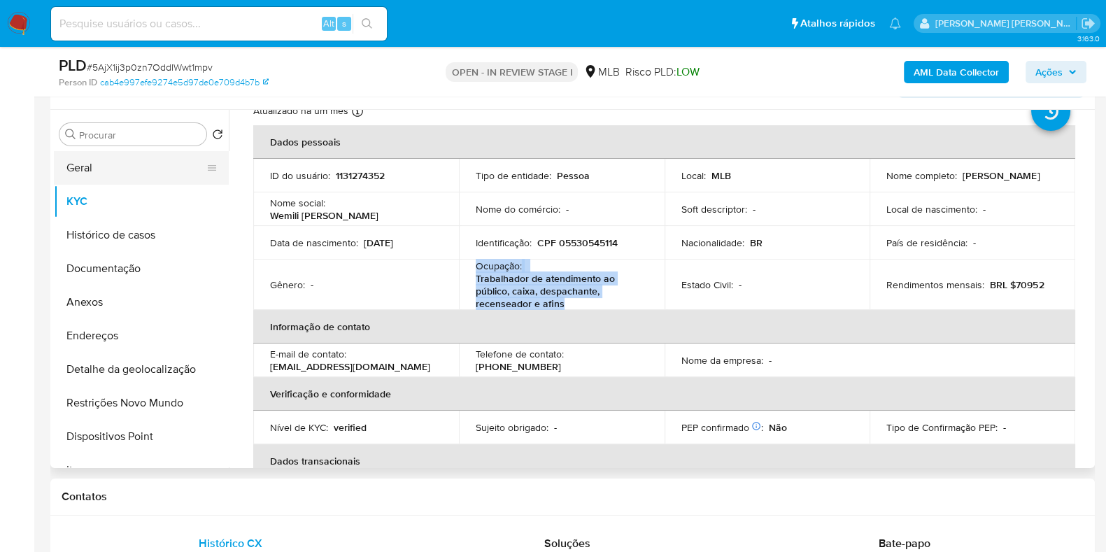
click at [148, 173] on button "Geral" at bounding box center [136, 168] width 164 height 34
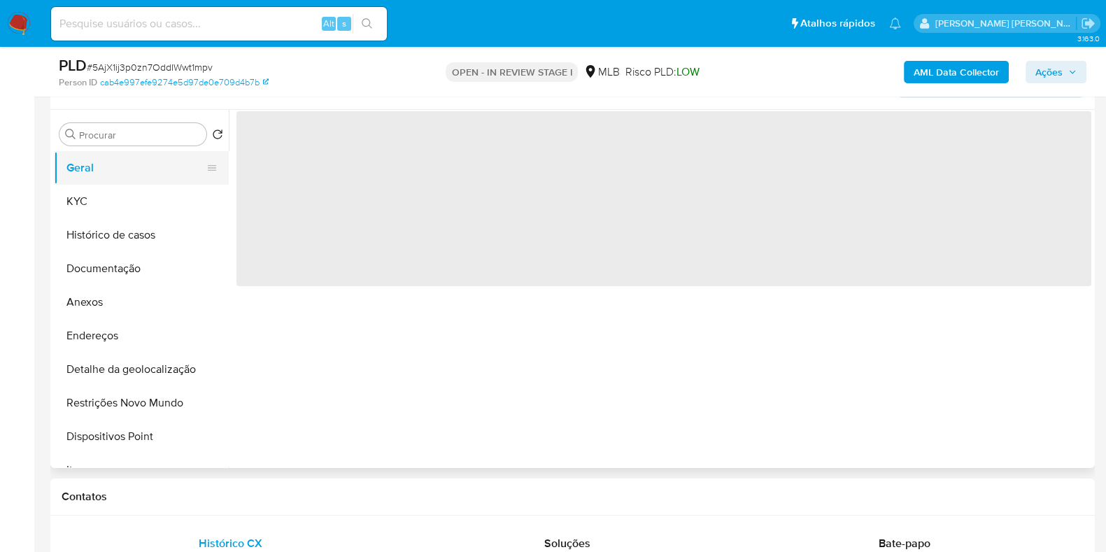
scroll to position [0, 0]
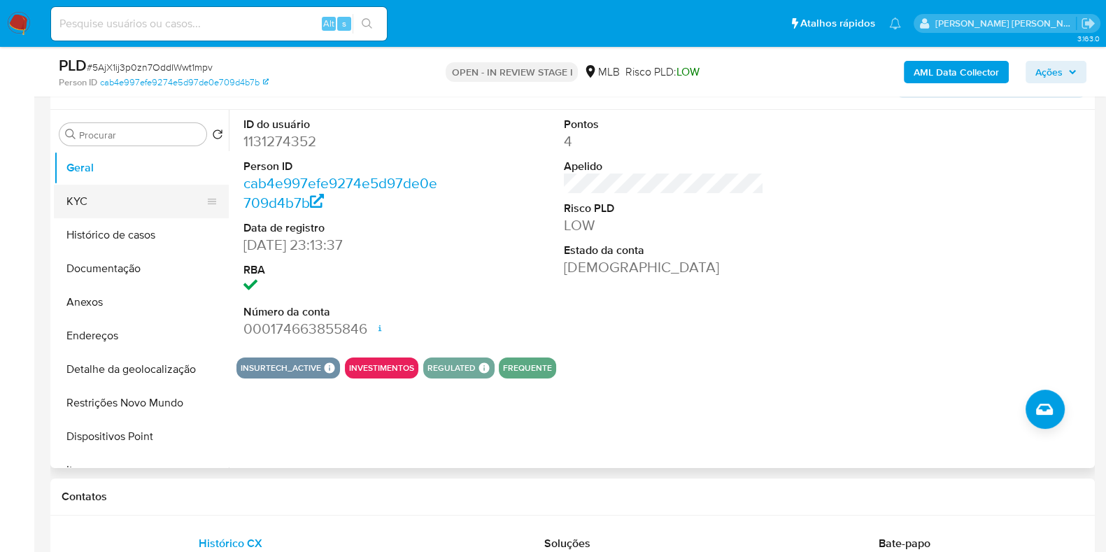
click at [122, 191] on button "KYC" at bounding box center [136, 202] width 164 height 34
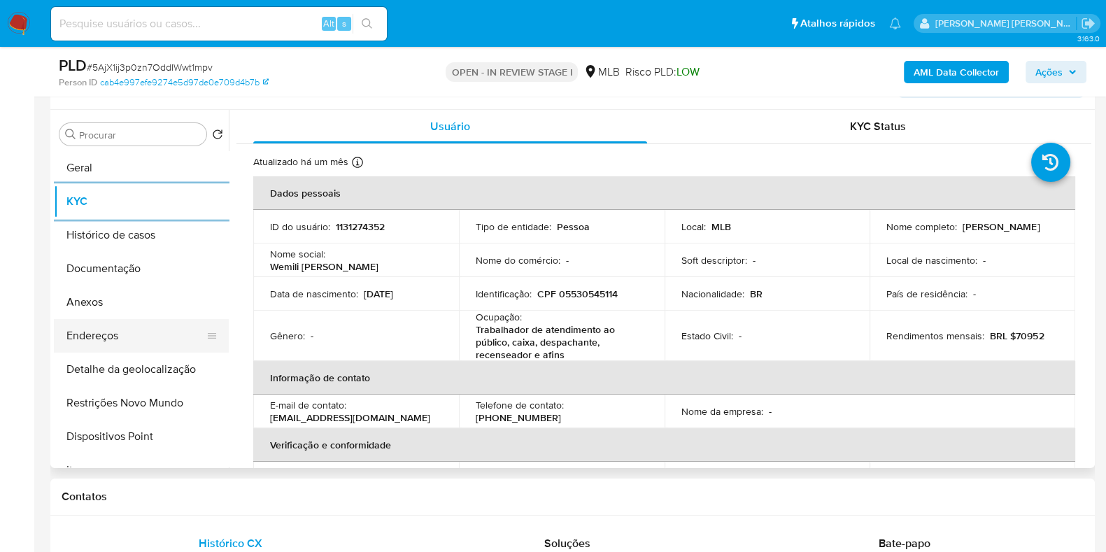
click at [164, 337] on button "Endereços" at bounding box center [136, 336] width 164 height 34
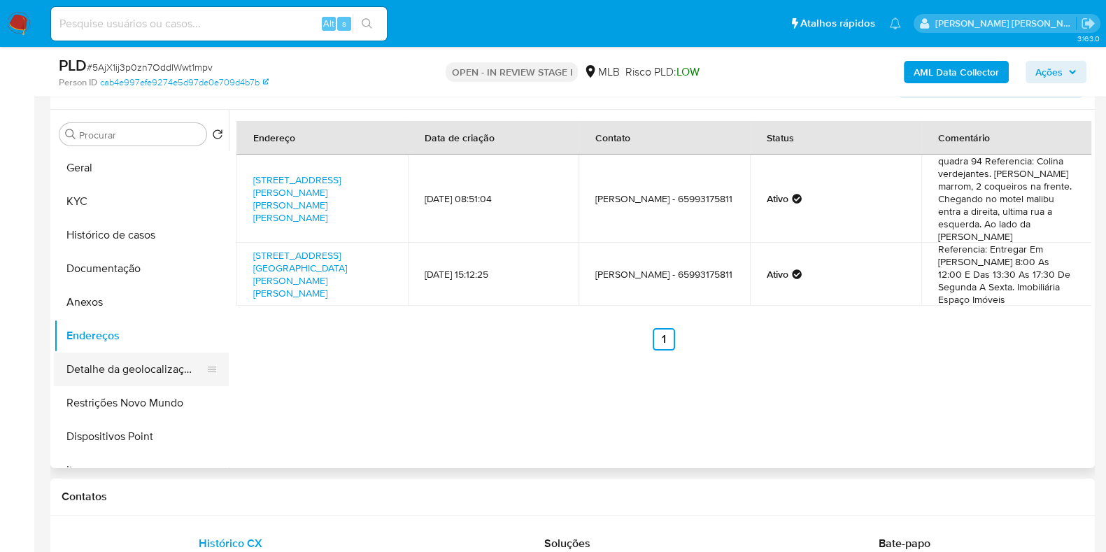
click at [157, 372] on button "Detalhe da geolocalização" at bounding box center [136, 369] width 164 height 34
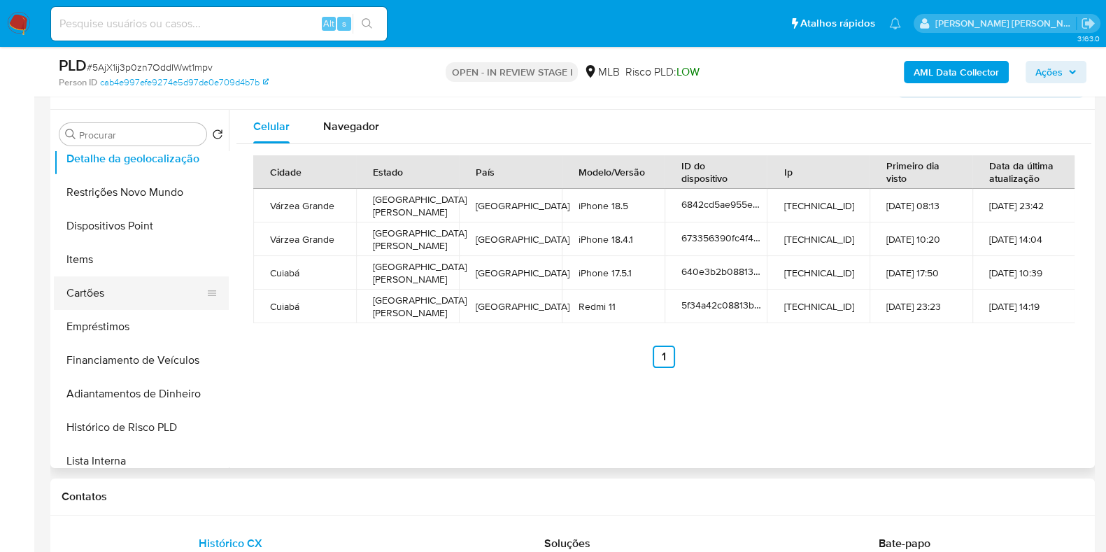
scroll to position [208, 0]
click at [336, 132] on span "Navegador" at bounding box center [351, 126] width 56 height 16
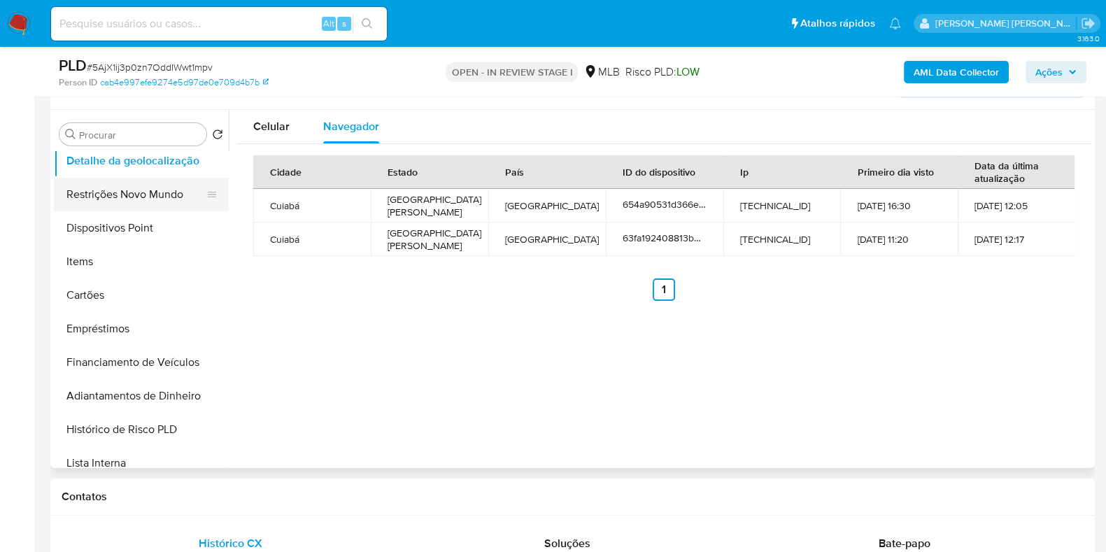
click at [152, 196] on button "Restrições Novo Mundo" at bounding box center [136, 195] width 164 height 34
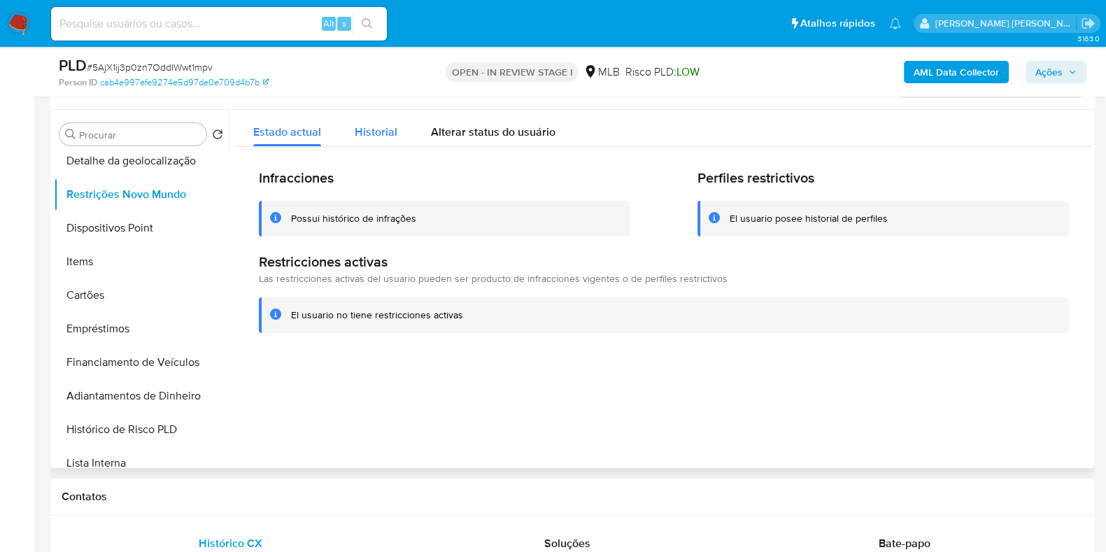
click at [387, 113] on div "Historial" at bounding box center [376, 128] width 43 height 37
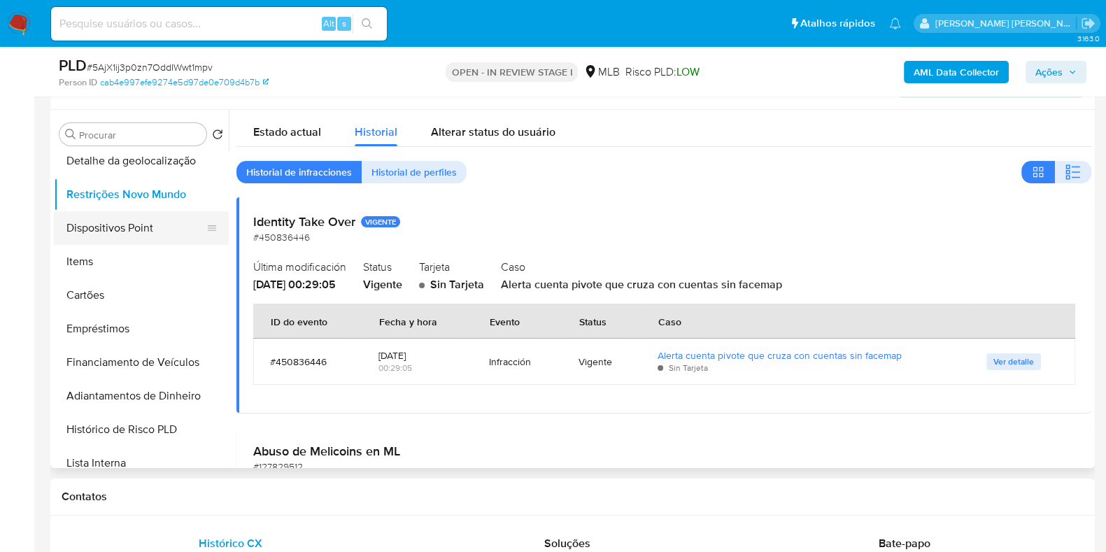
click at [132, 222] on button "Dispositivos Point" at bounding box center [136, 228] width 164 height 34
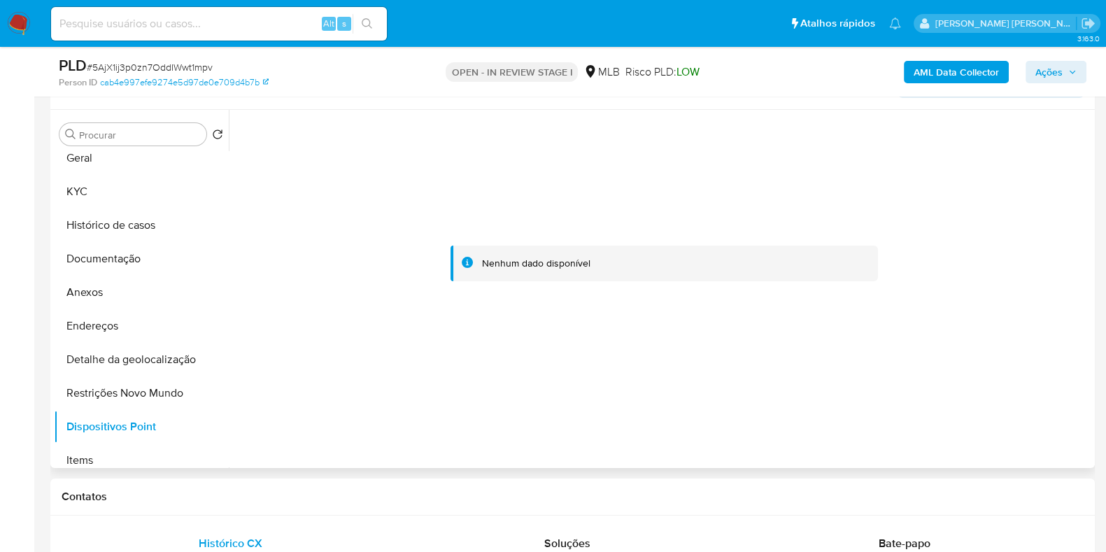
scroll to position [0, 0]
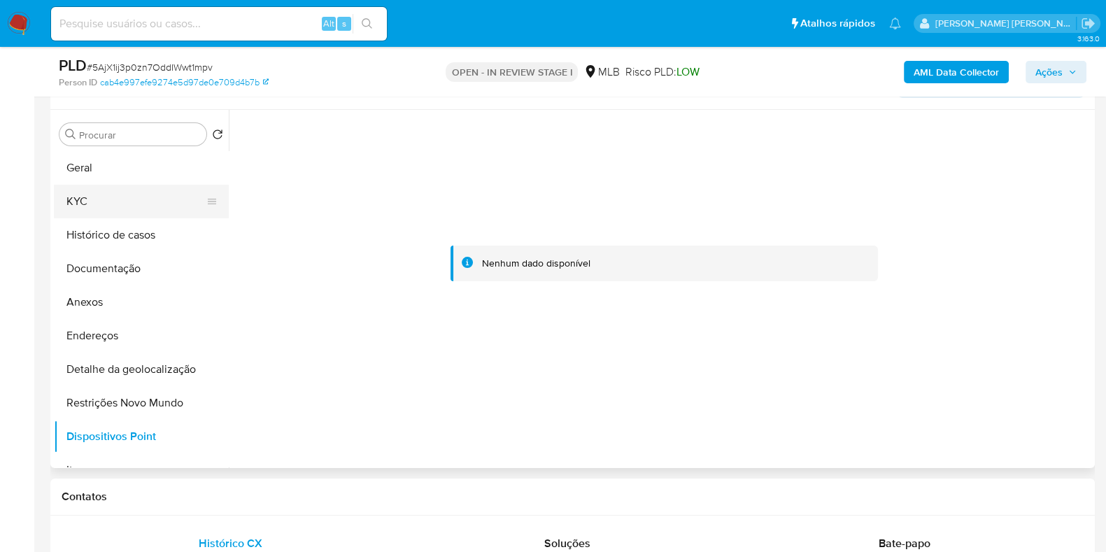
click at [168, 197] on button "KYC" at bounding box center [136, 202] width 164 height 34
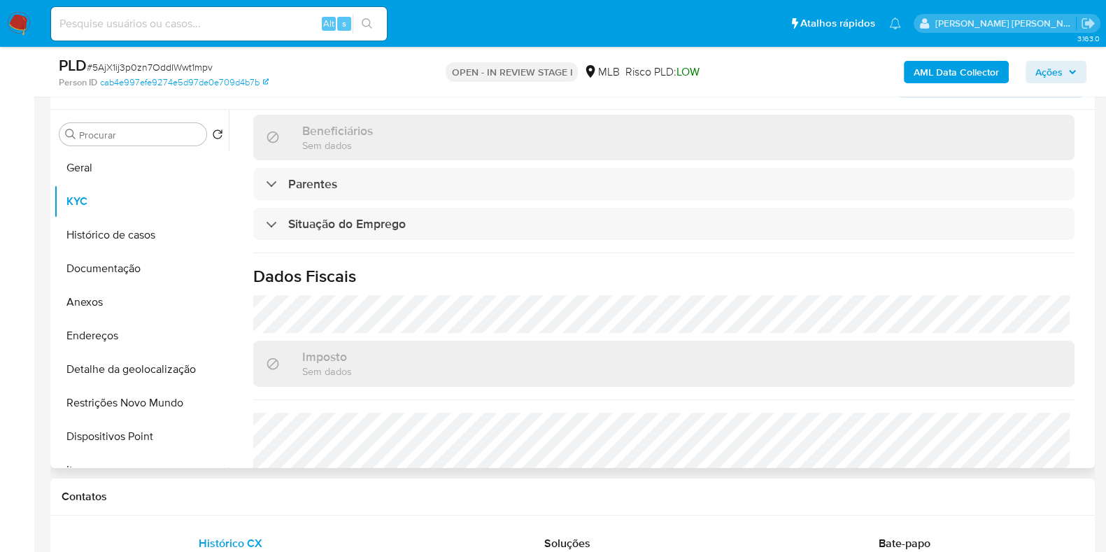
scroll to position [531, 0]
click at [132, 296] on button "Anexos" at bounding box center [136, 302] width 164 height 34
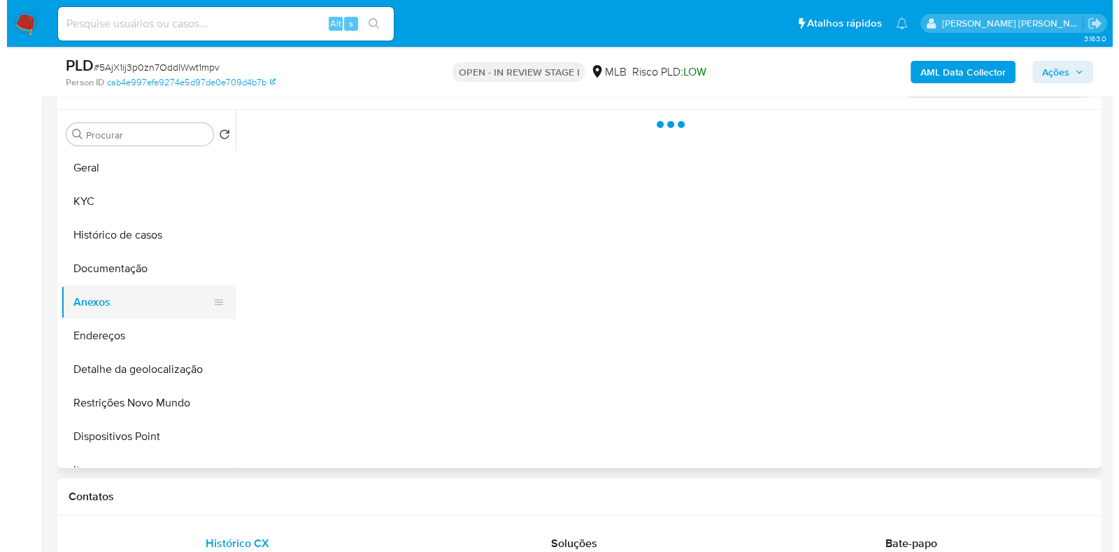
scroll to position [0, 0]
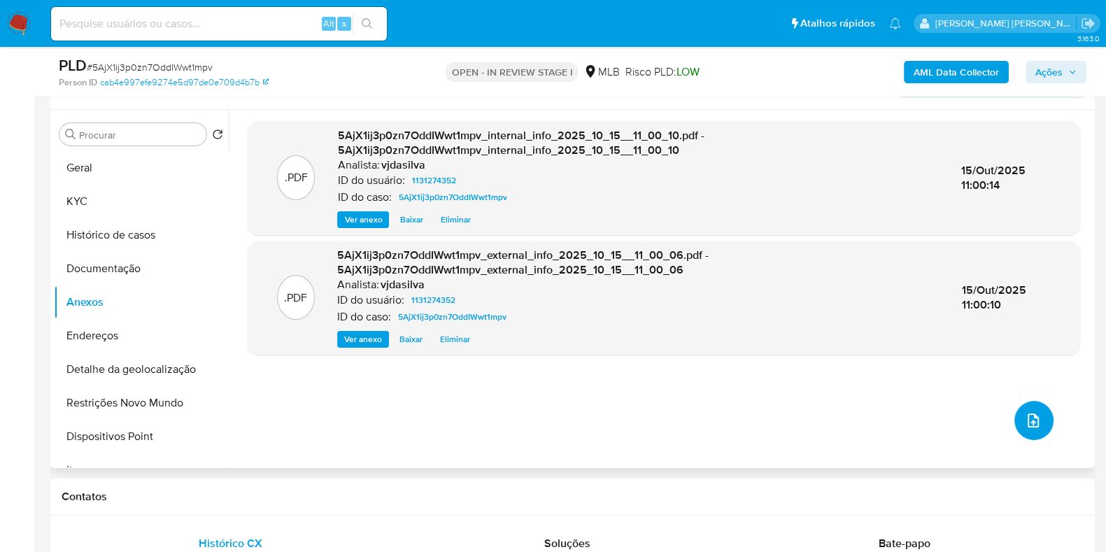
click at [1014, 410] on button "upload-file" at bounding box center [1033, 420] width 39 height 39
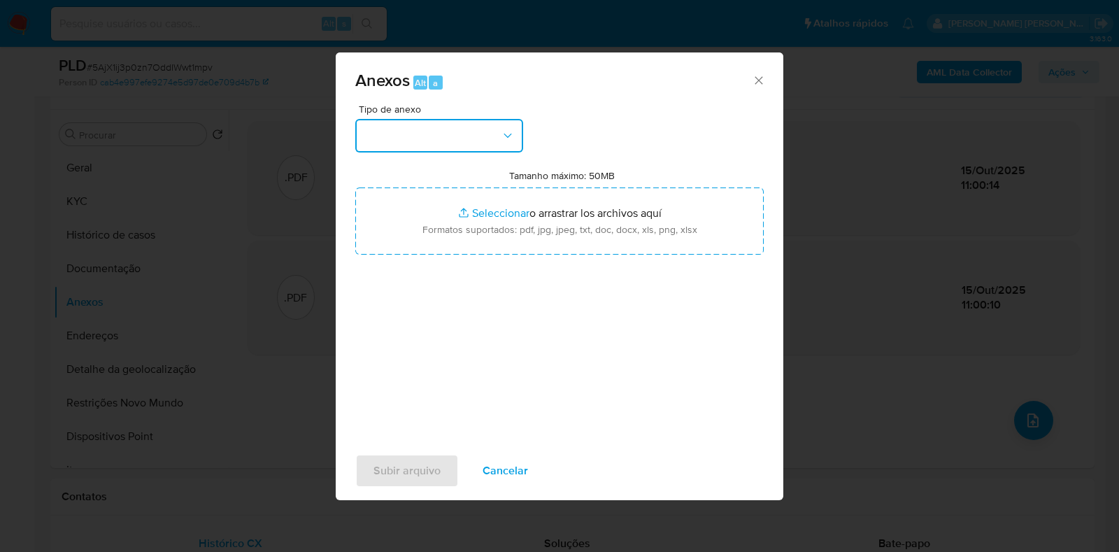
click at [501, 140] on icon "button" at bounding box center [508, 136] width 14 height 14
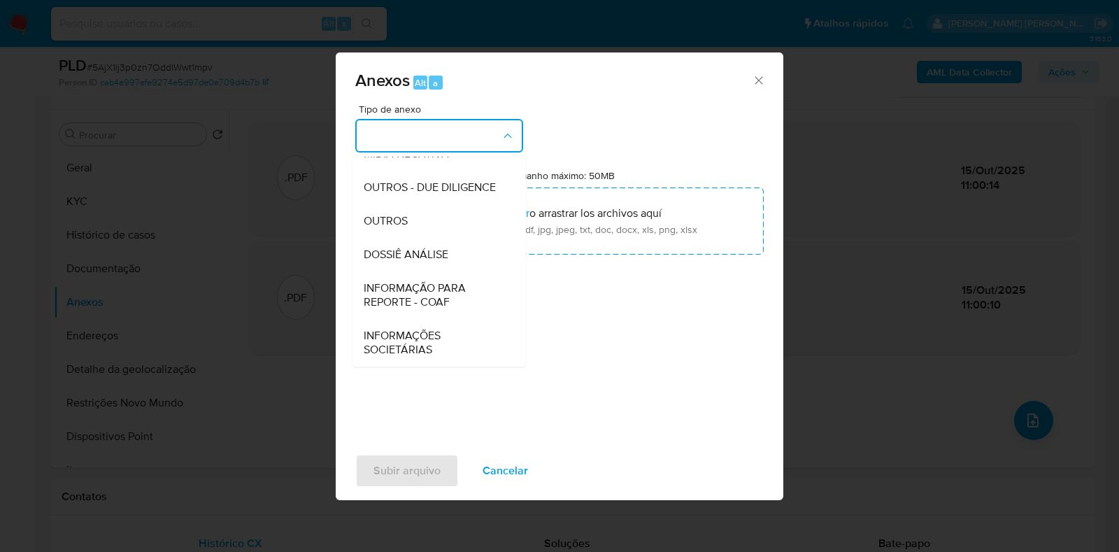
scroll to position [215, 0]
click at [463, 271] on div "INFORMAÇÃO PARA REPORTE - COAF" at bounding box center [435, 295] width 143 height 48
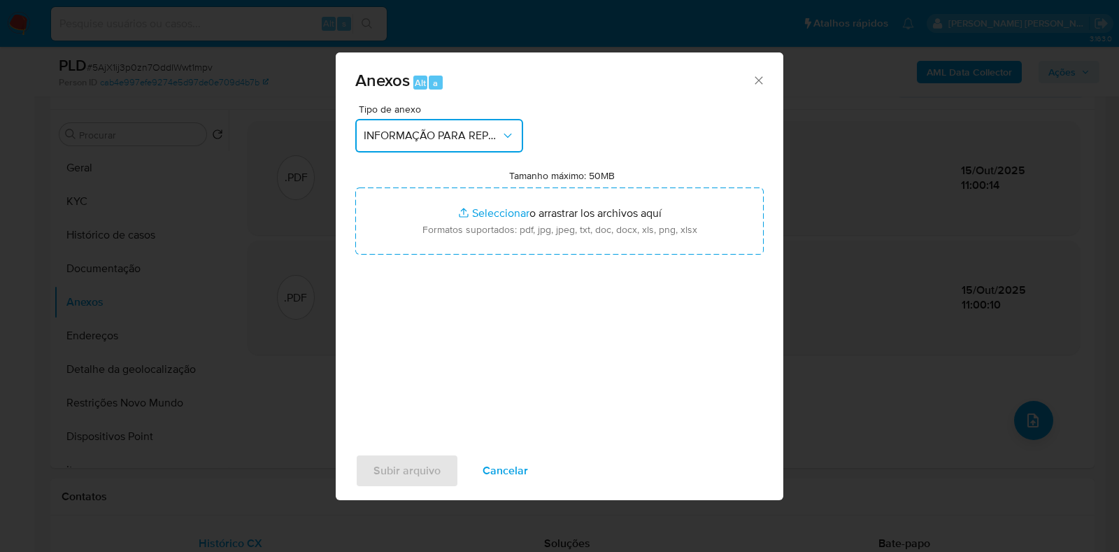
click at [494, 144] on button "INFORMAÇÃO PARA REPORTE - COAF" at bounding box center [439, 136] width 168 height 34
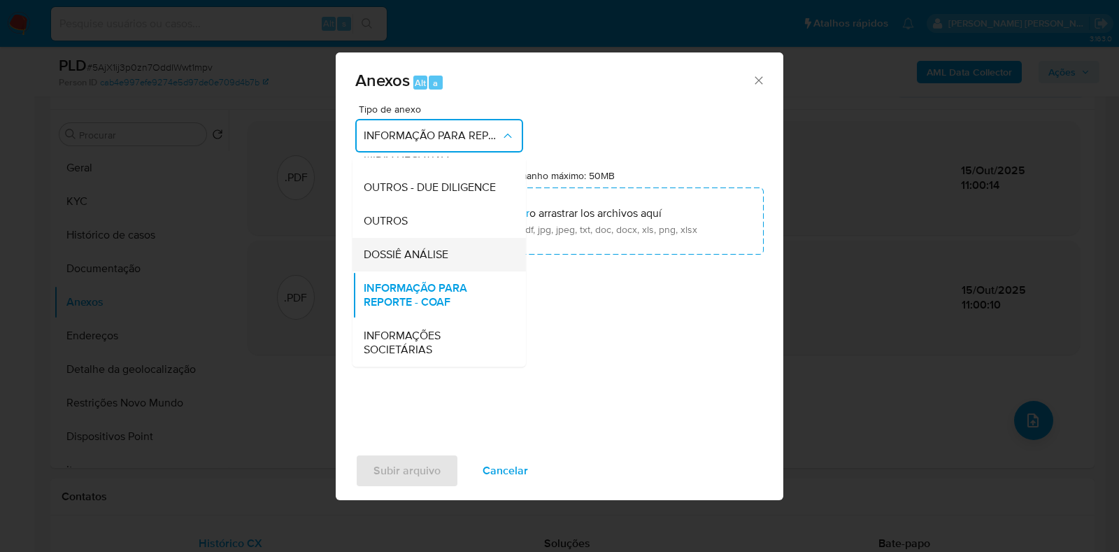
click at [485, 258] on div "DOSSIÊ ANÁLISE" at bounding box center [435, 255] width 143 height 34
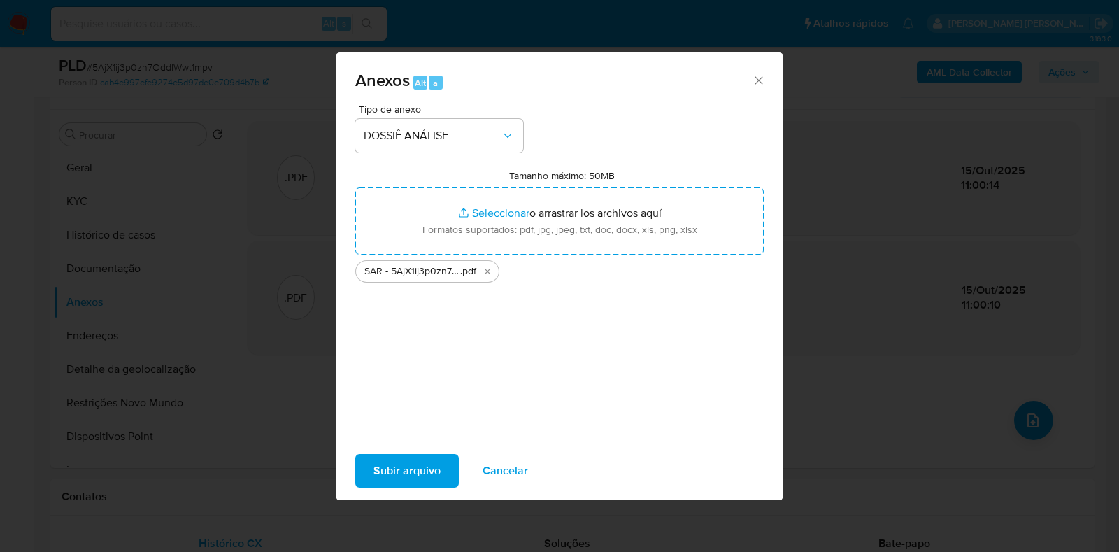
click at [405, 466] on span "Subir arquivo" at bounding box center [406, 470] width 67 height 31
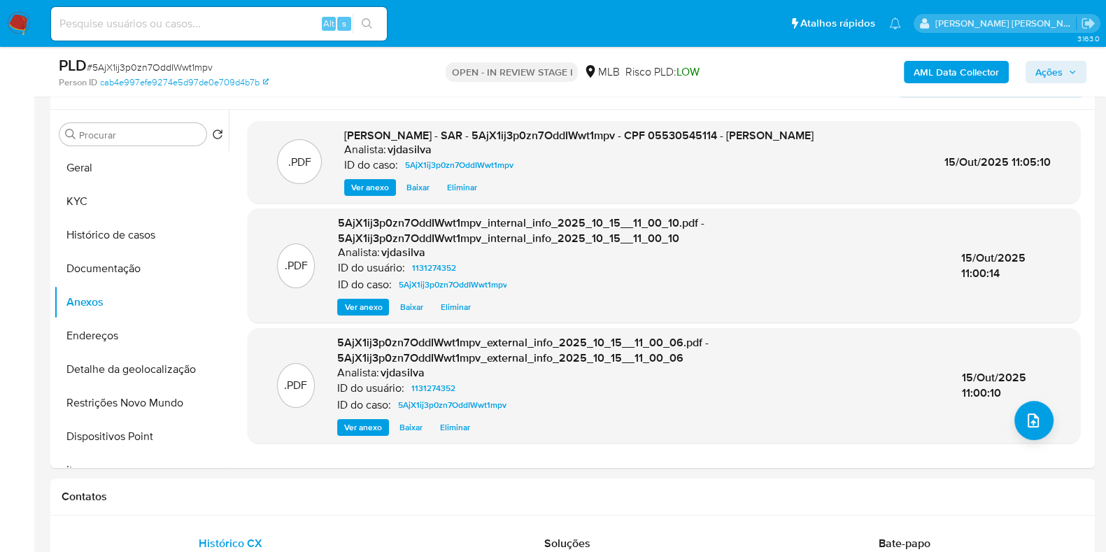
click at [1059, 75] on span "Ações" at bounding box center [1048, 72] width 27 height 22
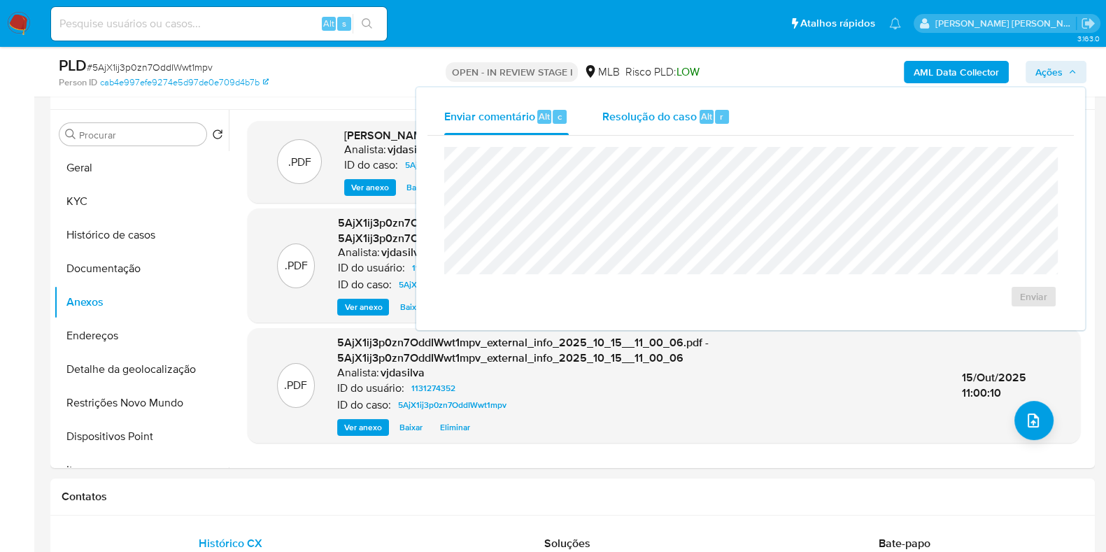
click at [655, 103] on div "Resolução do caso Alt r" at bounding box center [666, 117] width 128 height 36
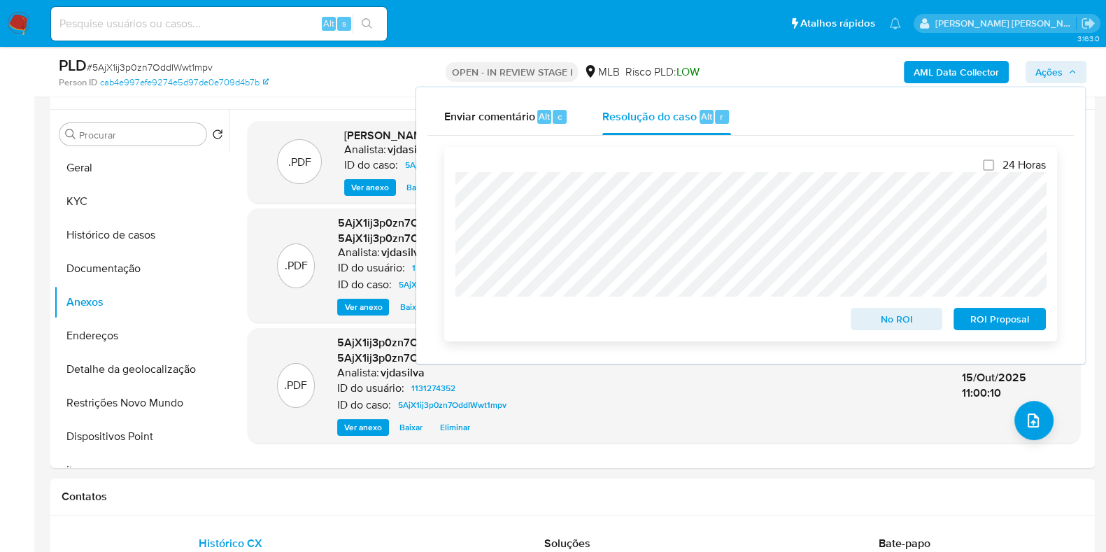
click at [1001, 324] on span "ROI Proposal" at bounding box center [999, 319] width 73 height 20
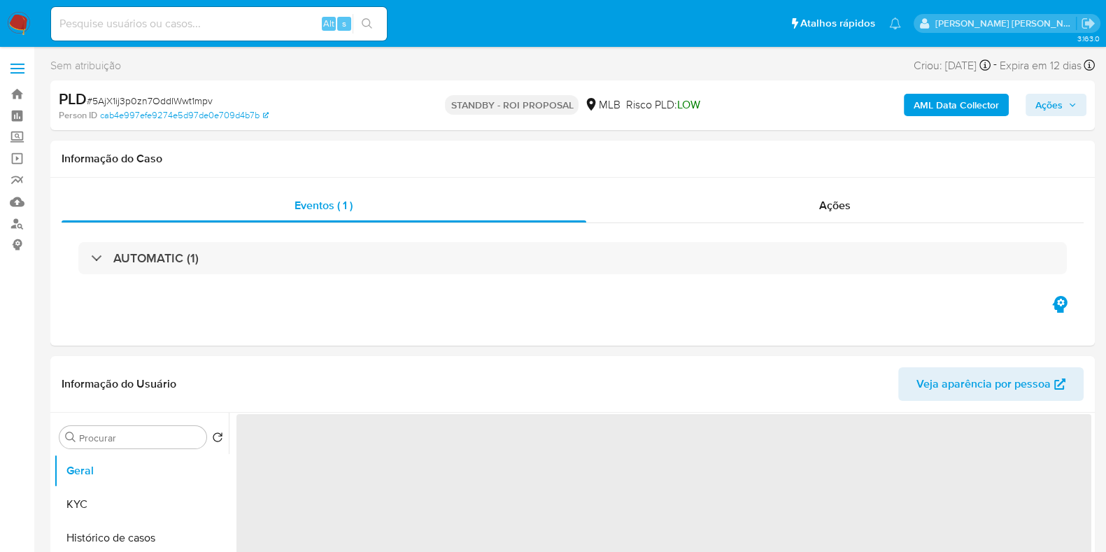
select select "10"
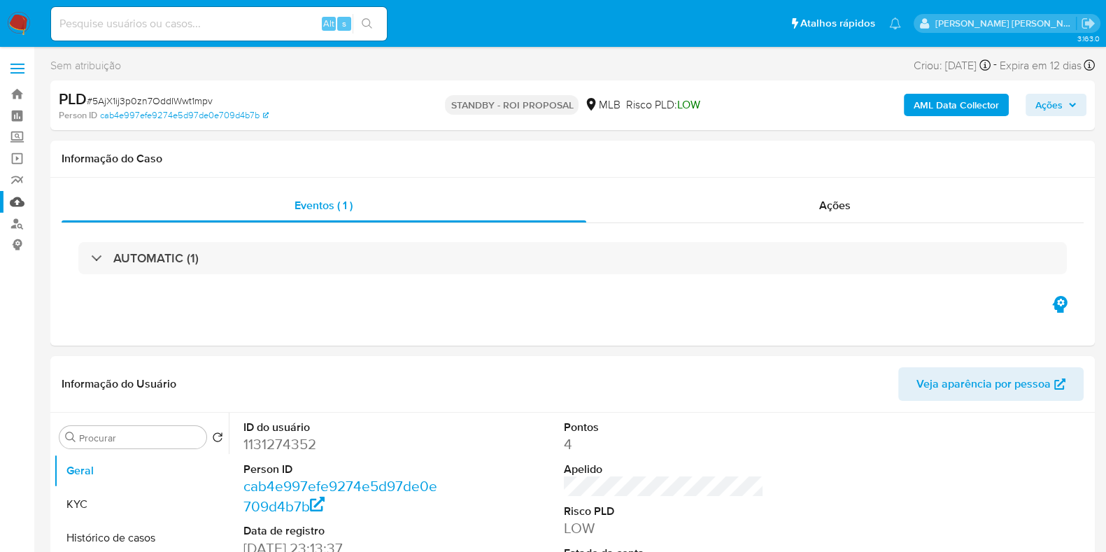
click at [20, 197] on link "Mulan" at bounding box center [83, 202] width 166 height 22
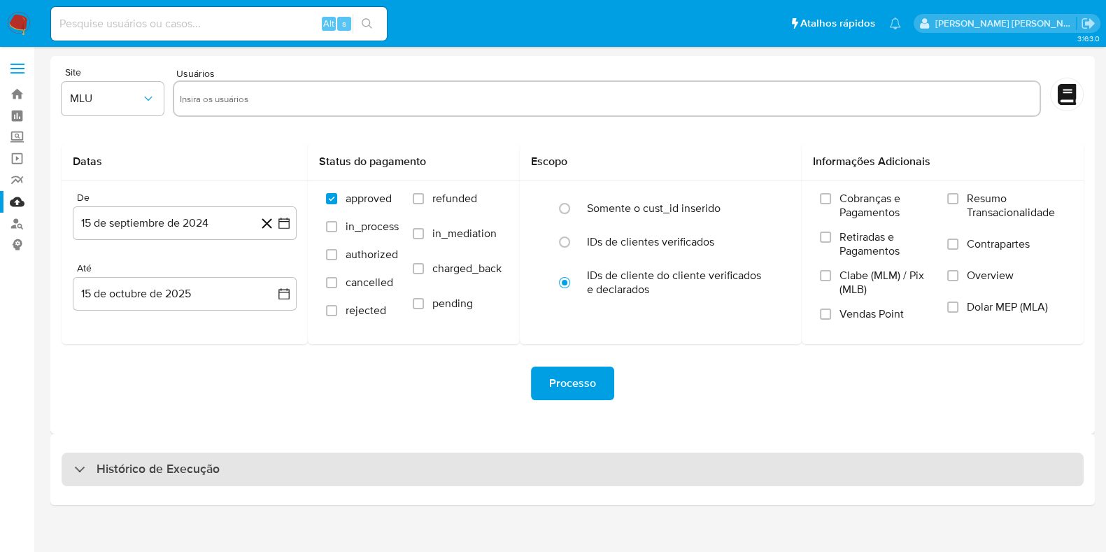
click at [150, 466] on h3 "Histórico de Execução" at bounding box center [158, 469] width 123 height 17
select select "10"
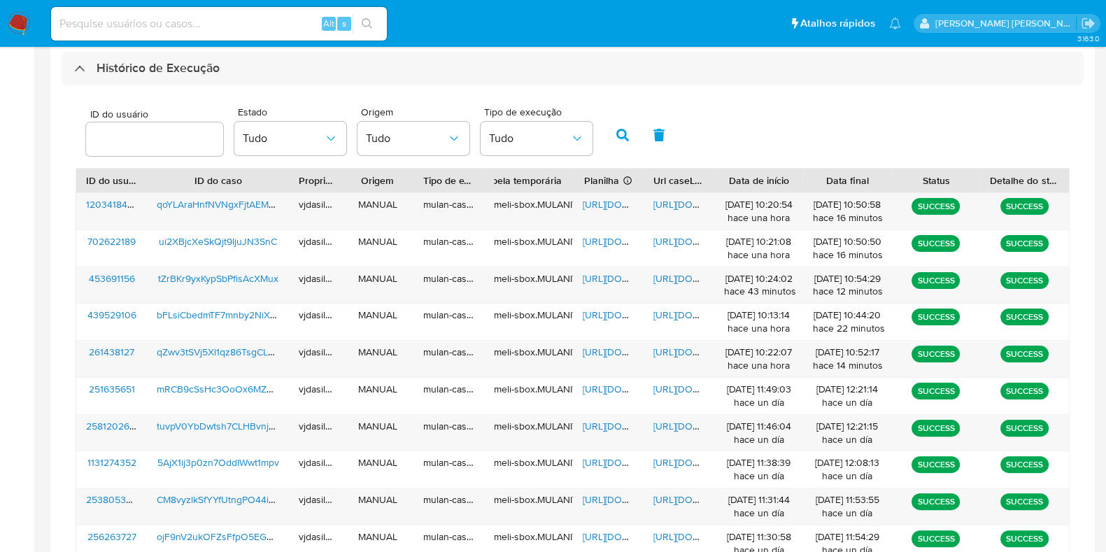
scroll to position [418, 0]
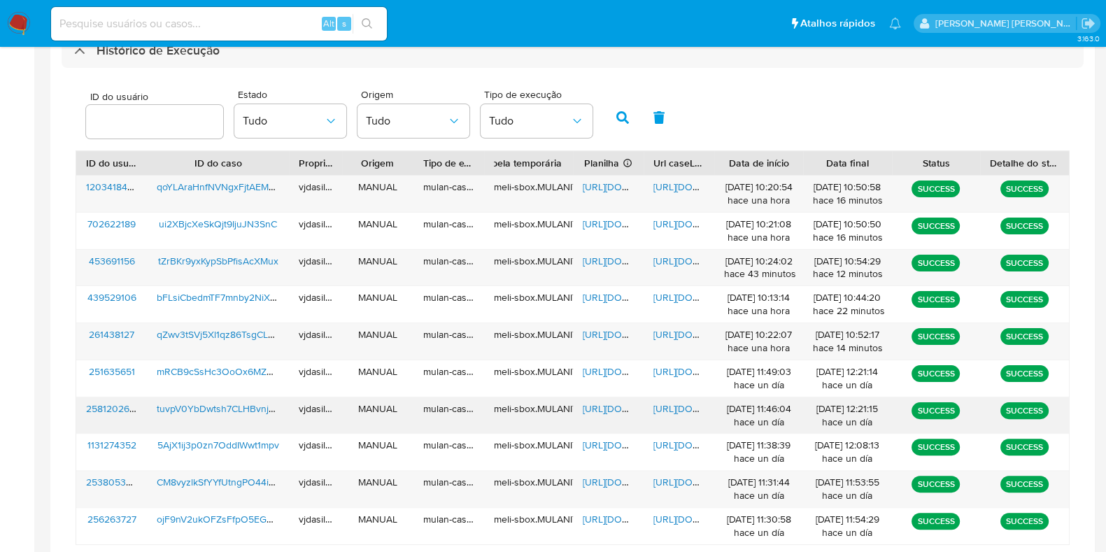
click at [675, 407] on span "https://docs.google.com/document/d/1q0XKojgXpEhf4y823_R1XzRiAry_fW3r3QkxM8Q-6JI…" at bounding box center [701, 408] width 97 height 14
click at [608, 406] on span "https://docs.google.com/spreadsheets/d/1iv8OpgzdZdSHwEndLg3FIxw0pCX4d0v2xPi7u_Y…" at bounding box center [631, 408] width 97 height 14
click at [229, 406] on span "tuvpV0YbDwtsh7CLHBvnj70j" at bounding box center [219, 408] width 125 height 14
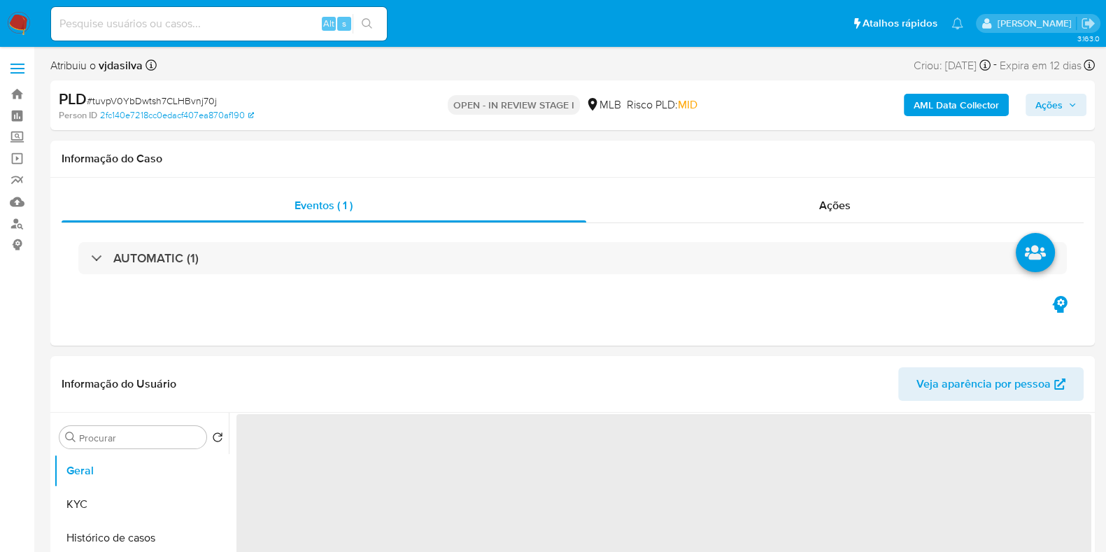
select select "10"
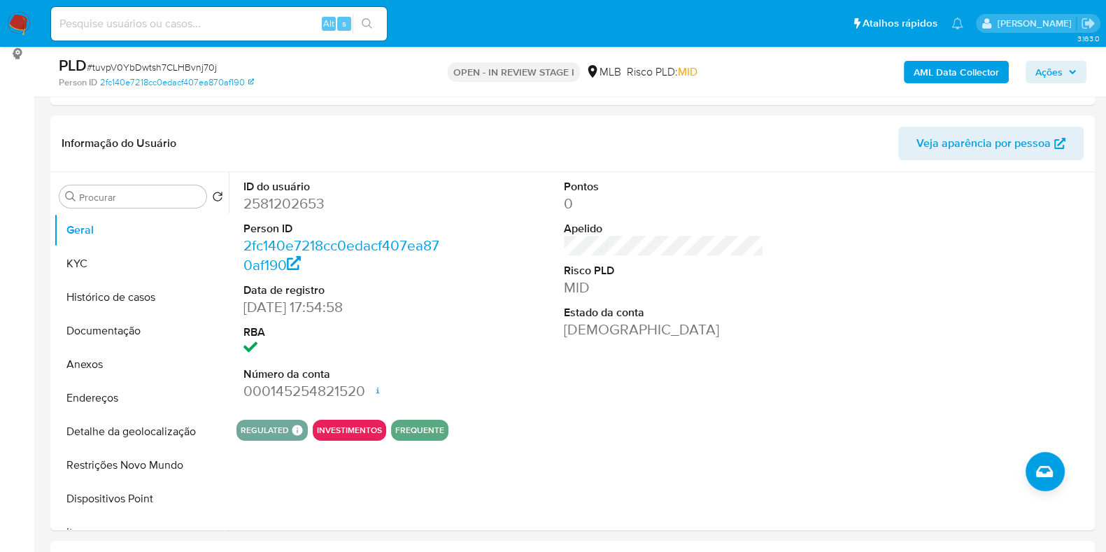
scroll to position [196, 0]
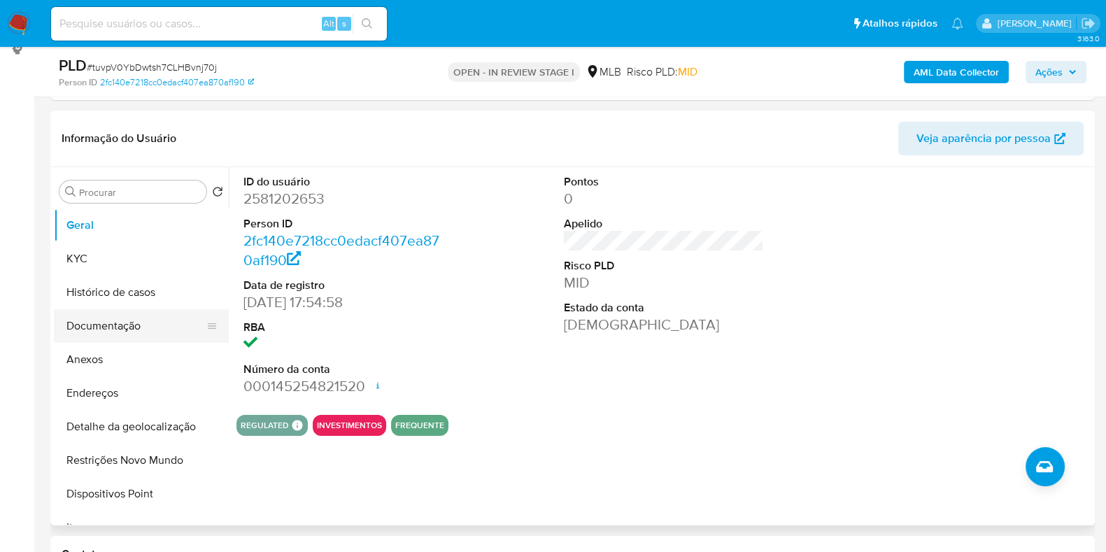
click at [147, 315] on button "Documentação" at bounding box center [136, 326] width 164 height 34
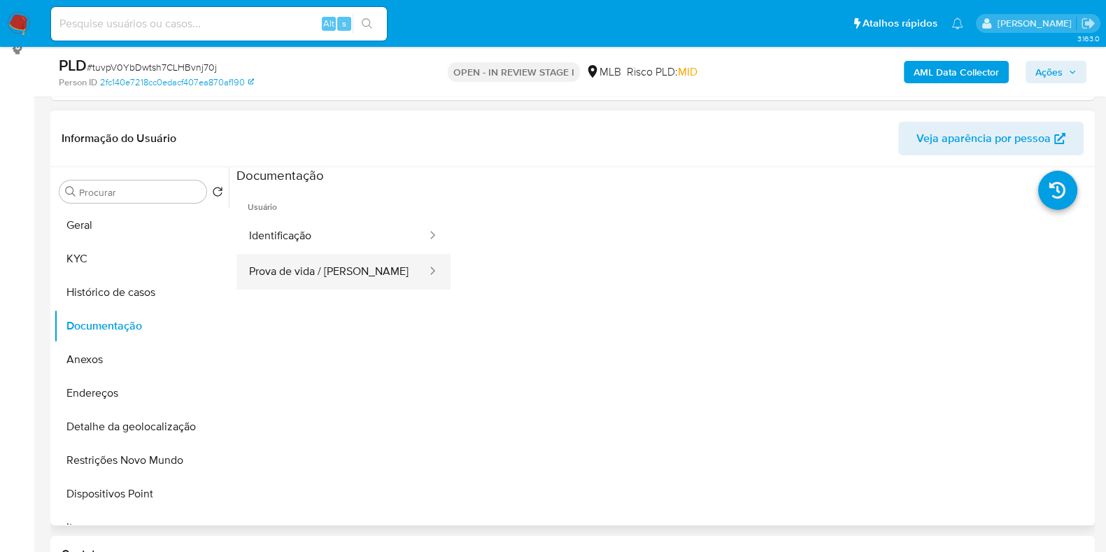
click at [345, 283] on button "Prova de vida / [PERSON_NAME]" at bounding box center [332, 272] width 192 height 36
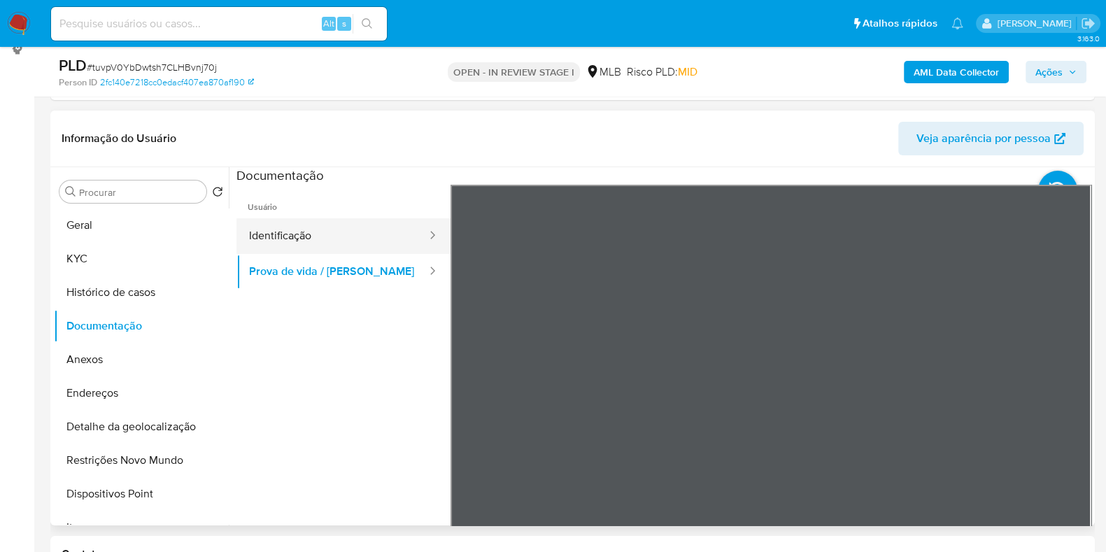
click at [293, 225] on button "Identificação" at bounding box center [332, 236] width 192 height 36
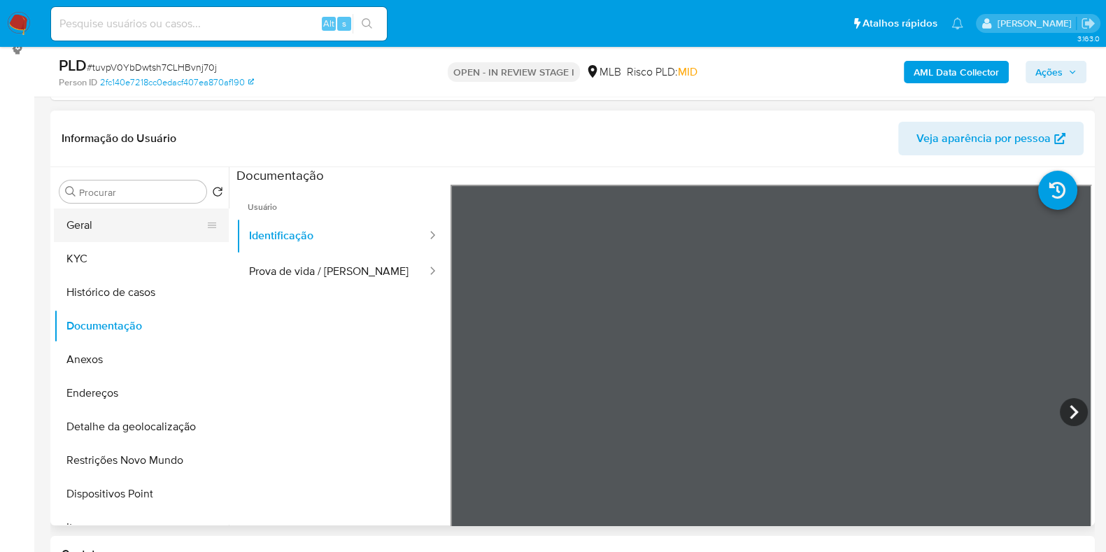
click at [102, 222] on button "Geral" at bounding box center [136, 225] width 164 height 34
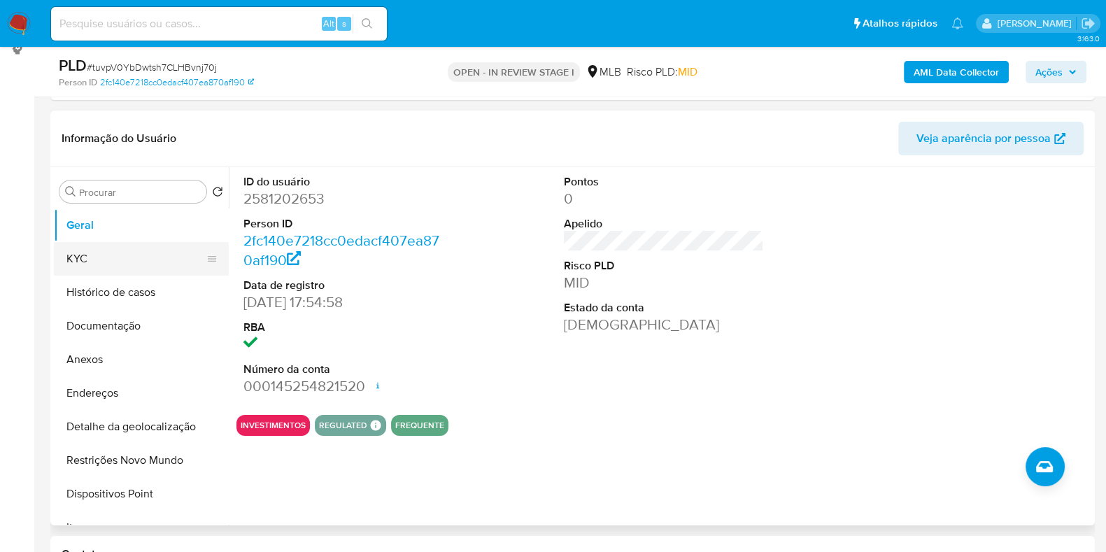
click at [144, 266] on button "KYC" at bounding box center [136, 259] width 164 height 34
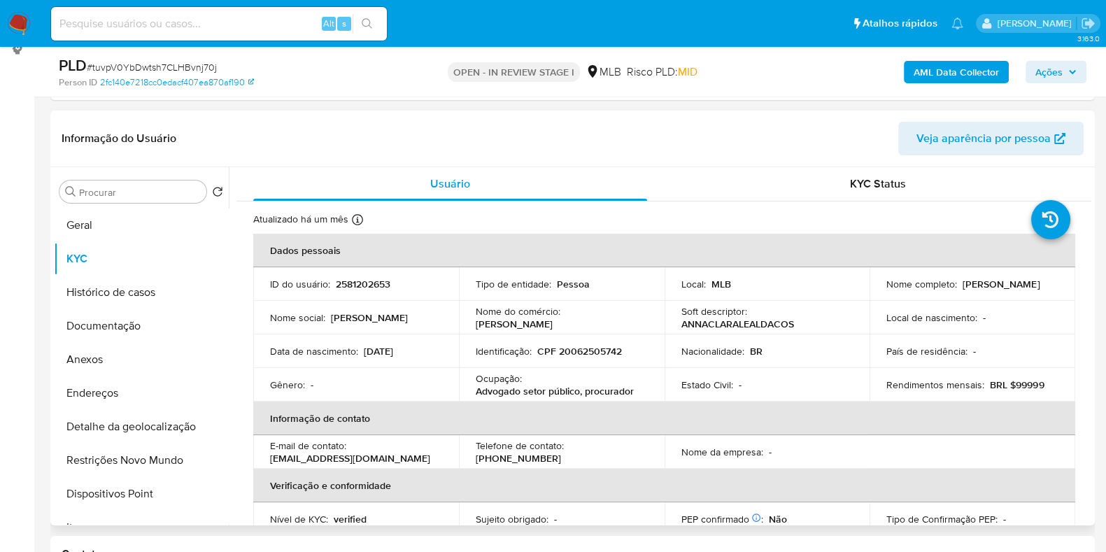
click at [596, 385] on p "Advogado setor público, procurador" at bounding box center [555, 391] width 158 height 13
copy div "Ocupação : Advogado setor público, procurador"
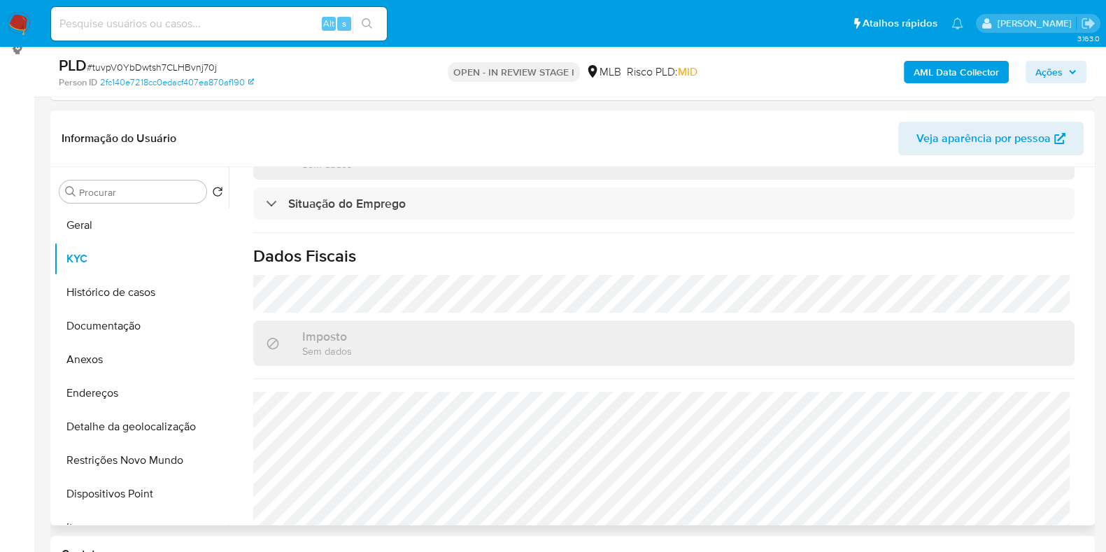
scroll to position [621, 0]
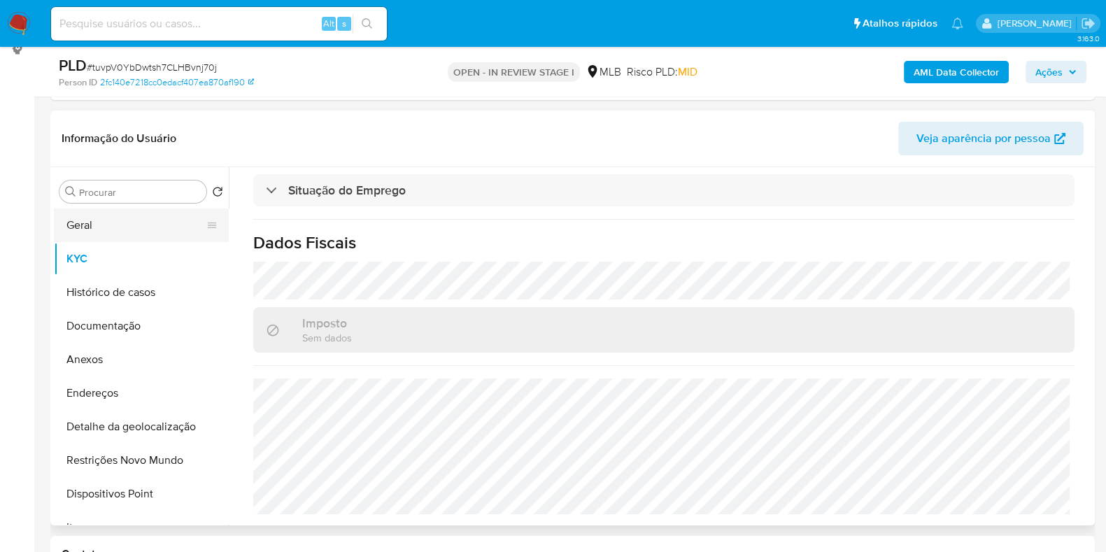
click at [117, 220] on button "Geral" at bounding box center [136, 225] width 164 height 34
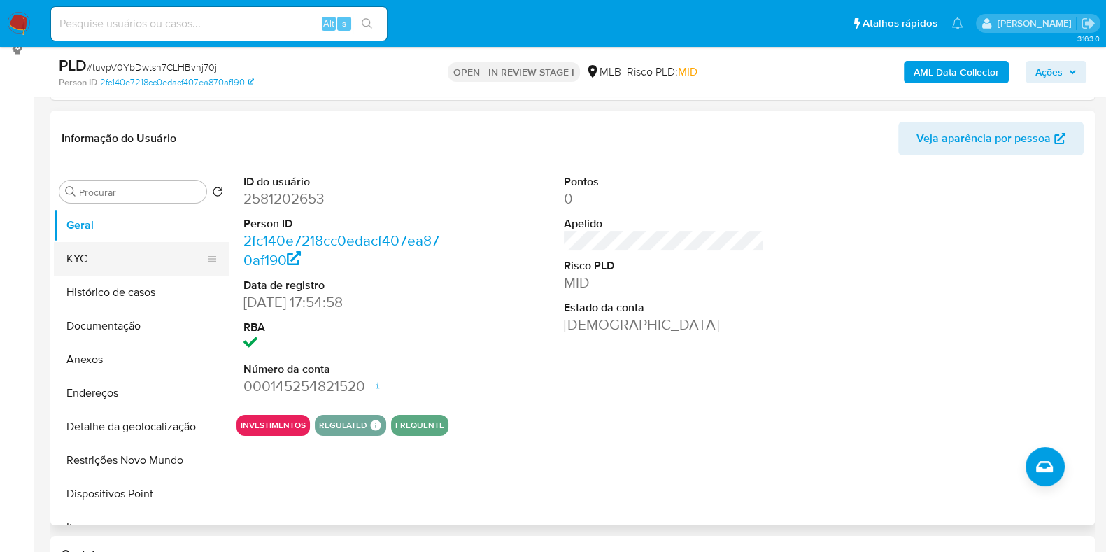
click at [123, 259] on button "KYC" at bounding box center [136, 259] width 164 height 34
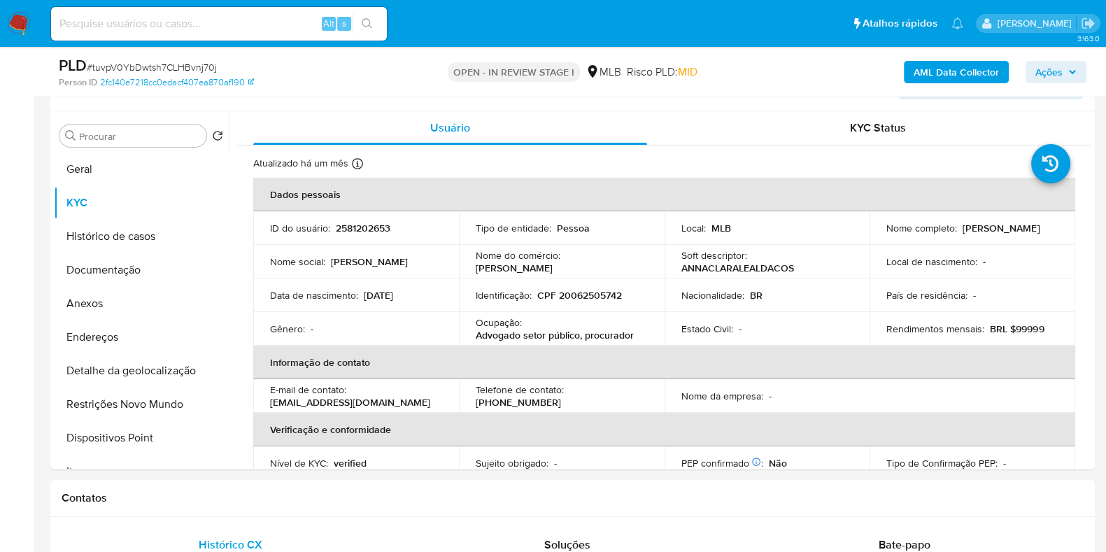
scroll to position [259, 0]
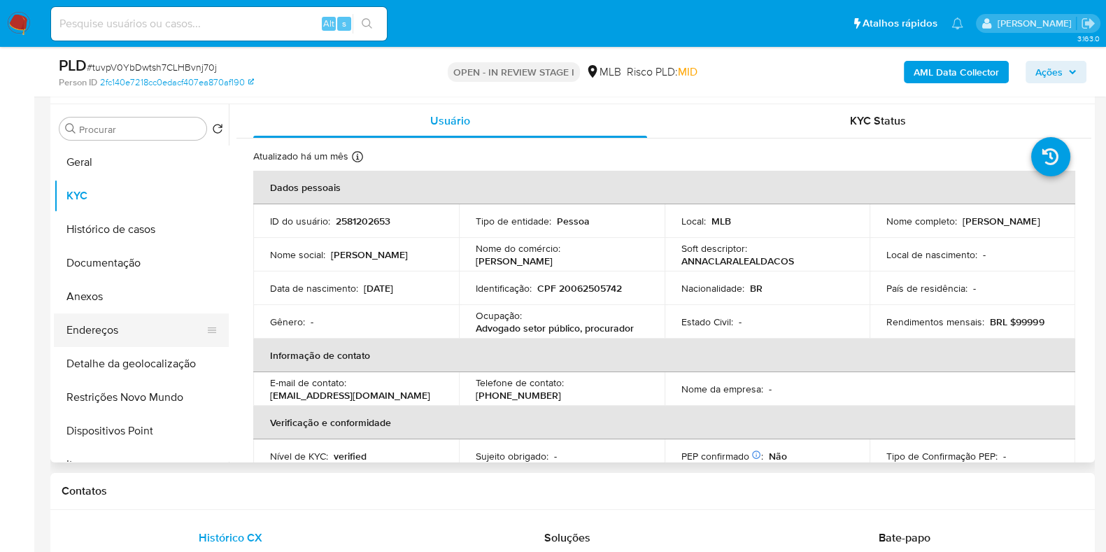
click at [161, 329] on button "Endereços" at bounding box center [136, 330] width 164 height 34
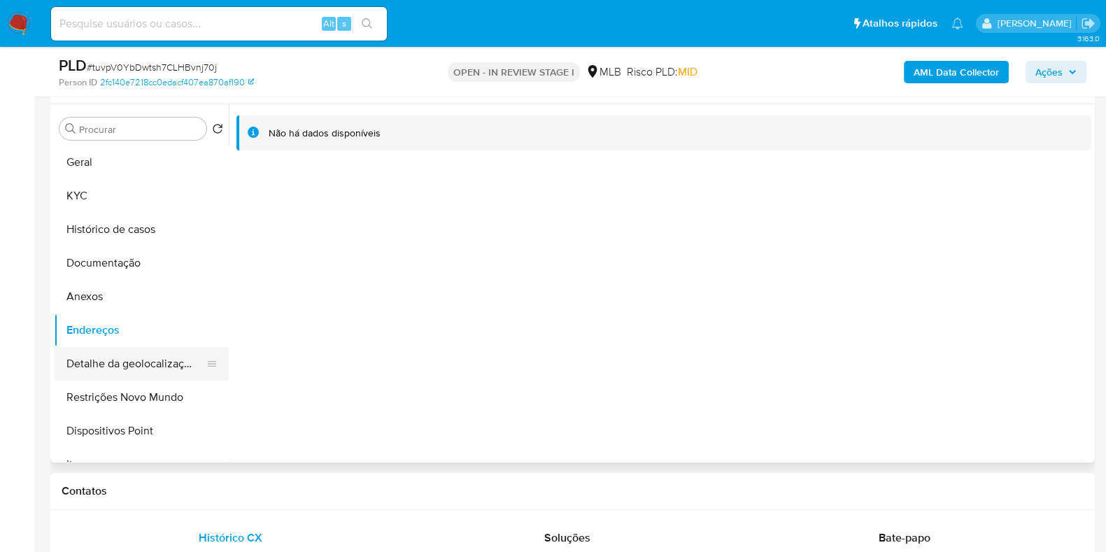
click at [139, 371] on button "Detalhe da geolocalização" at bounding box center [136, 364] width 164 height 34
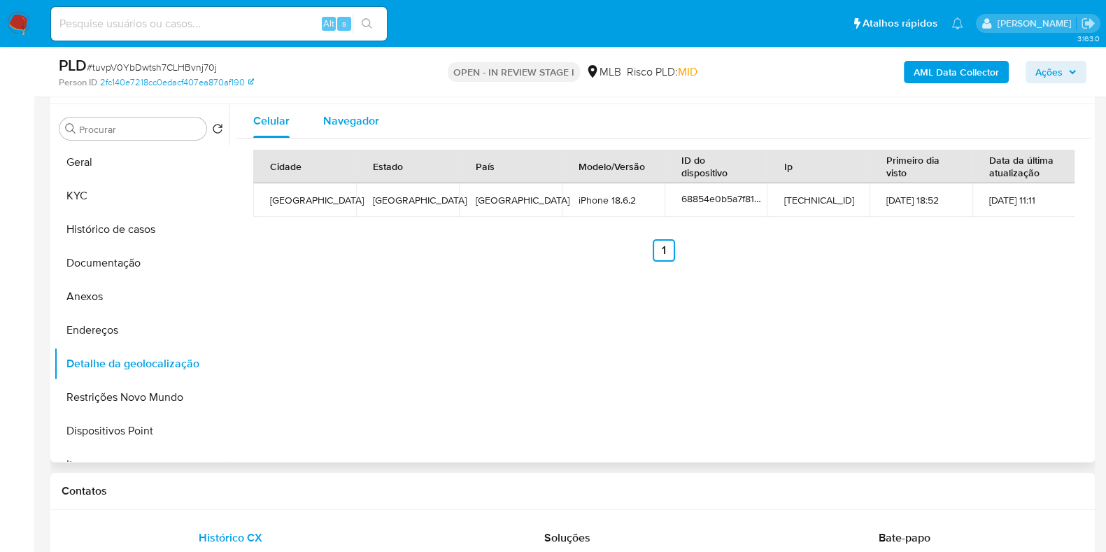
click at [358, 130] on div "Navegador" at bounding box center [351, 121] width 56 height 34
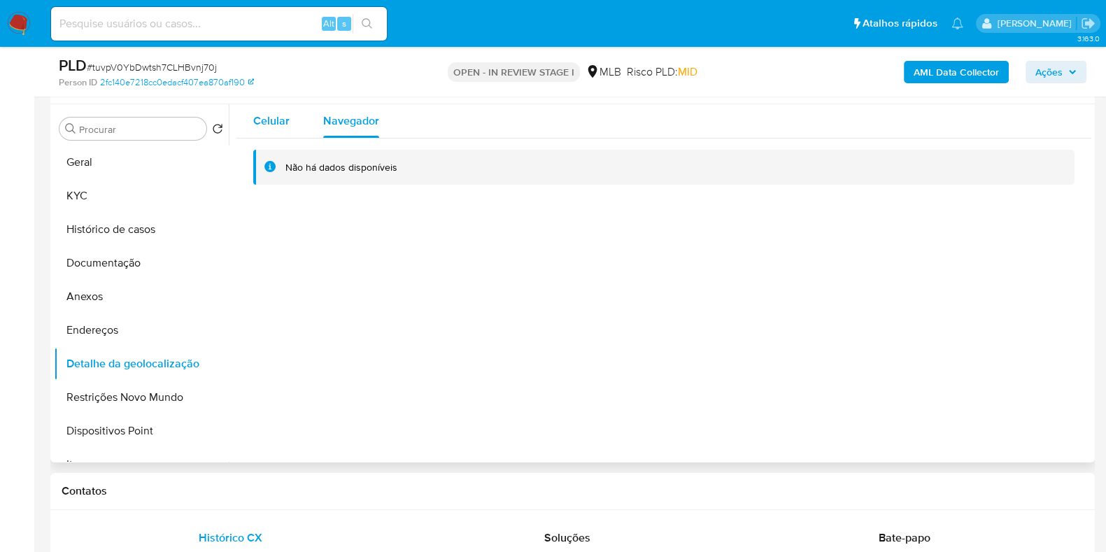
click at [292, 121] on button "Celular" at bounding box center [271, 121] width 70 height 34
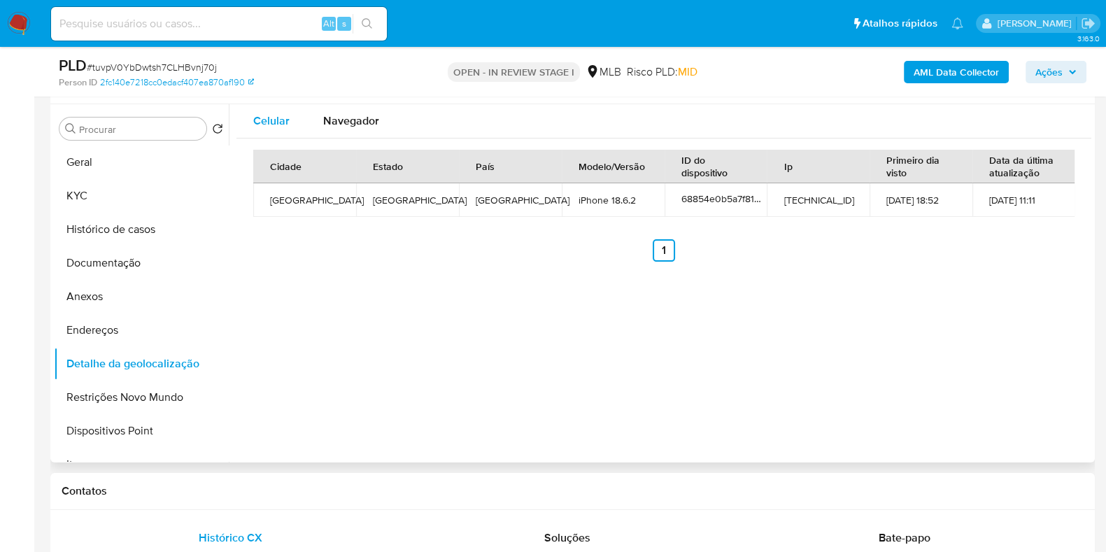
type button "0"
click at [129, 396] on button "Restrições Novo Mundo" at bounding box center [136, 397] width 164 height 34
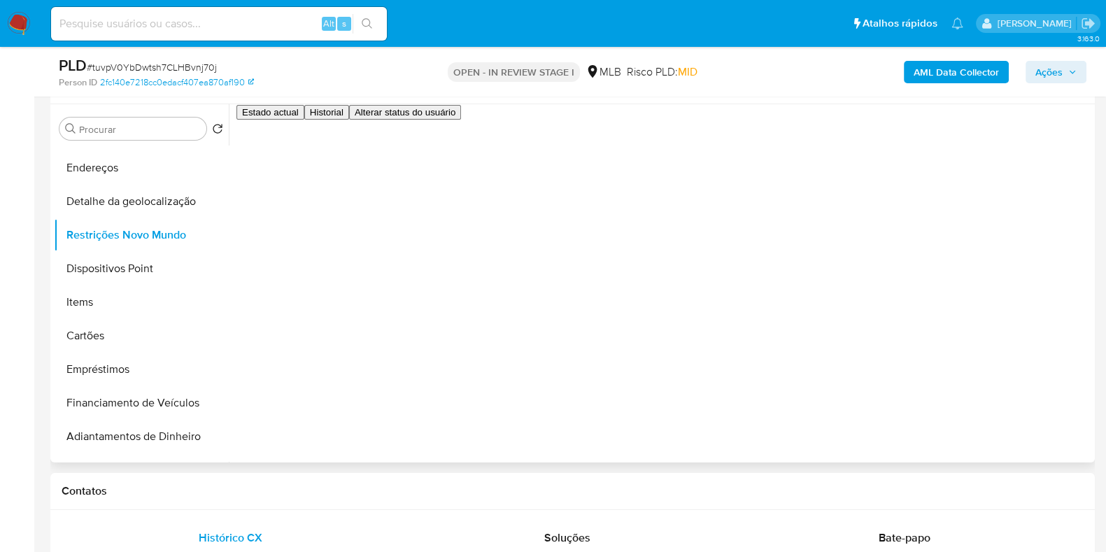
scroll to position [171, 0]
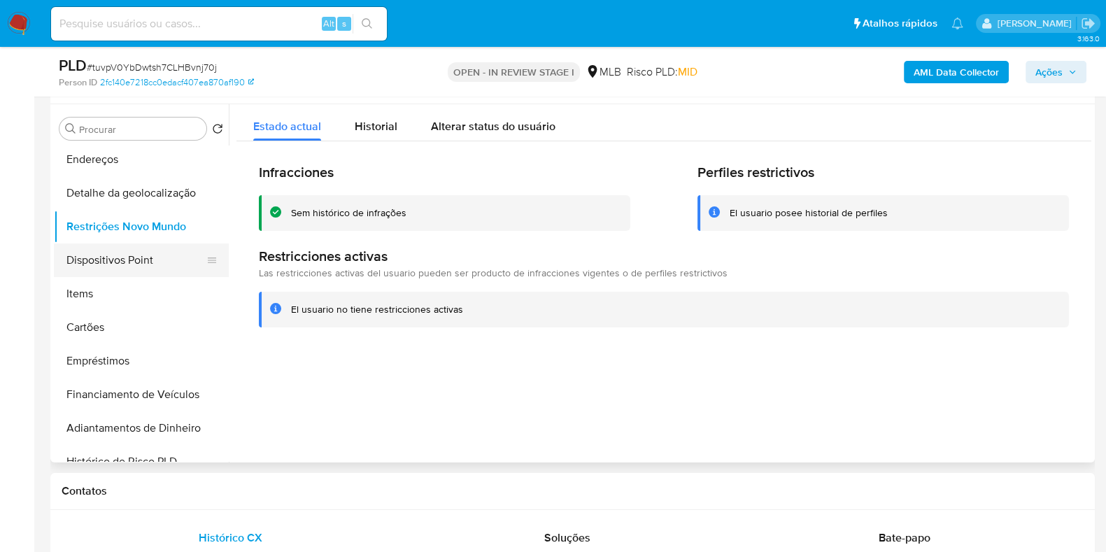
click at [134, 255] on button "Dispositivos Point" at bounding box center [136, 260] width 164 height 34
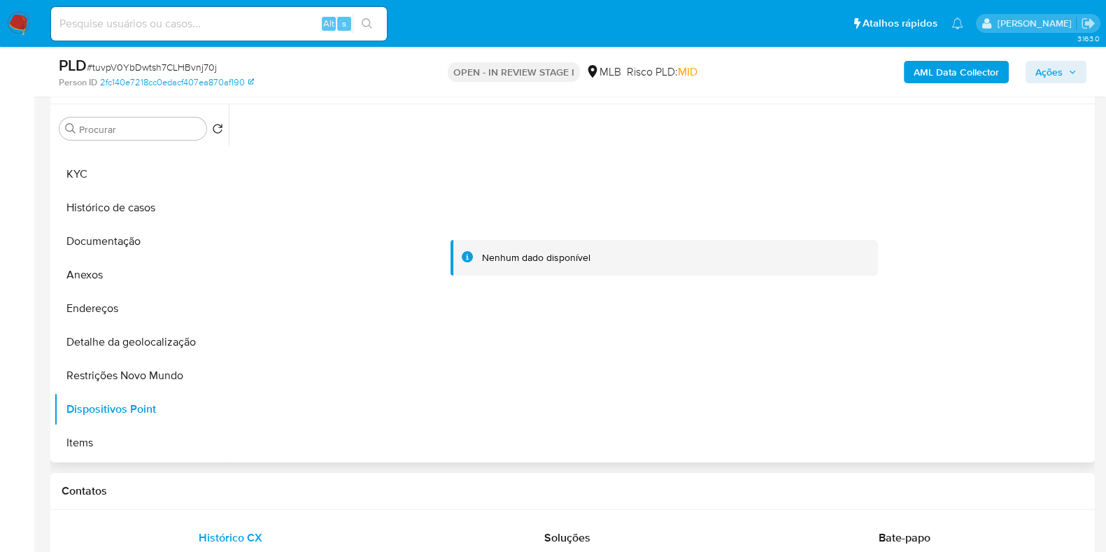
scroll to position [20, 0]
click at [175, 175] on button "KYC" at bounding box center [136, 176] width 164 height 34
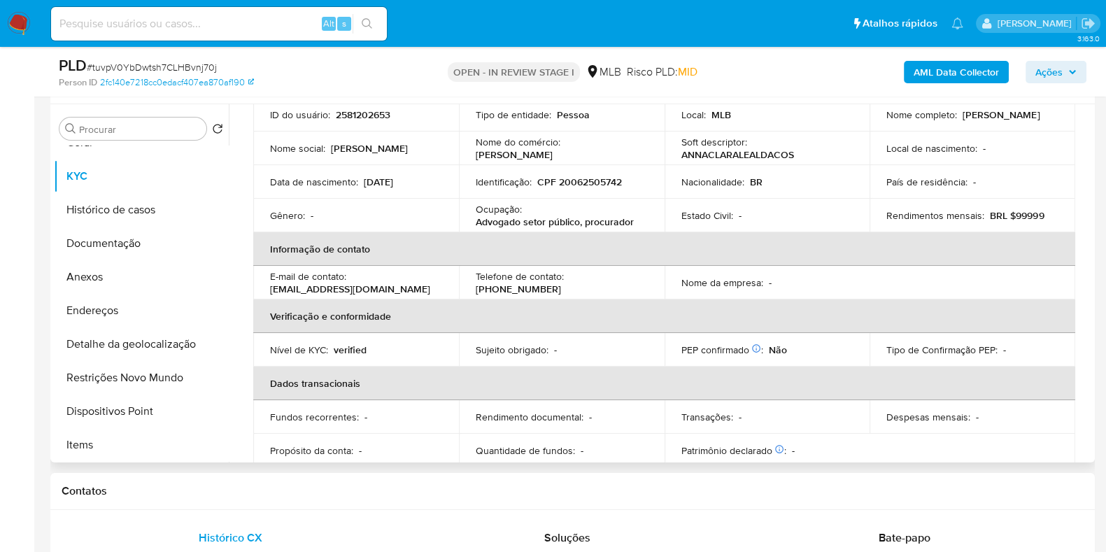
scroll to position [80, 0]
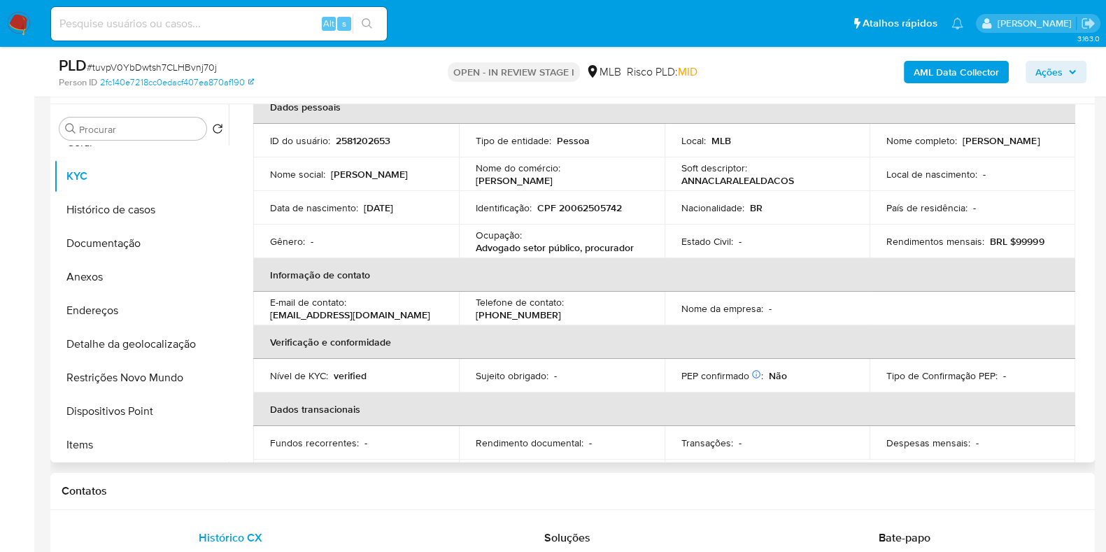
click at [786, 182] on p "ANNACLARALEALDACOS" at bounding box center [737, 180] width 113 height 13
copy p "ANNACLARALEALDACOS"
click at [131, 237] on button "Documentação" at bounding box center [136, 244] width 164 height 34
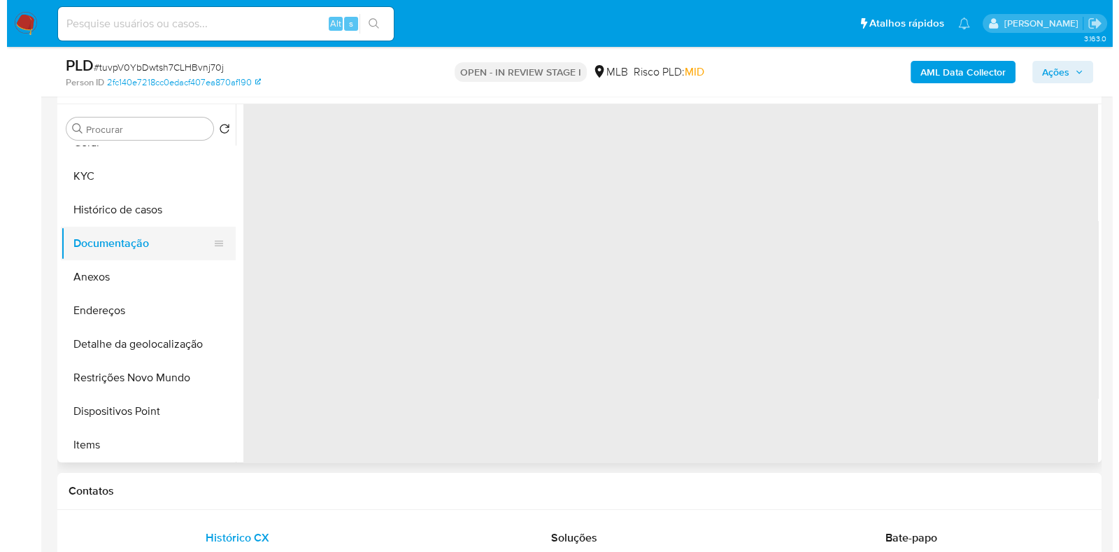
scroll to position [0, 0]
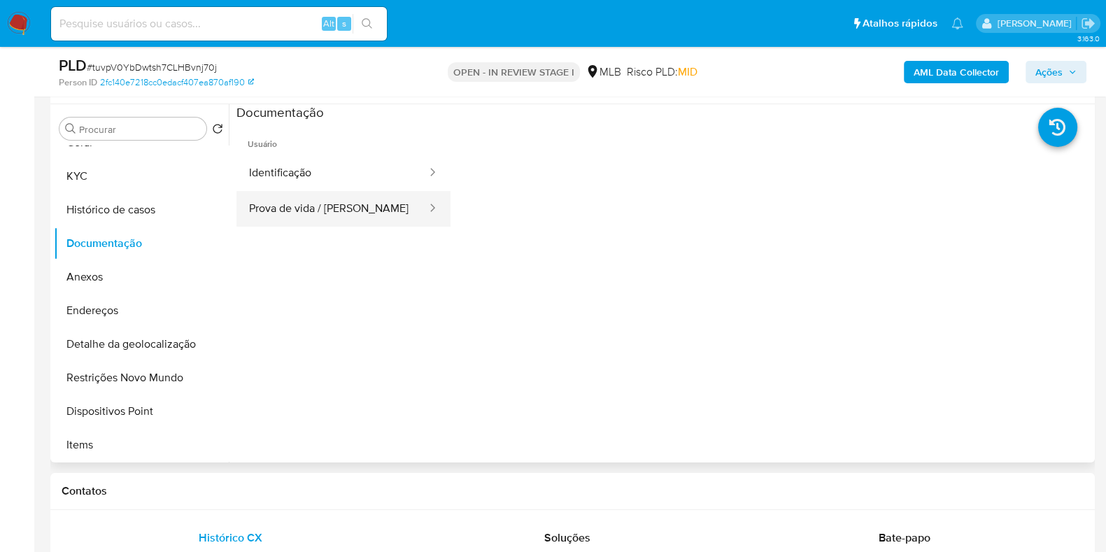
click at [339, 198] on button "Prova de vida / Selfie" at bounding box center [332, 209] width 192 height 36
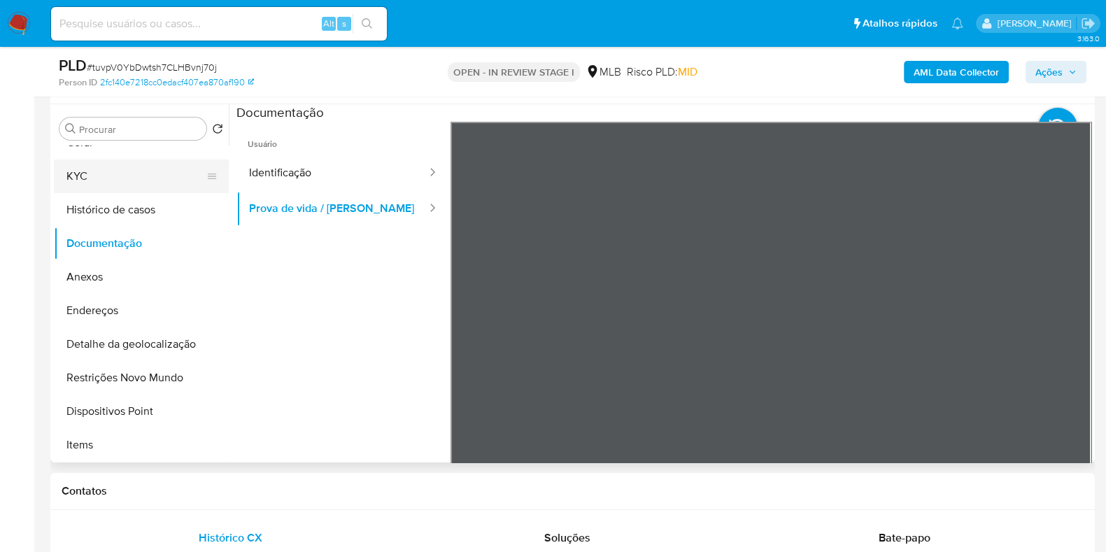
click at [169, 175] on button "KYC" at bounding box center [136, 176] width 164 height 34
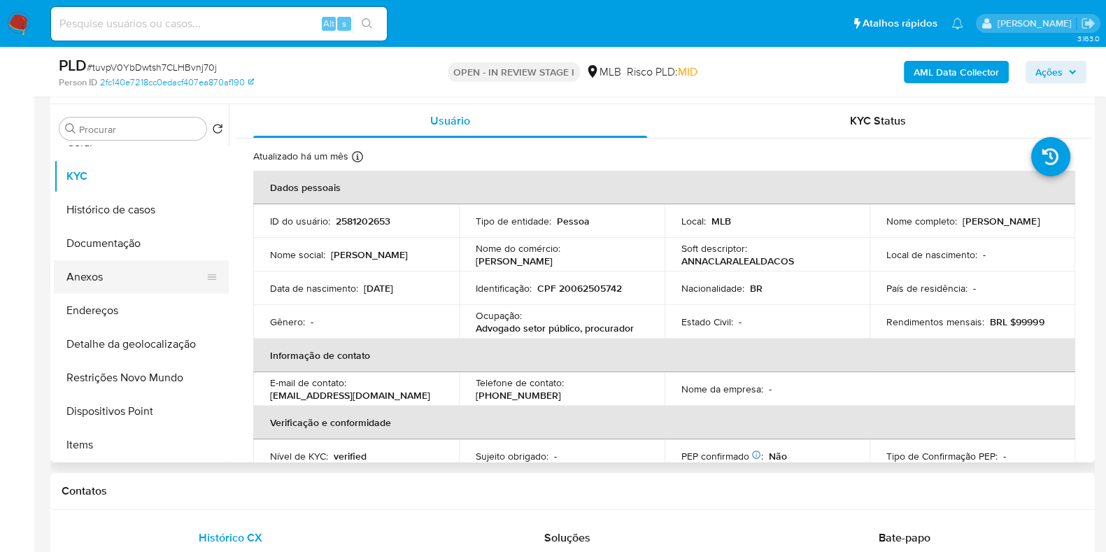
click at [113, 281] on button "Anexos" at bounding box center [136, 277] width 164 height 34
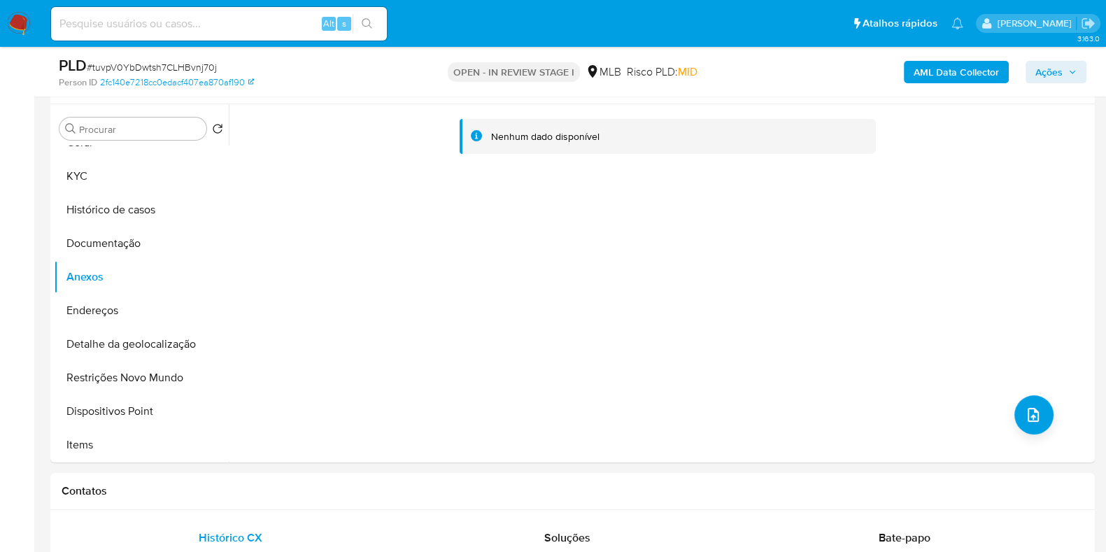
click at [974, 72] on b "AML Data Collector" at bounding box center [955, 72] width 85 height 22
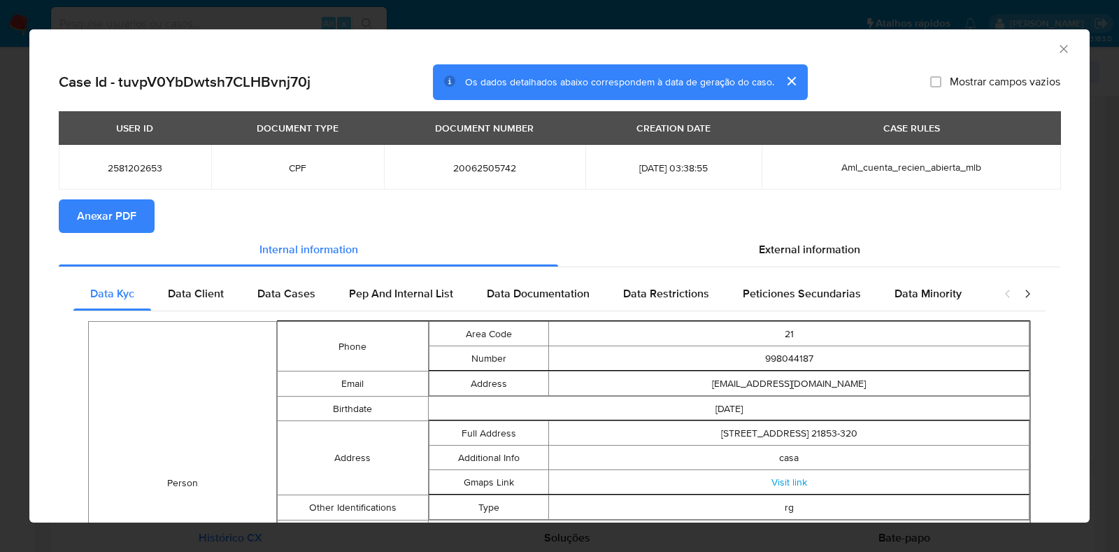
click at [116, 222] on span "Anexar PDF" at bounding box center [106, 216] width 59 height 31
click at [1038, 54] on div "AML Data Collector" at bounding box center [559, 46] width 1060 height 35
click at [1059, 52] on icon "Fechar a janela" at bounding box center [1063, 49] width 8 height 8
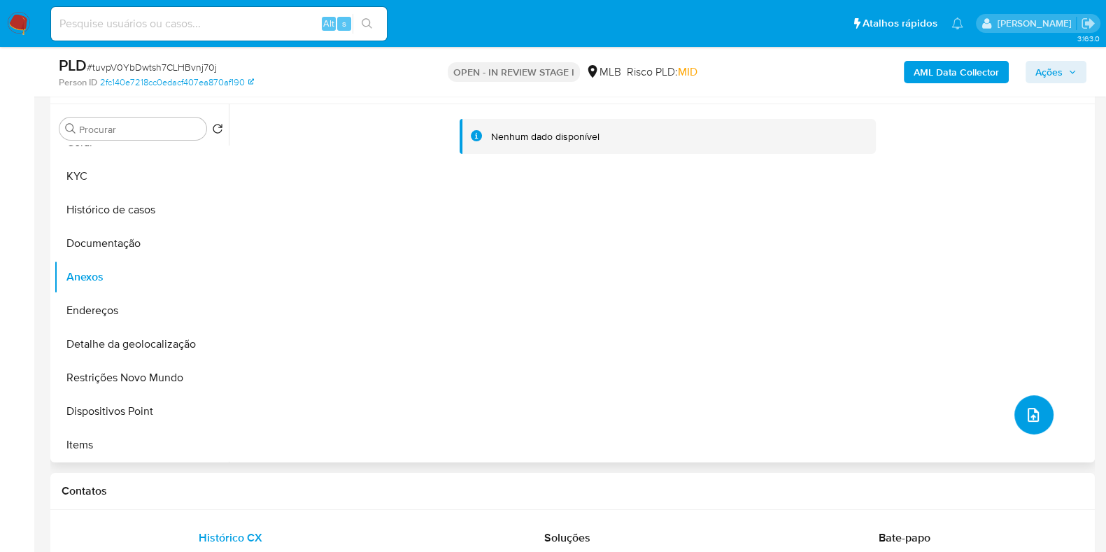
click at [1030, 417] on icon "upload-file" at bounding box center [1032, 415] width 11 height 14
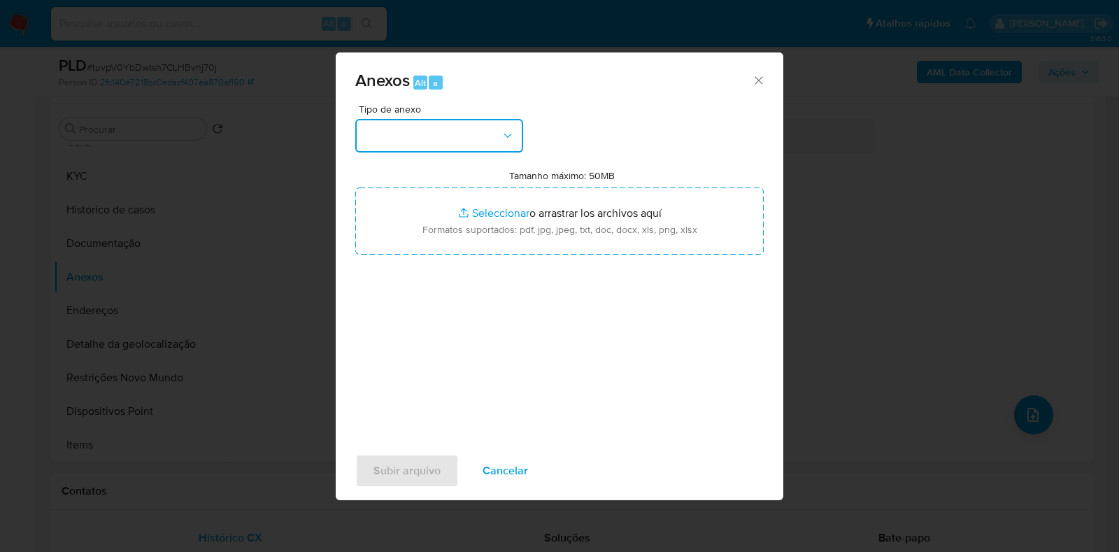
click at [500, 138] on button "button" at bounding box center [439, 136] width 168 height 34
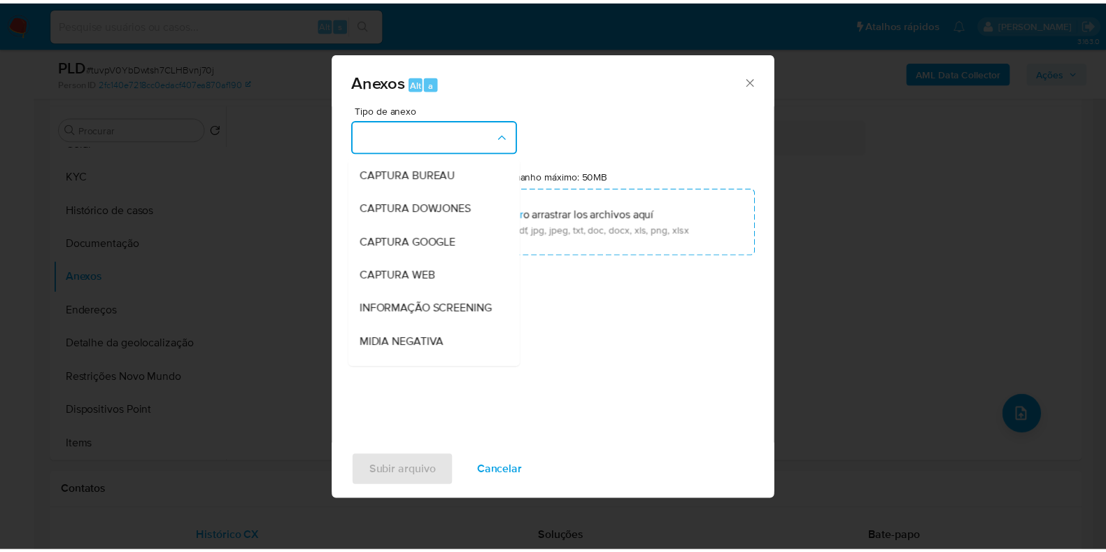
scroll to position [215, 0]
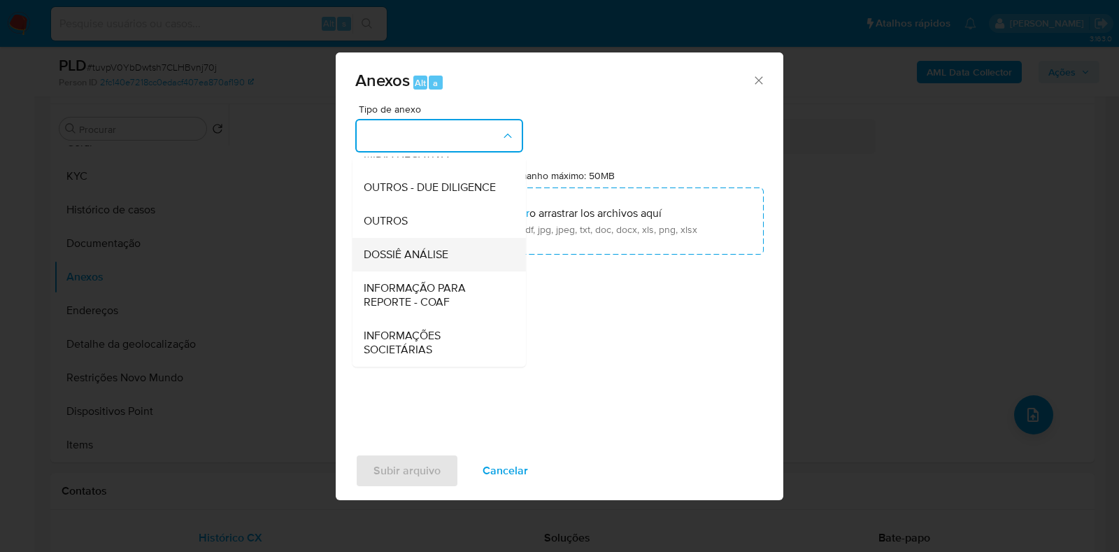
click at [465, 250] on div "DOSSIÊ ANÁLISE" at bounding box center [435, 255] width 143 height 34
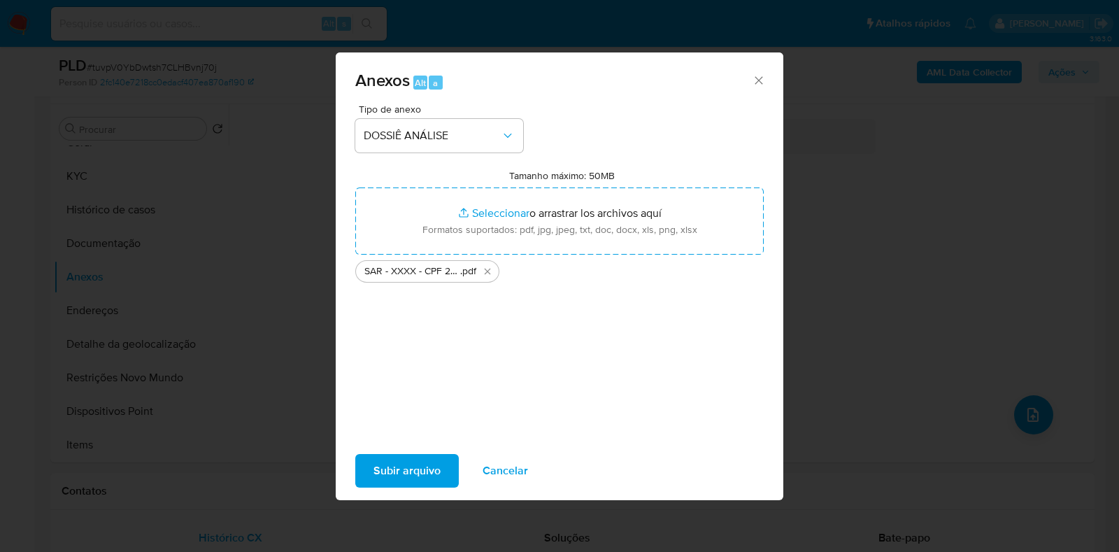
click at [434, 464] on span "Subir arquivo" at bounding box center [406, 470] width 67 height 31
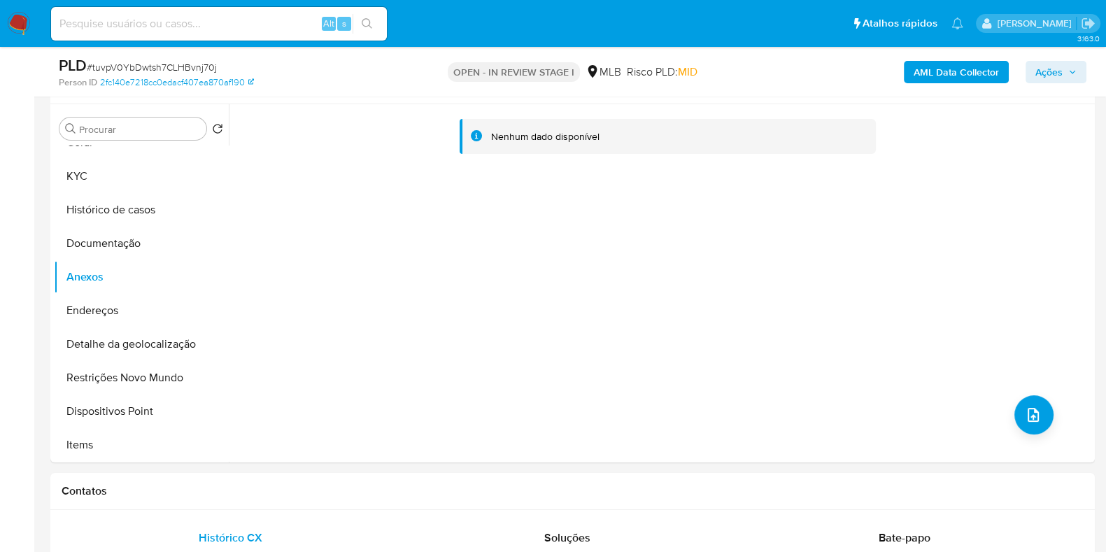
click at [1045, 75] on span "Ações" at bounding box center [1048, 72] width 27 height 22
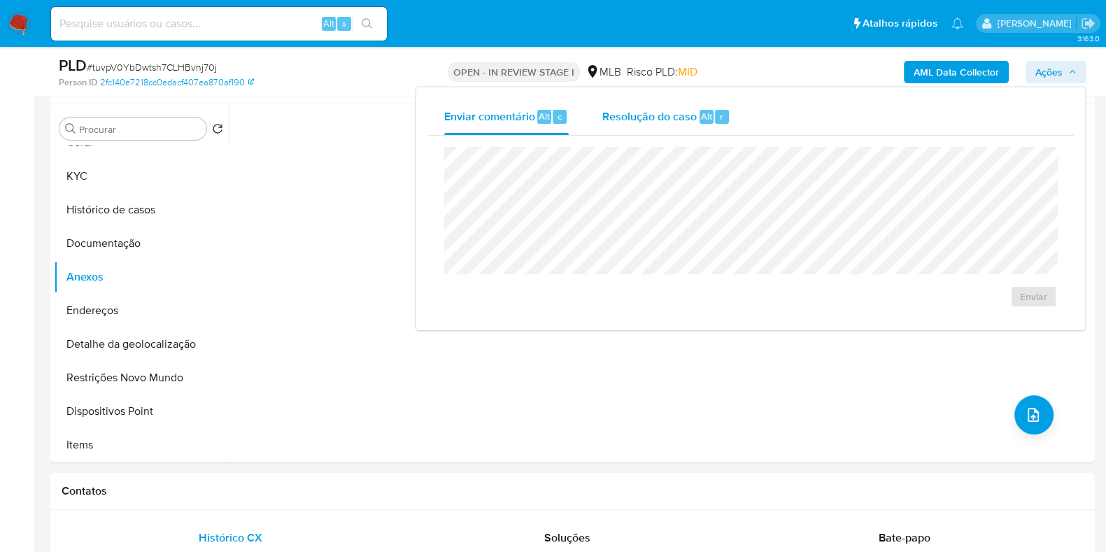
click at [666, 112] on span "Resolução do caso" at bounding box center [649, 116] width 94 height 16
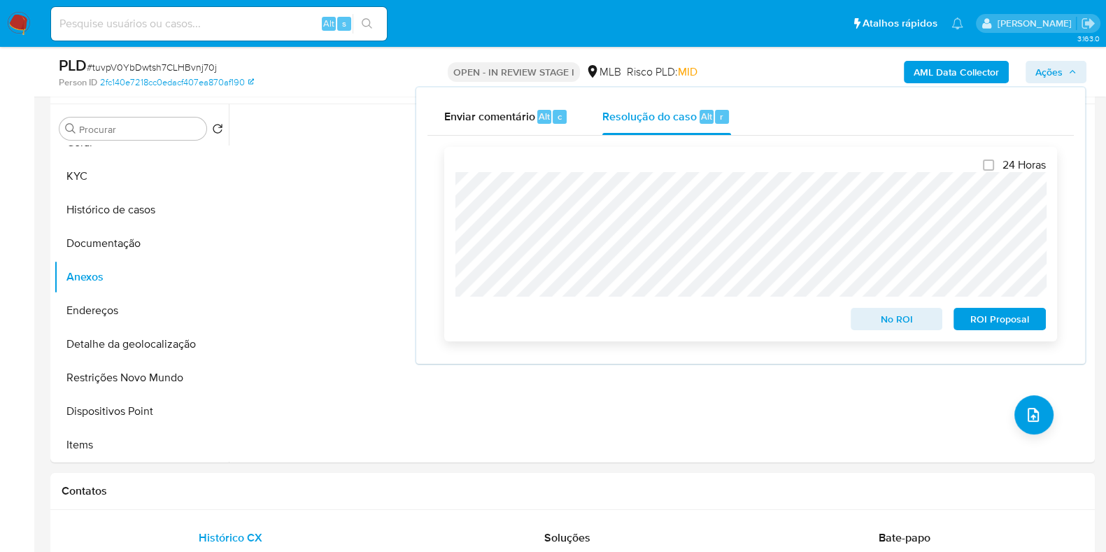
click at [998, 322] on span "ROI Proposal" at bounding box center [999, 319] width 73 height 20
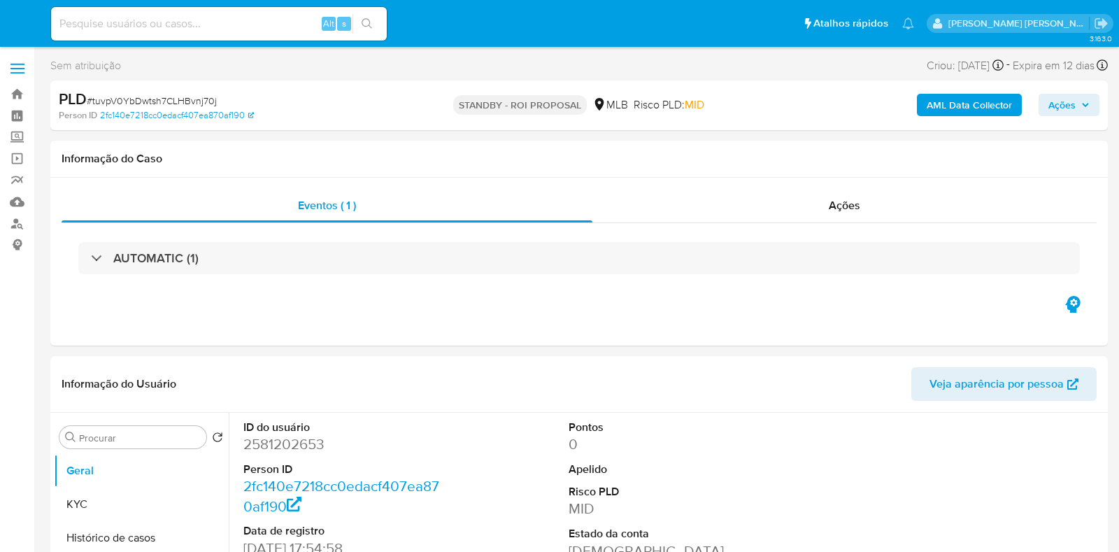
select select "10"
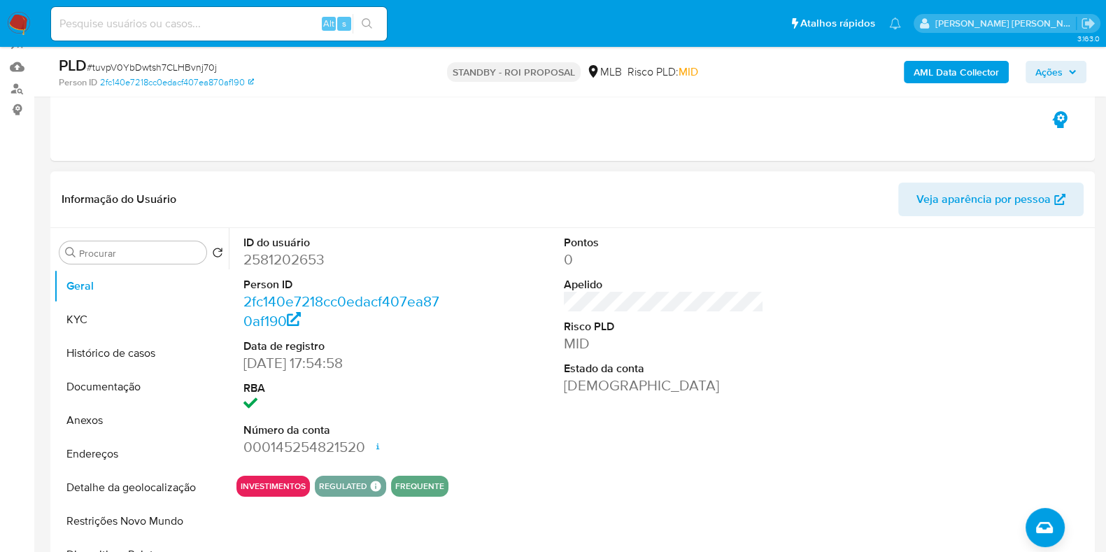
scroll to position [136, 0]
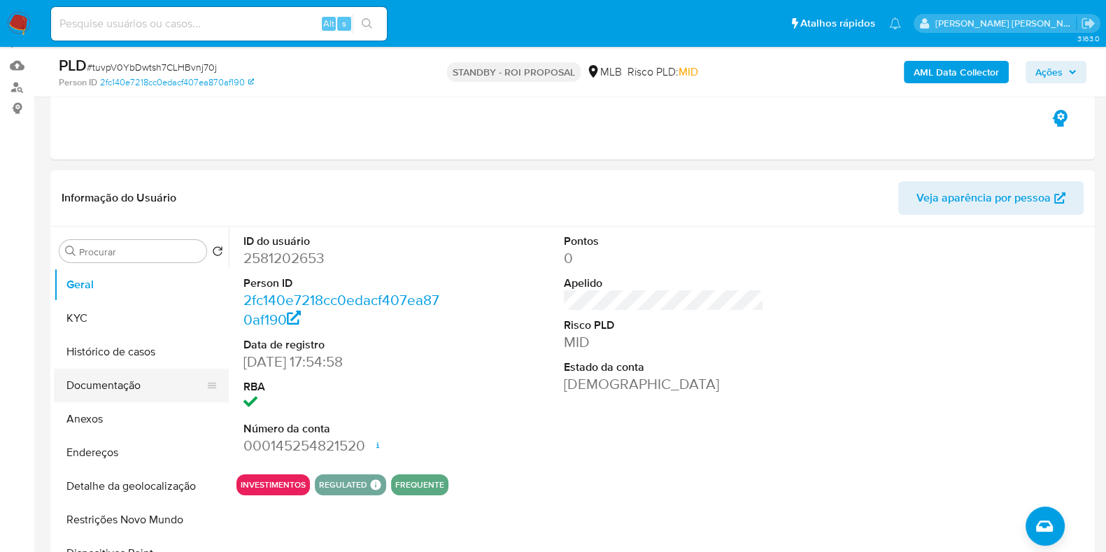
click at [86, 383] on button "Documentação" at bounding box center [136, 386] width 164 height 34
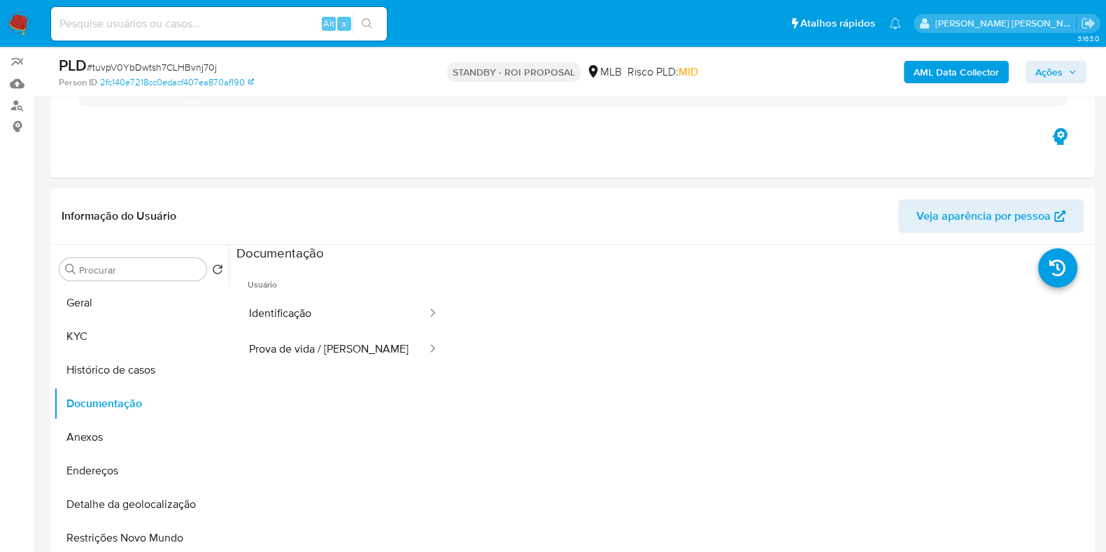
scroll to position [41, 0]
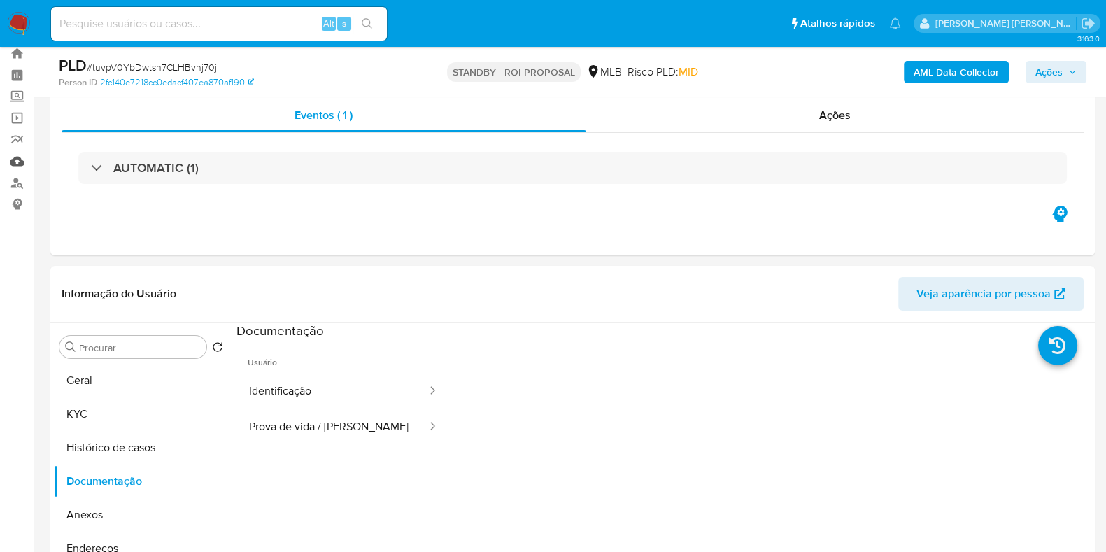
click at [15, 155] on link "Mulan" at bounding box center [83, 161] width 166 height 22
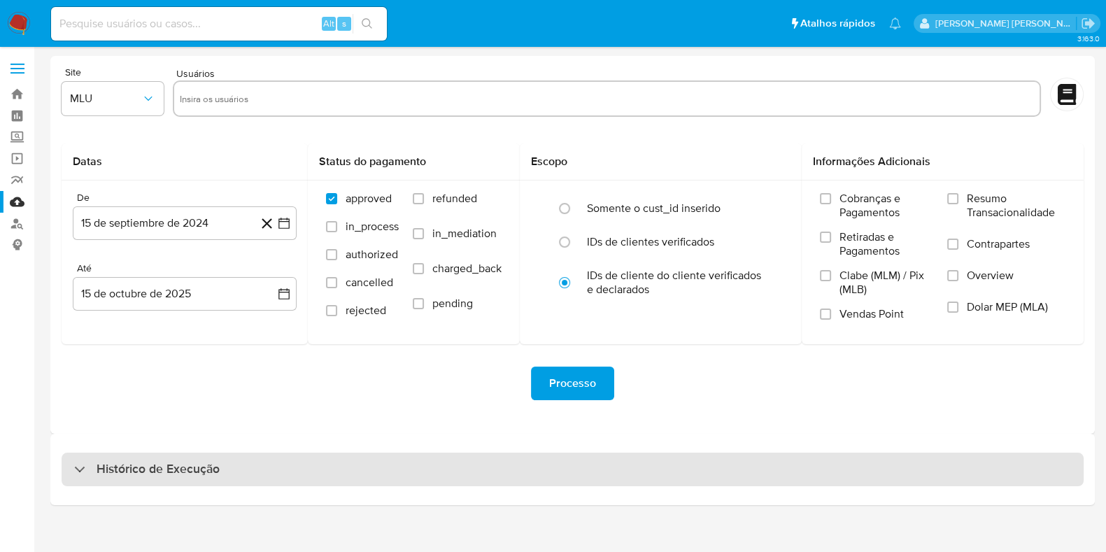
click at [217, 483] on div "Histórico de Execução" at bounding box center [573, 469] width 1022 height 34
select select "10"
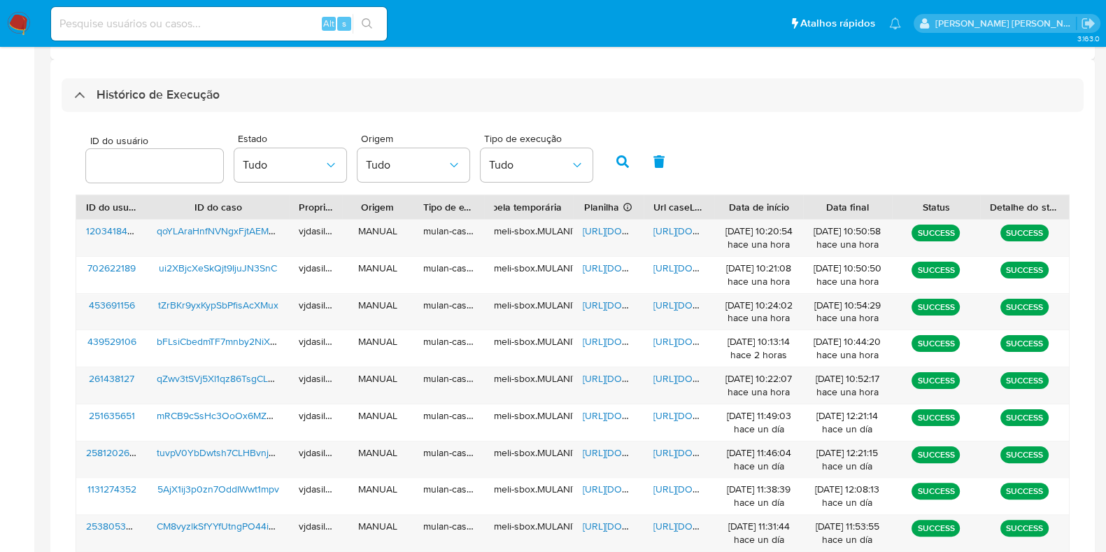
scroll to position [375, 0]
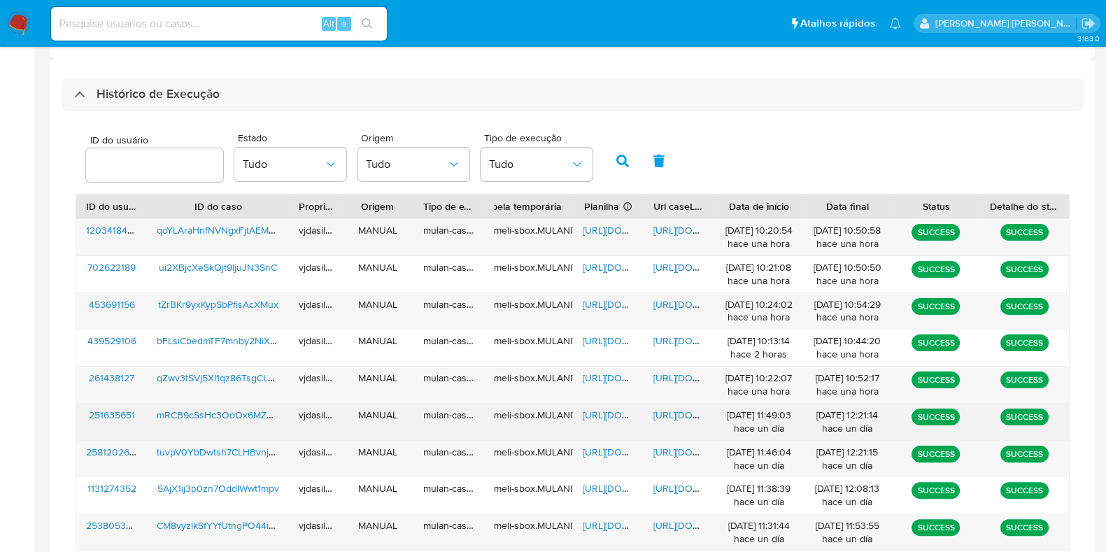
click at [668, 413] on span "[URL][DOMAIN_NAME][DEMOGRAPHIC_DATA]" at bounding box center [752, 415] width 198 height 14
click at [612, 410] on span "[URL][DOMAIN_NAME]" at bounding box center [631, 415] width 97 height 14
click at [247, 408] on span "mRCB9cSsHc3OoOx6MZVTSQ0b" at bounding box center [230, 415] width 147 height 14
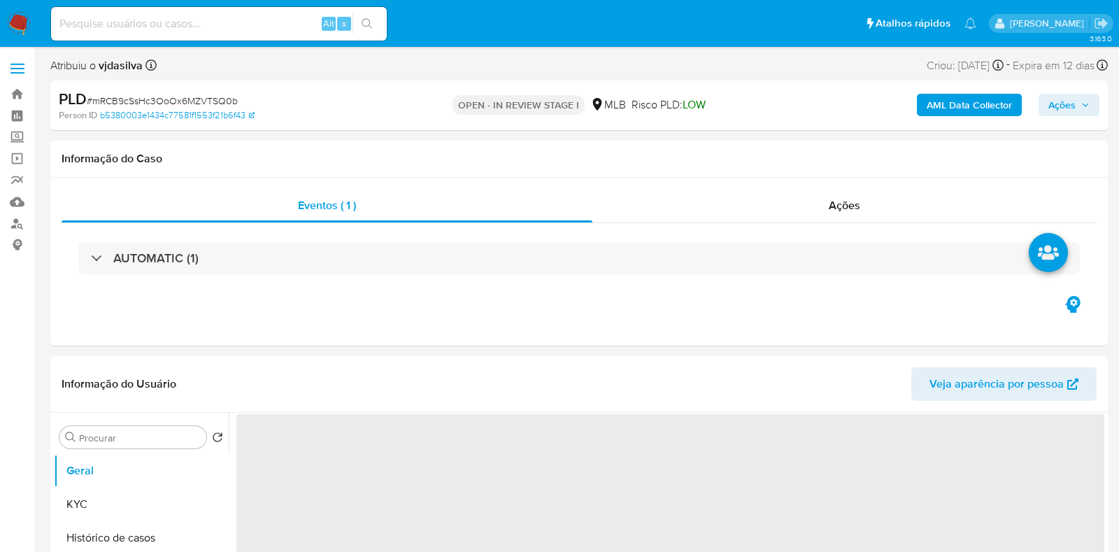
select select "10"
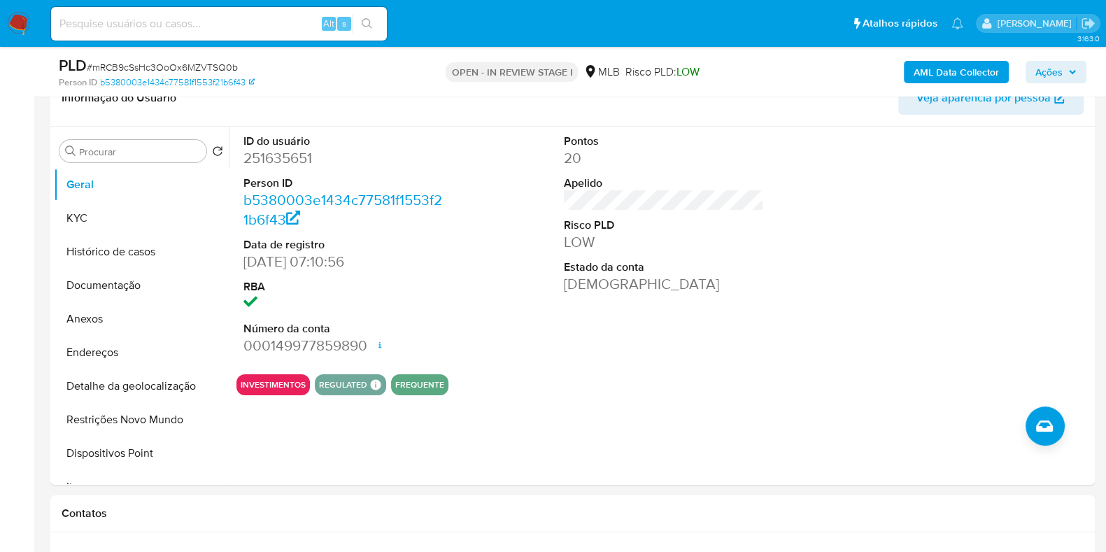
scroll to position [231, 0]
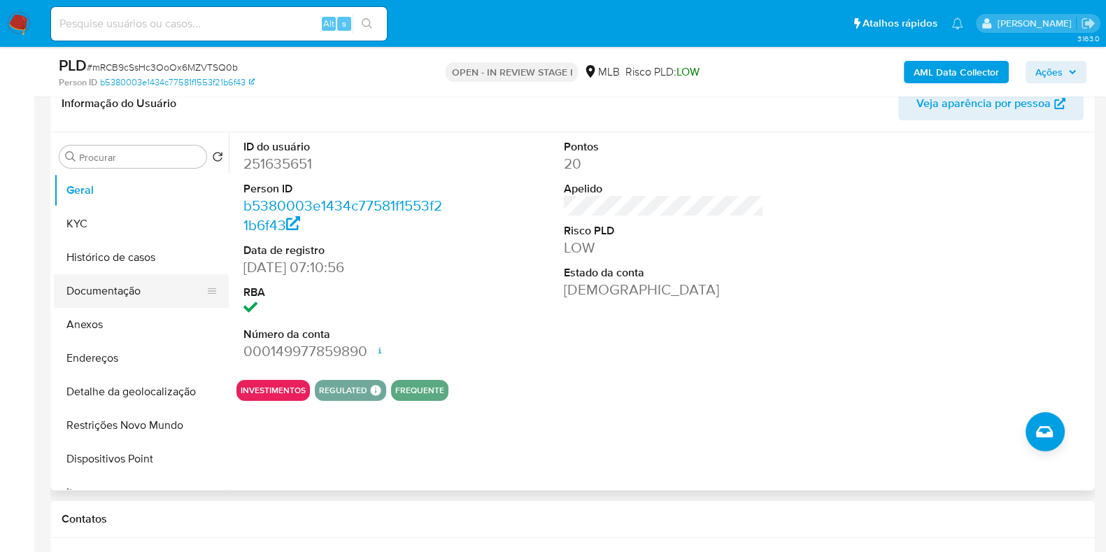
click at [132, 283] on button "Documentação" at bounding box center [136, 291] width 164 height 34
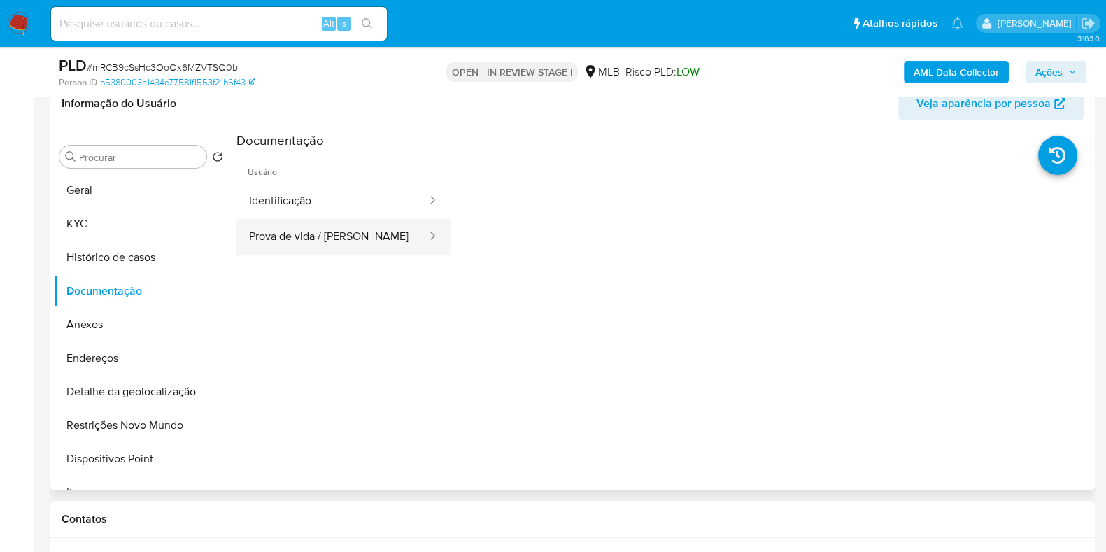
click at [352, 232] on button "Prova de vida / [PERSON_NAME]" at bounding box center [332, 237] width 192 height 36
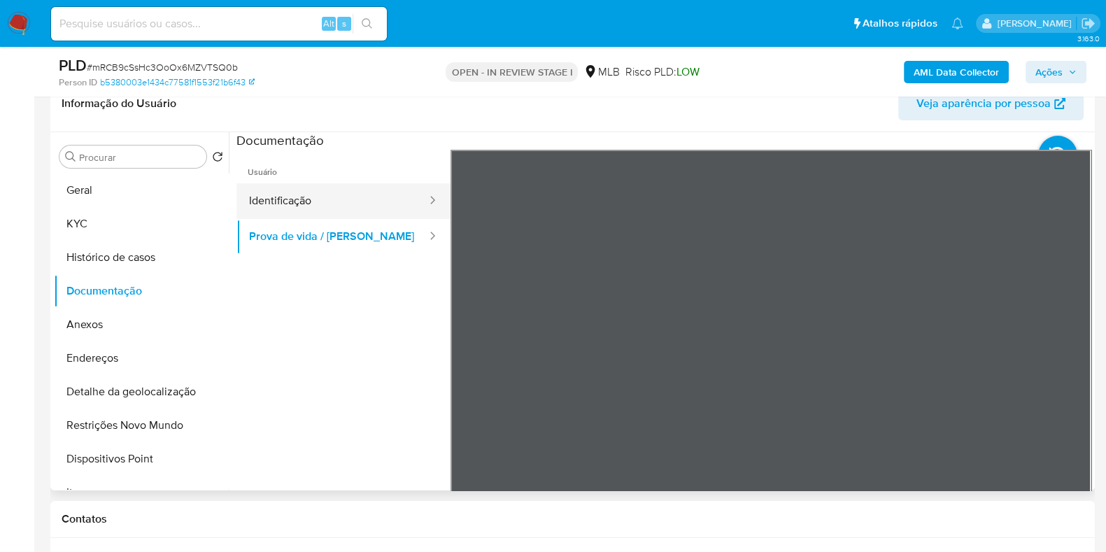
click at [340, 208] on button "Identificação" at bounding box center [332, 201] width 192 height 36
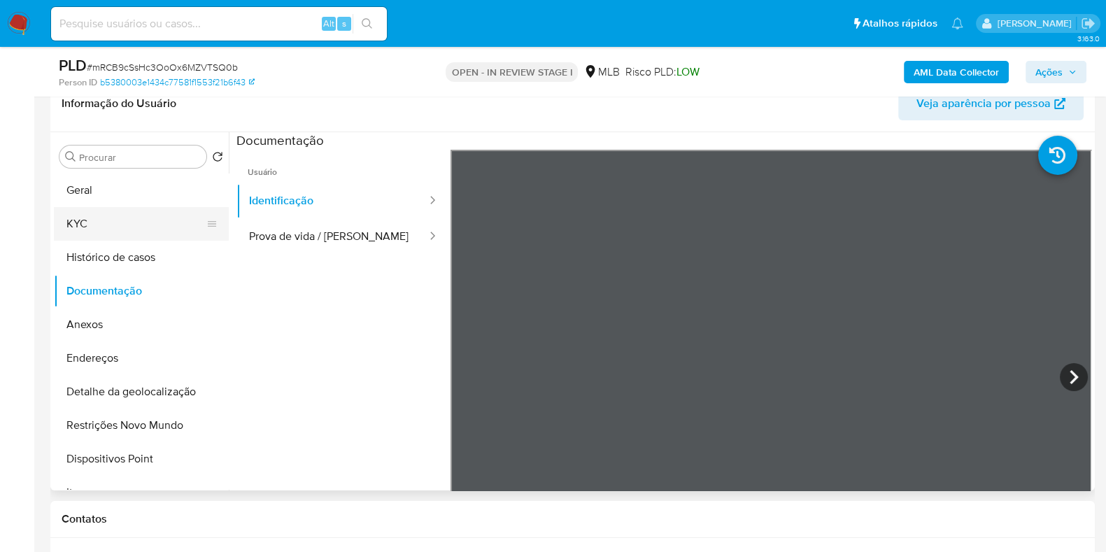
click at [131, 232] on button "KYC" at bounding box center [136, 224] width 164 height 34
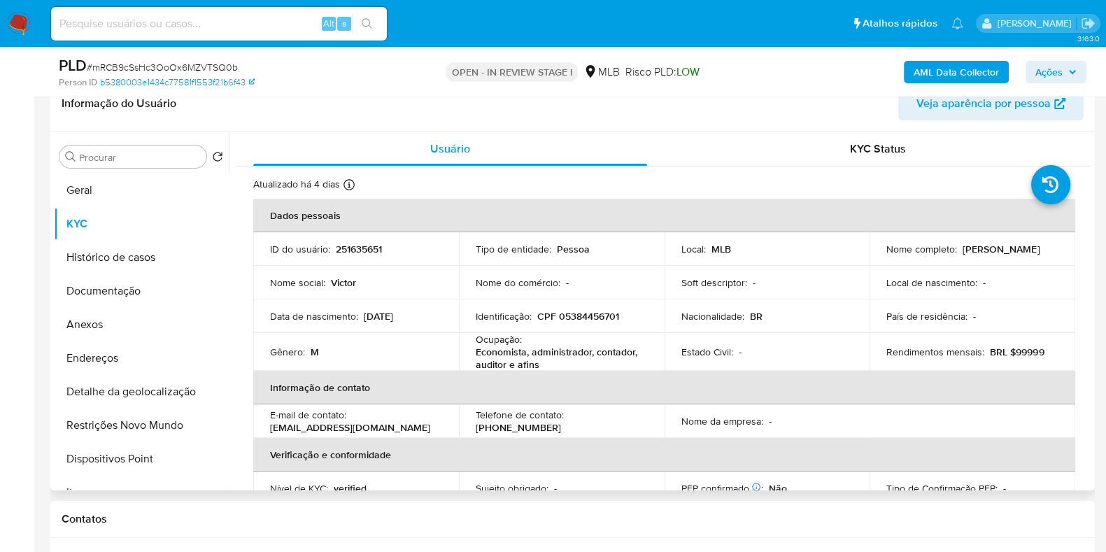
click at [535, 337] on div "Ocupação : Economista, administrador, contador, auditor e afins" at bounding box center [562, 352] width 172 height 38
copy div "Ocupação : Economista, administrador, contador, auditor e afins"
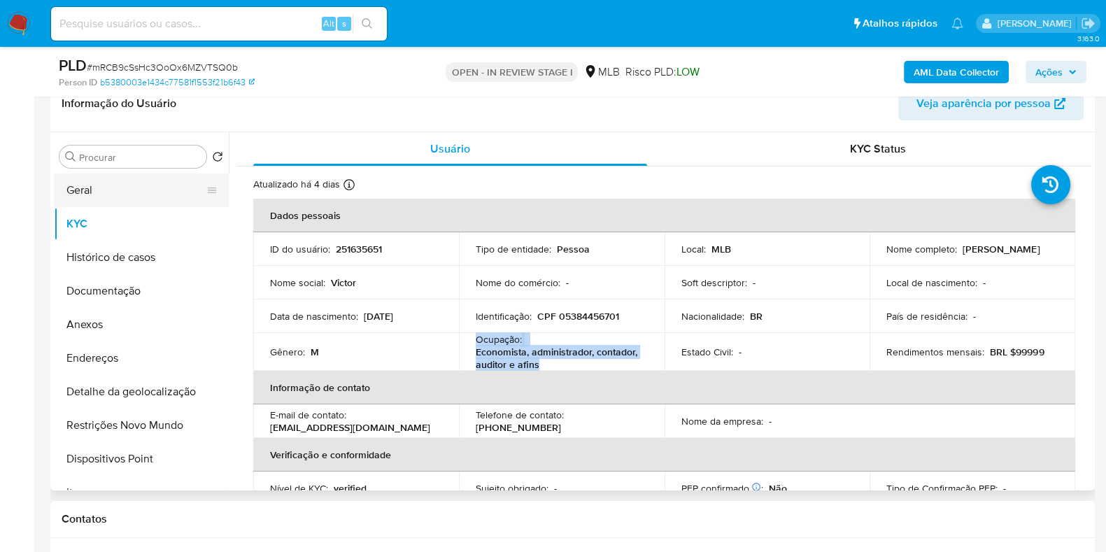
click at [110, 187] on button "Geral" at bounding box center [136, 190] width 164 height 34
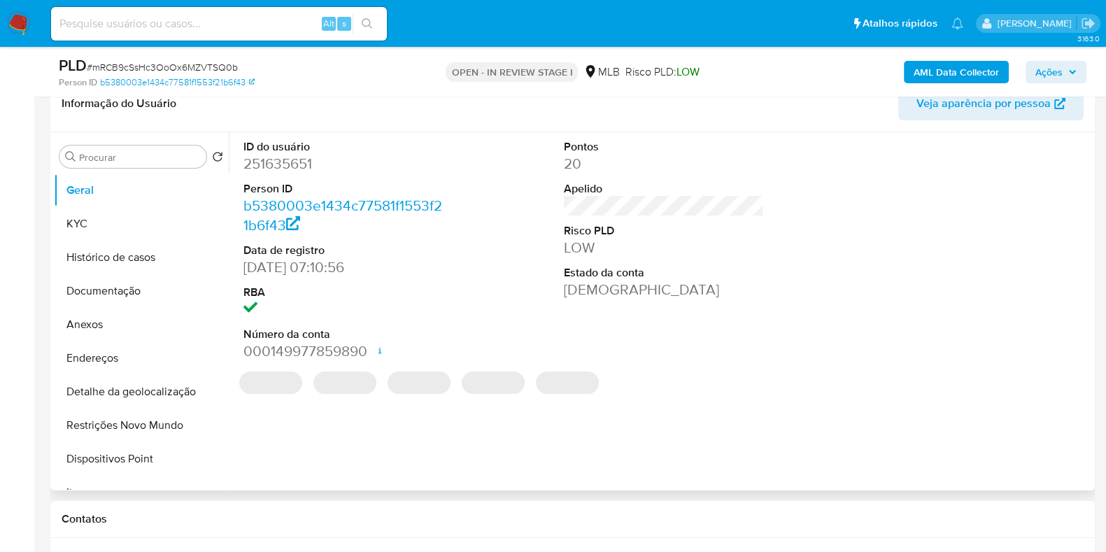
click at [305, 160] on dd "251635651" at bounding box center [343, 164] width 200 height 20
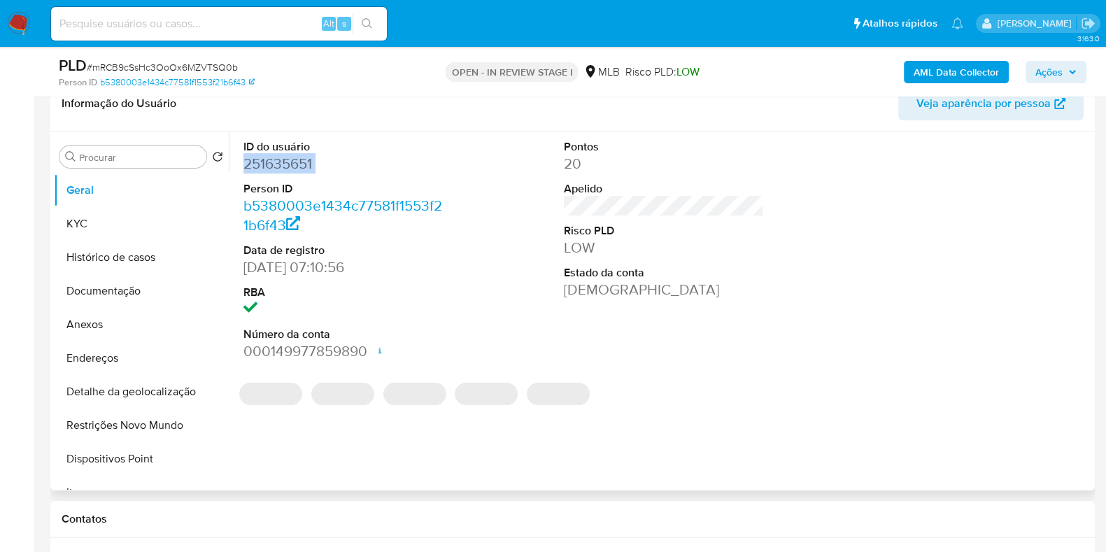
click at [305, 160] on dd "251635651" at bounding box center [343, 164] width 200 height 20
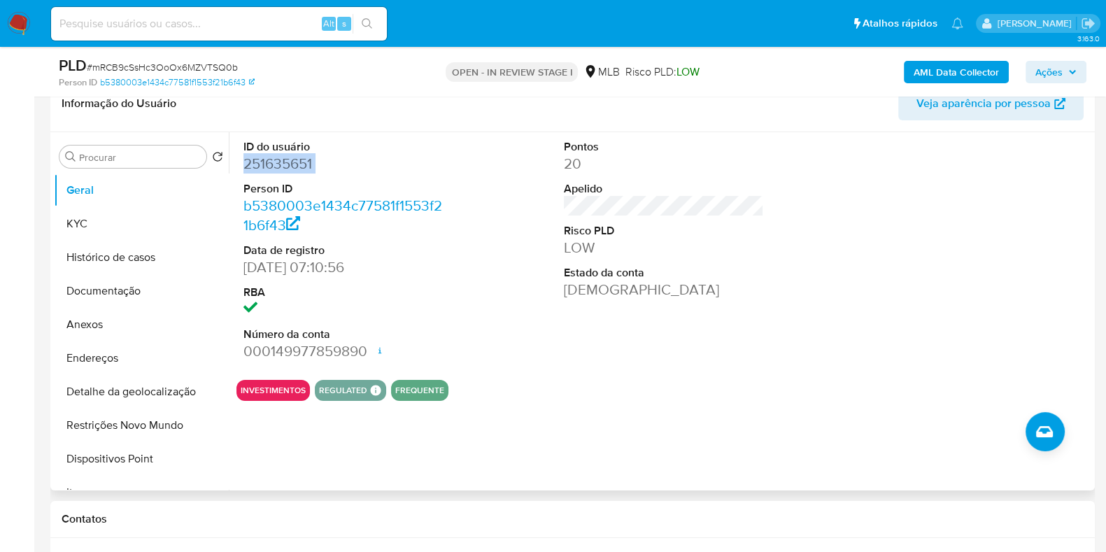
copy dd "251635651"
click at [132, 229] on button "KYC" at bounding box center [136, 224] width 164 height 34
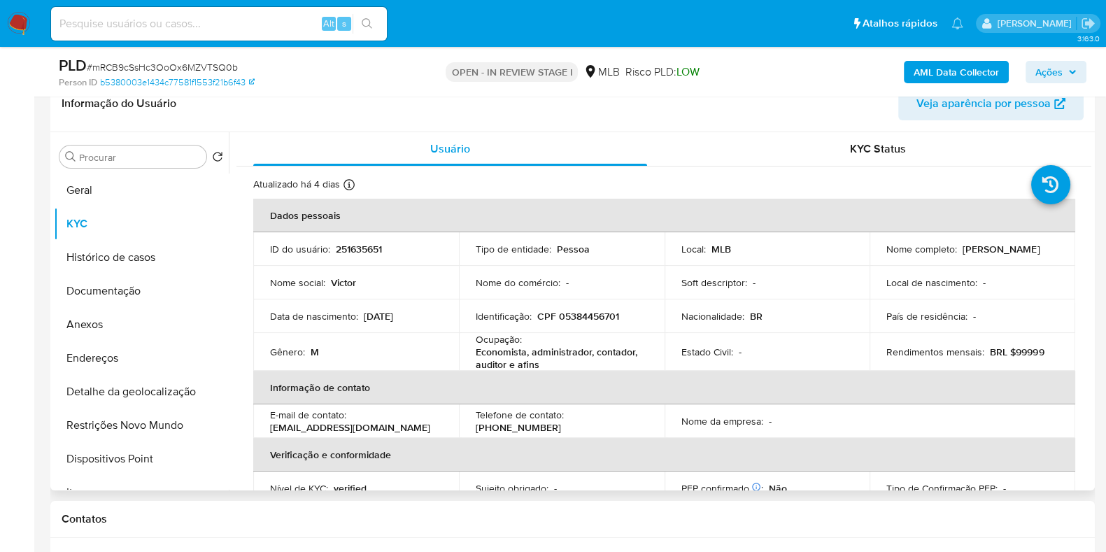
drag, startPoint x: 1091, startPoint y: 228, endPoint x: 1085, endPoint y: 389, distance: 160.9
click at [1086, 396] on div "Procurar Retornar ao pedido padrão Geral KYC Histórico de casos Documentação An…" at bounding box center [572, 311] width 1044 height 358
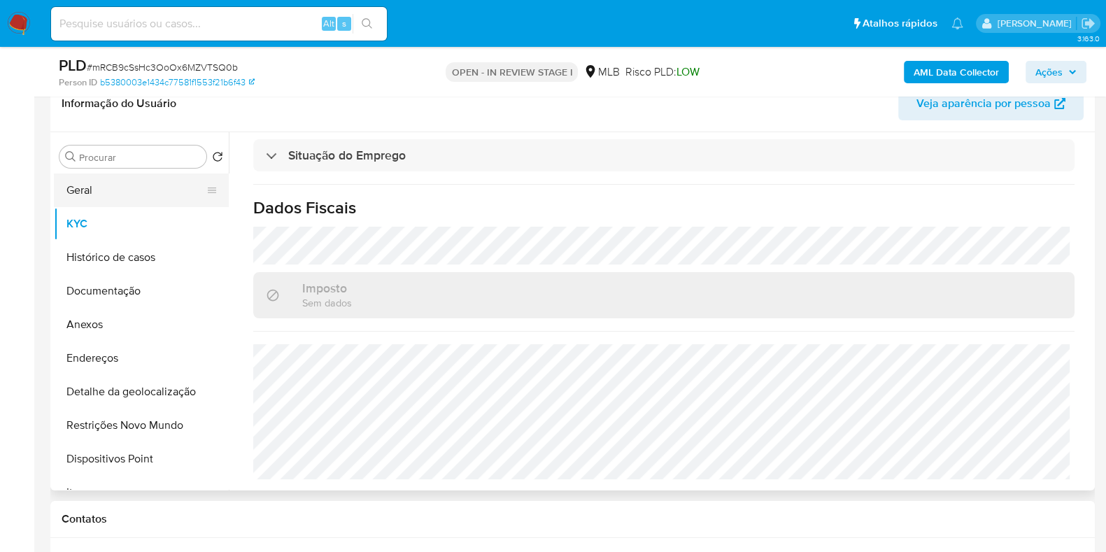
click at [114, 197] on button "Geral" at bounding box center [136, 190] width 164 height 34
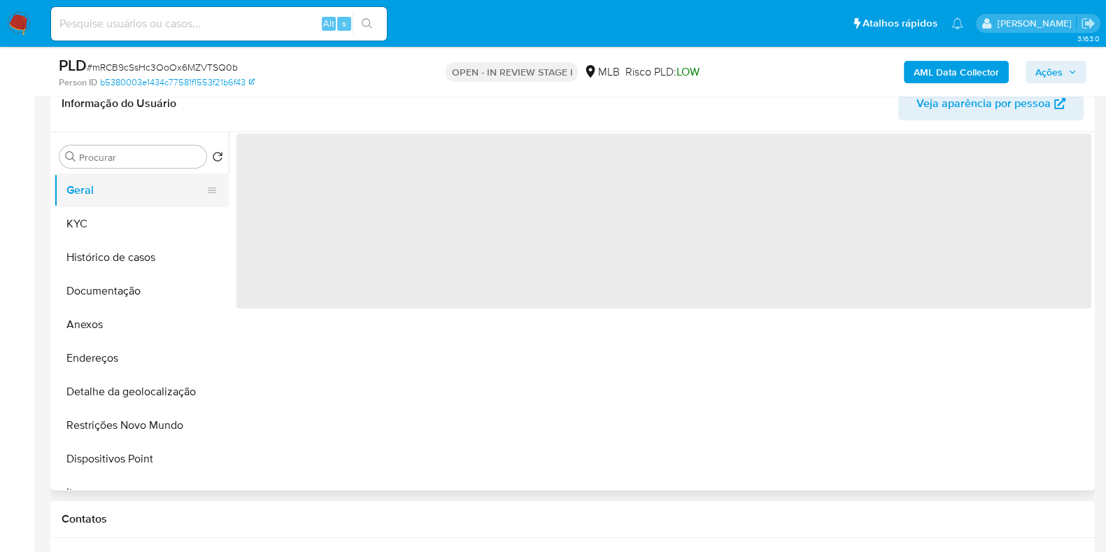
scroll to position [0, 0]
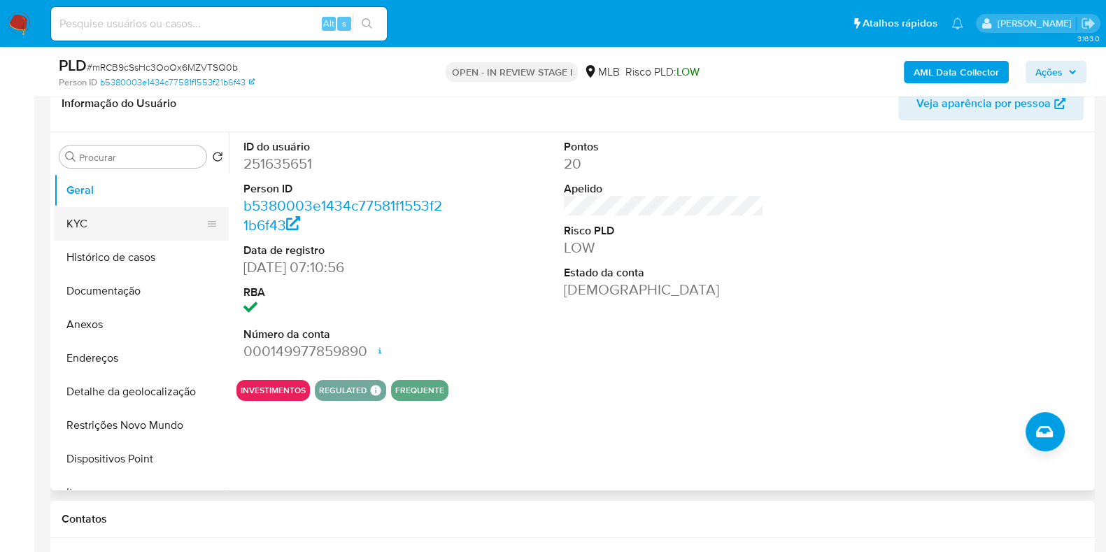
click at [124, 222] on button "KYC" at bounding box center [136, 224] width 164 height 34
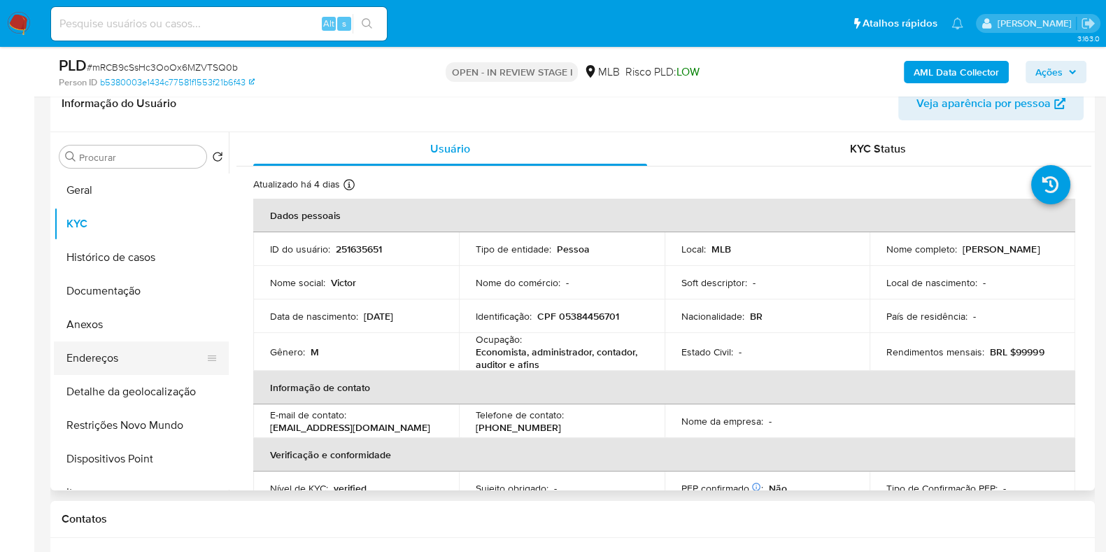
click at [155, 361] on button "Endereços" at bounding box center [136, 358] width 164 height 34
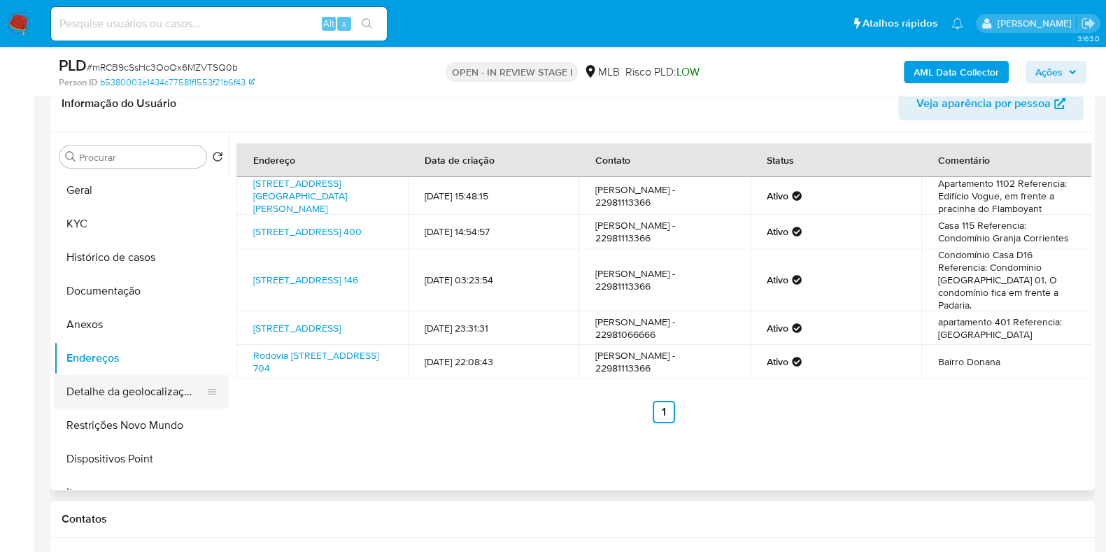
click at [168, 392] on button "Detalhe da geolocalização" at bounding box center [136, 392] width 164 height 34
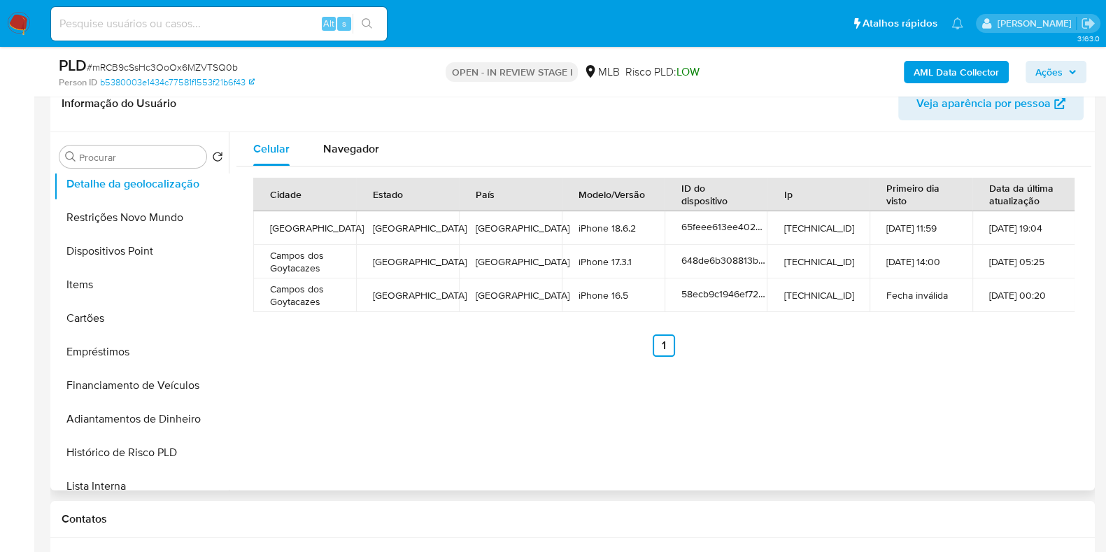
scroll to position [210, 0]
click at [345, 152] on span "Navegador" at bounding box center [351, 149] width 56 height 16
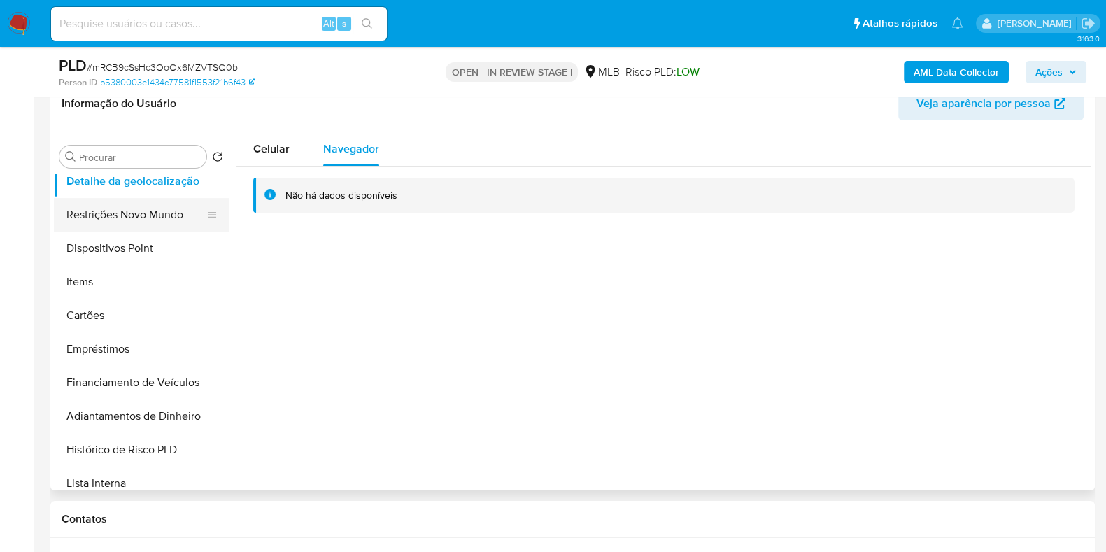
click at [134, 214] on button "Restrições Novo Mundo" at bounding box center [136, 215] width 164 height 34
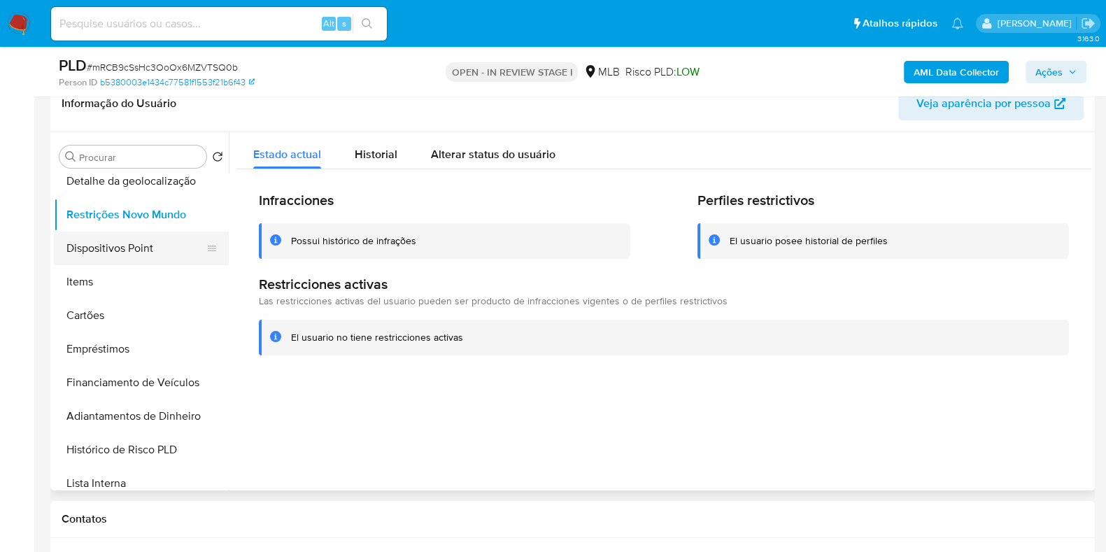
click at [145, 252] on button "Dispositivos Point" at bounding box center [136, 248] width 164 height 34
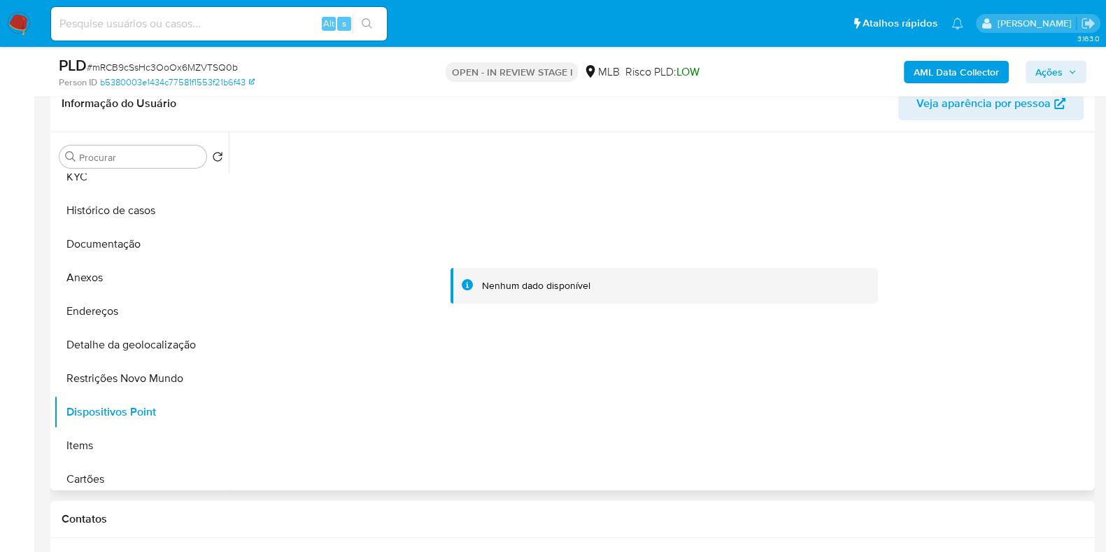
scroll to position [0, 0]
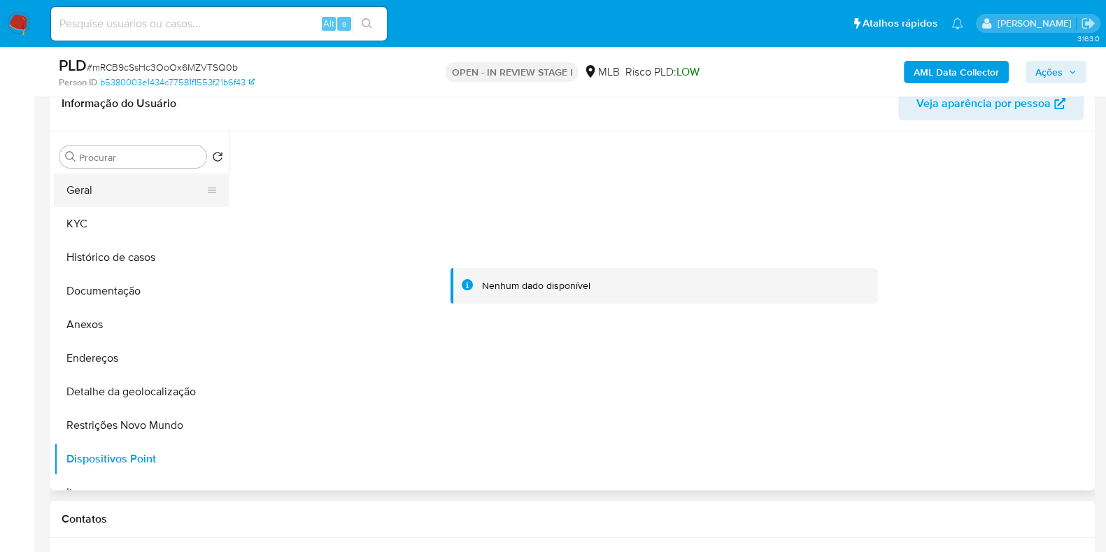
click at [182, 194] on button "Geral" at bounding box center [136, 190] width 164 height 34
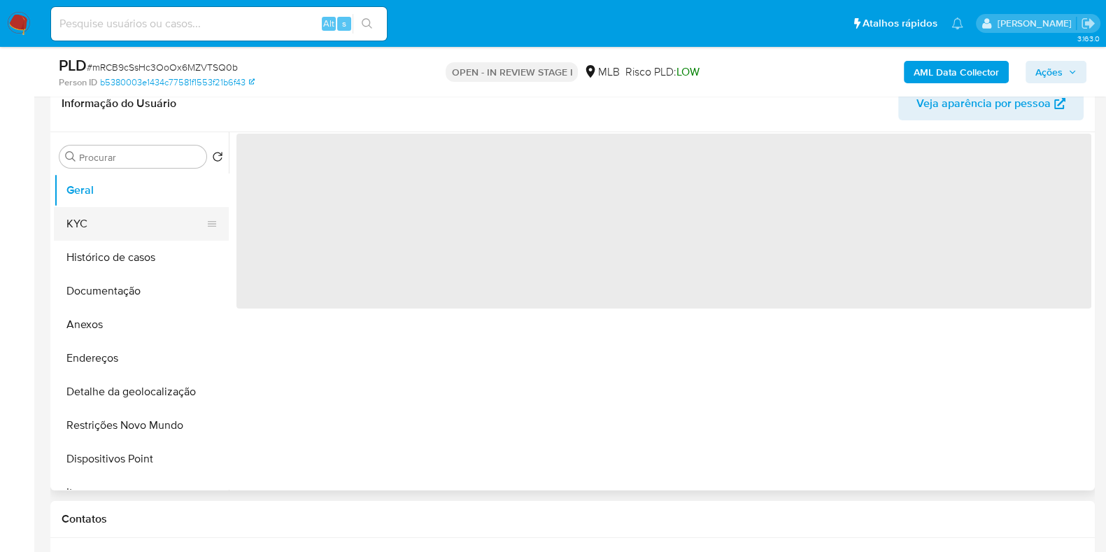
click at [173, 220] on button "KYC" at bounding box center [136, 224] width 164 height 34
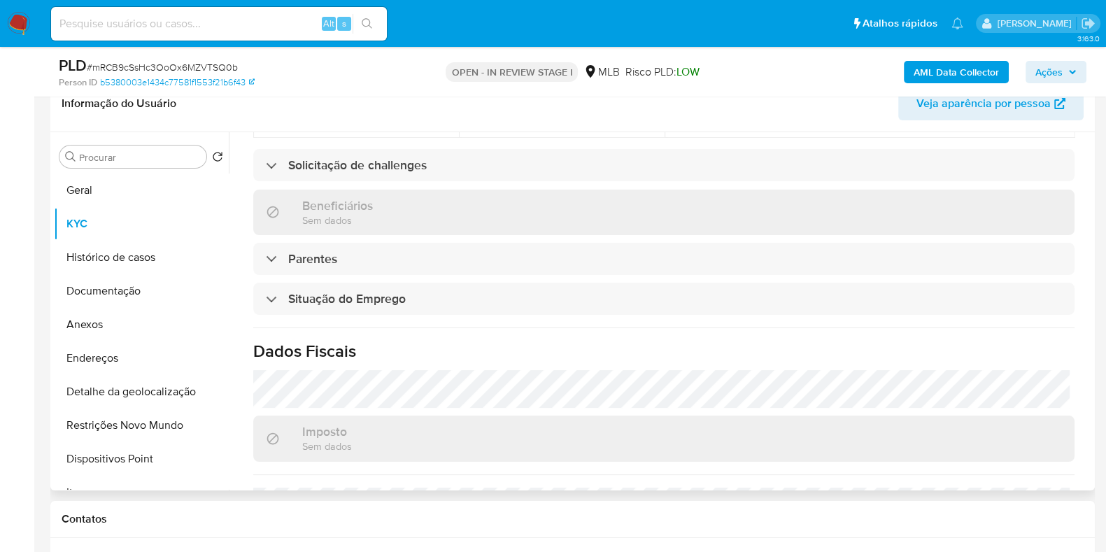
scroll to position [611, 0]
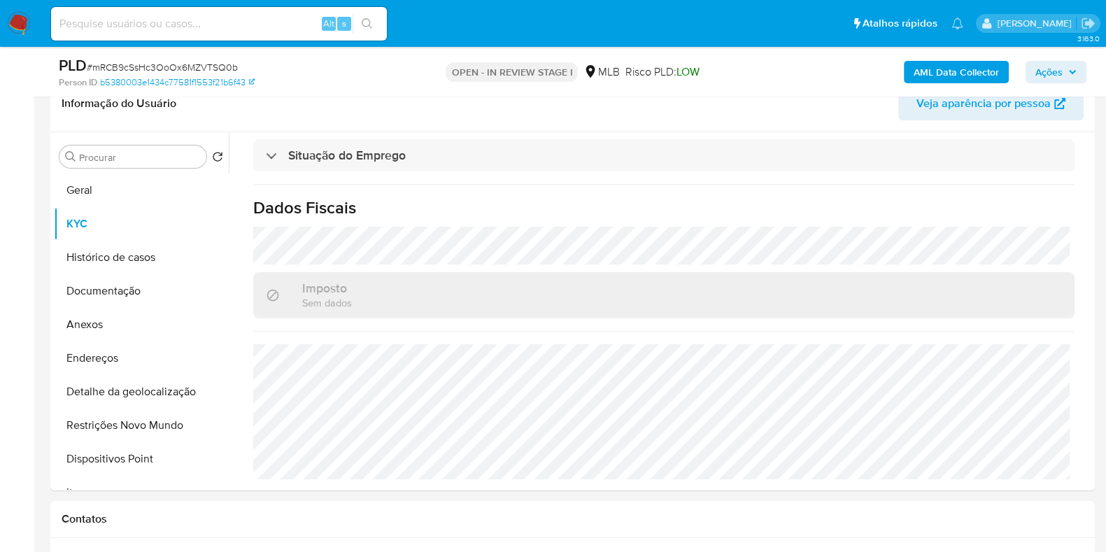
click at [941, 62] on b "AML Data Collector" at bounding box center [955, 72] width 85 height 22
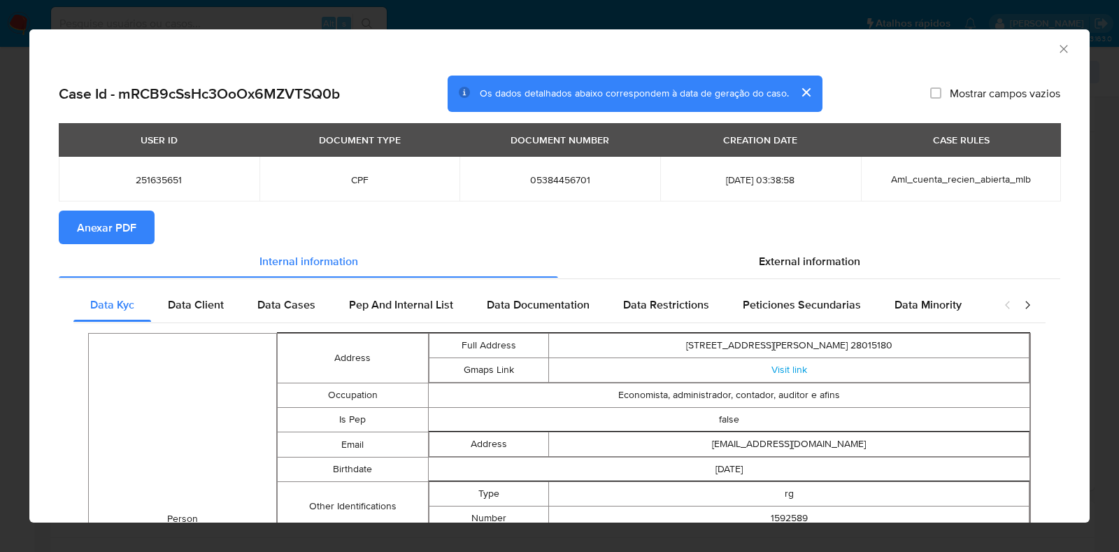
click at [140, 231] on button "Anexar PDF" at bounding box center [107, 227] width 96 height 34
click at [1057, 45] on icon "Fechar a janela" at bounding box center [1064, 49] width 14 height 14
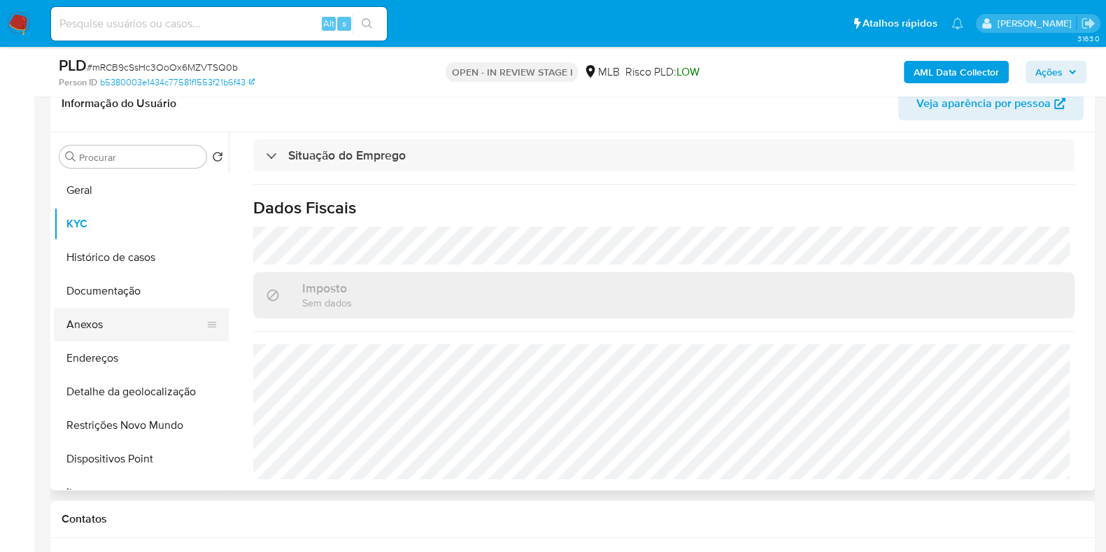
click at [106, 331] on button "Anexos" at bounding box center [136, 325] width 164 height 34
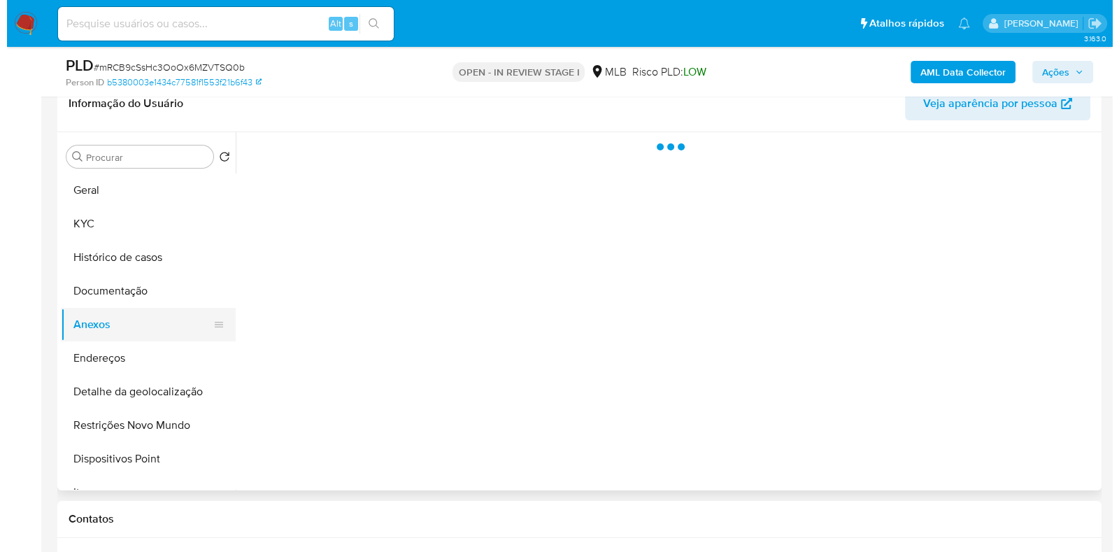
scroll to position [0, 0]
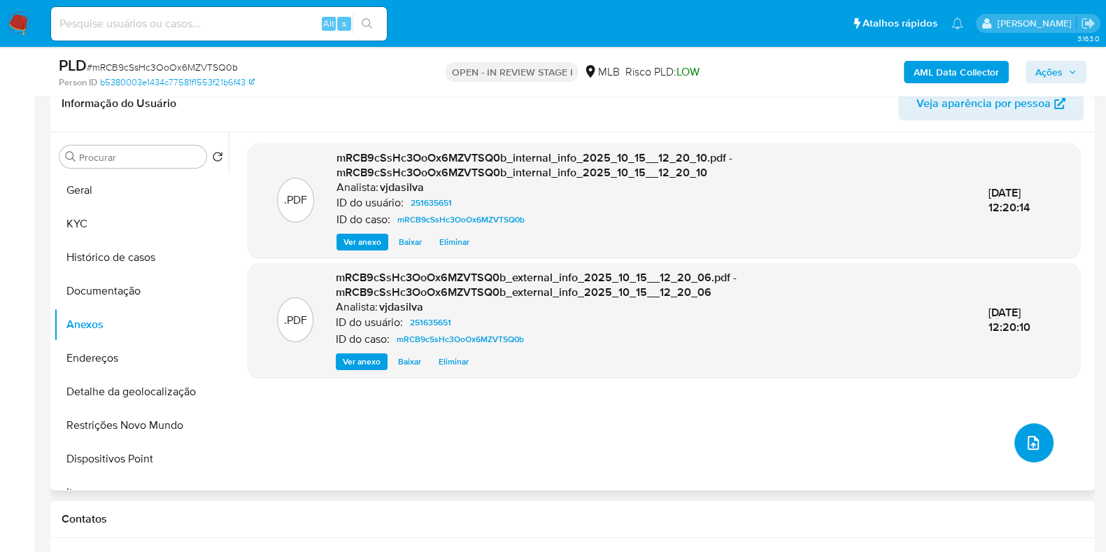
click at [1025, 450] on span "upload-file" at bounding box center [1032, 442] width 15 height 17
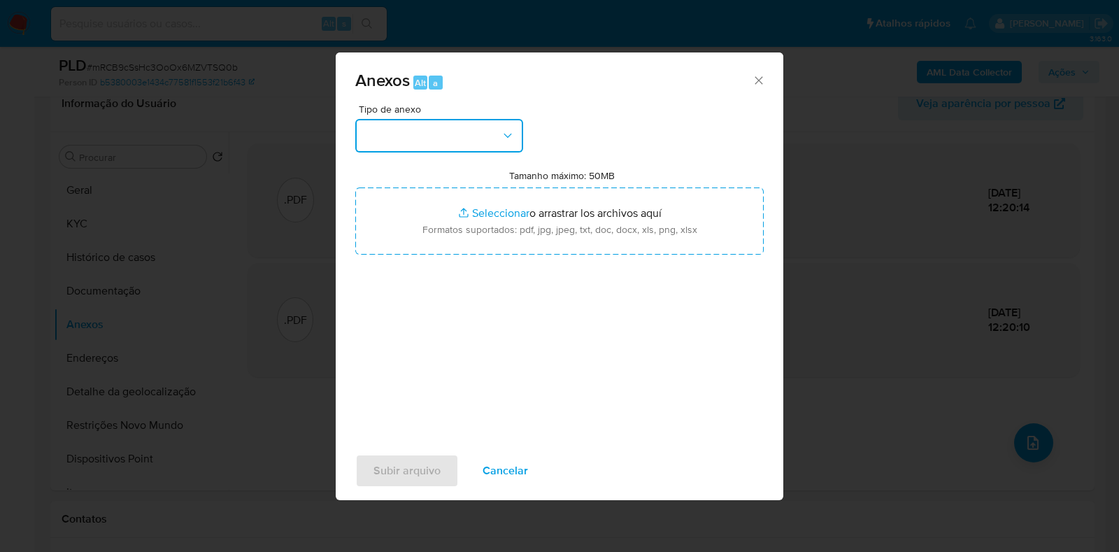
click at [507, 133] on icon "button" at bounding box center [508, 136] width 14 height 14
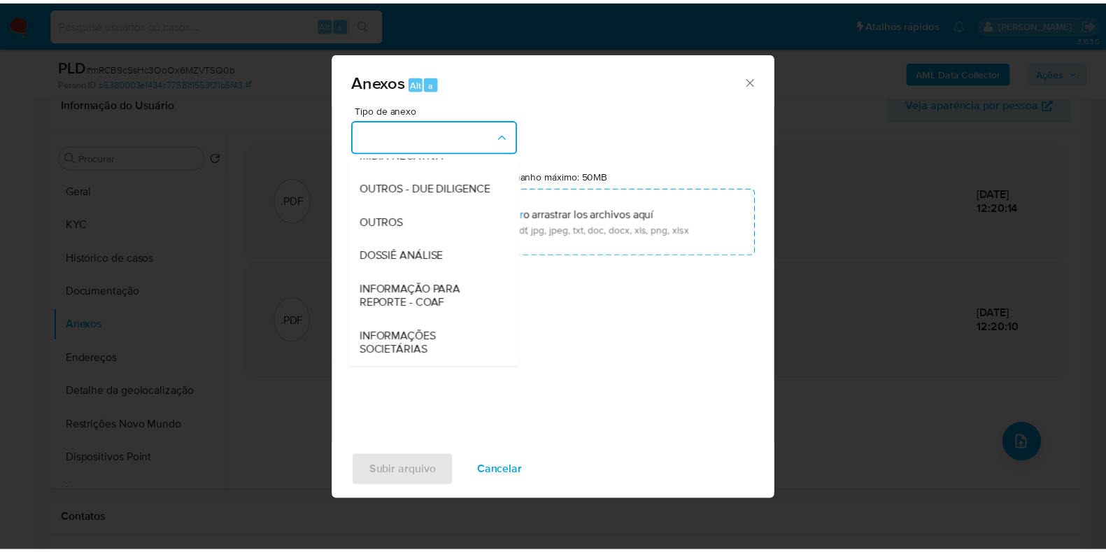
scroll to position [215, 0]
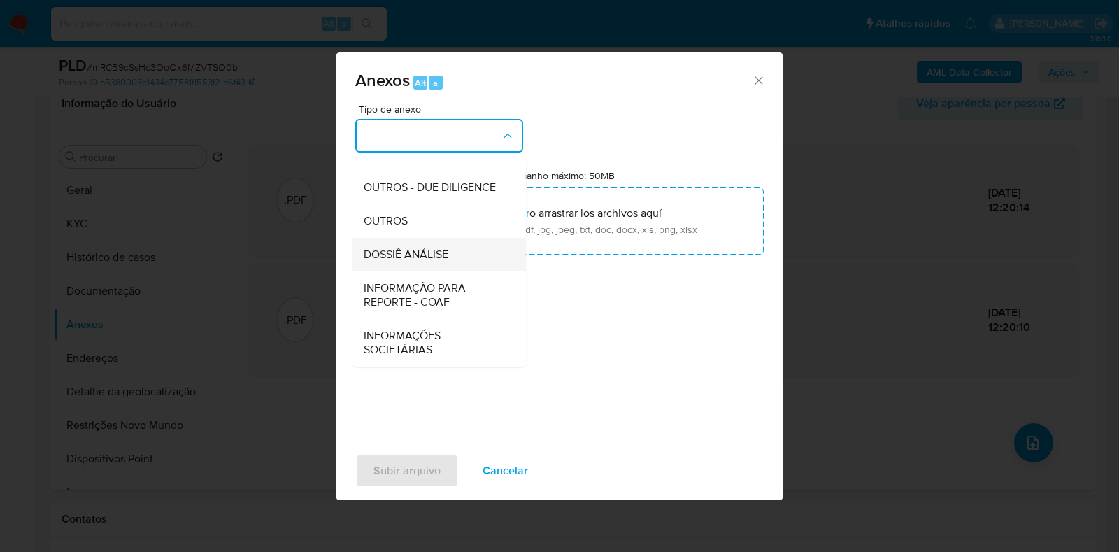
click at [449, 257] on div "DOSSIÊ ANÁLISE" at bounding box center [435, 255] width 143 height 34
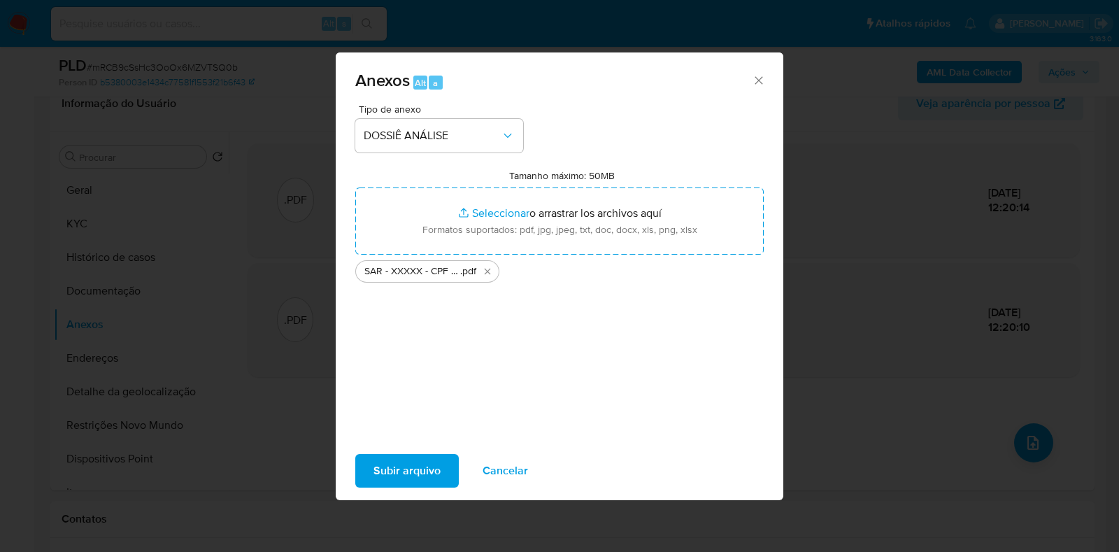
click at [408, 476] on span "Subir arquivo" at bounding box center [406, 470] width 67 height 31
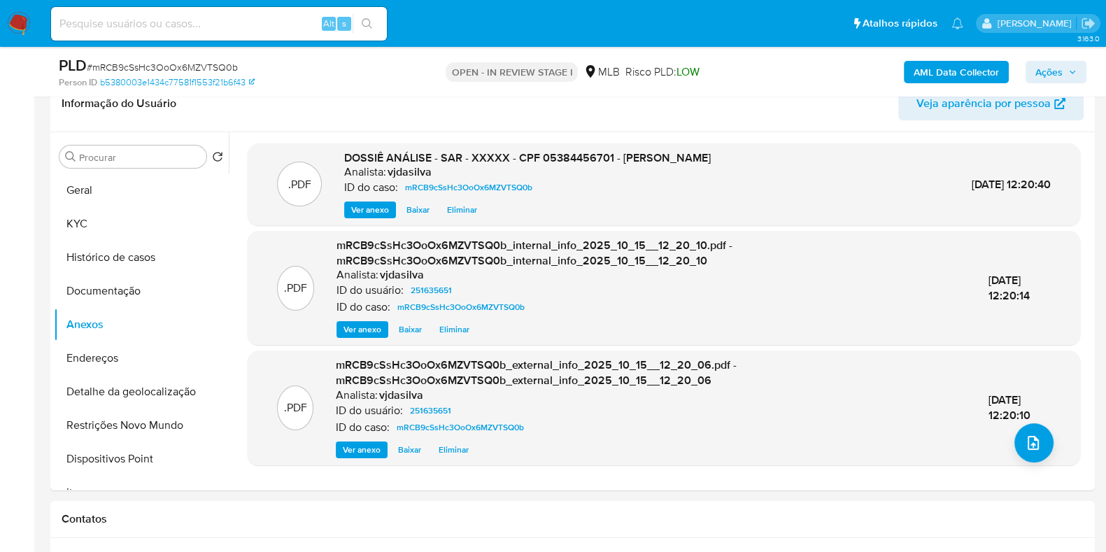
click at [1063, 71] on span "Ações" at bounding box center [1055, 72] width 41 height 20
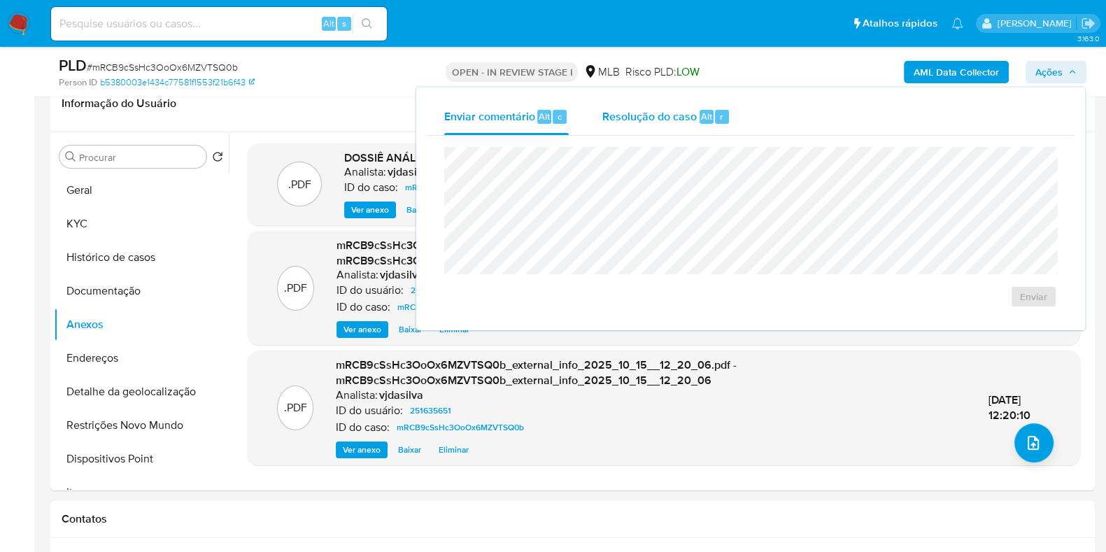
click at [668, 116] on span "Resolução do caso" at bounding box center [649, 116] width 94 height 16
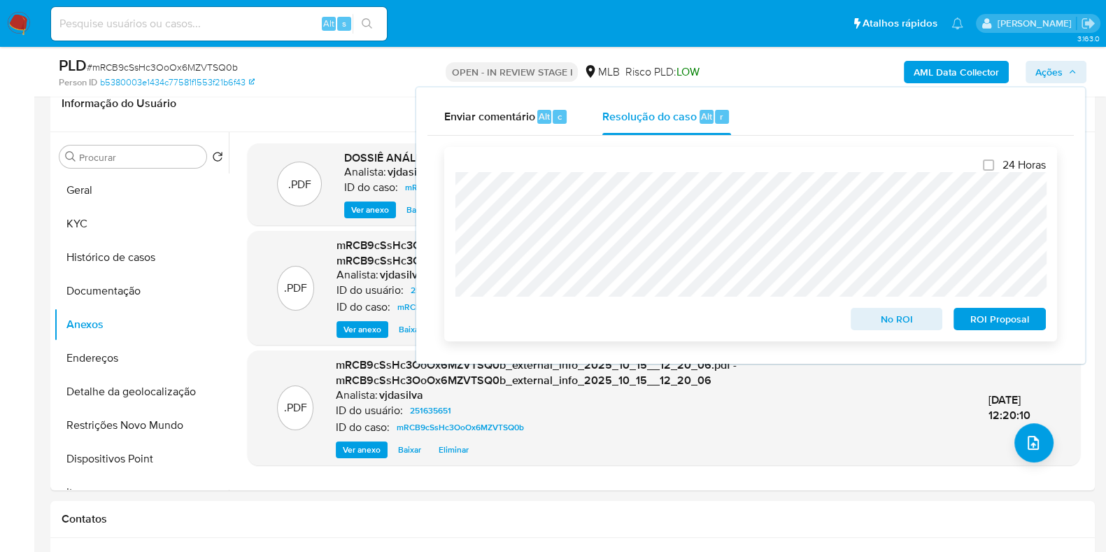
click at [1008, 313] on span "ROI Proposal" at bounding box center [999, 319] width 73 height 20
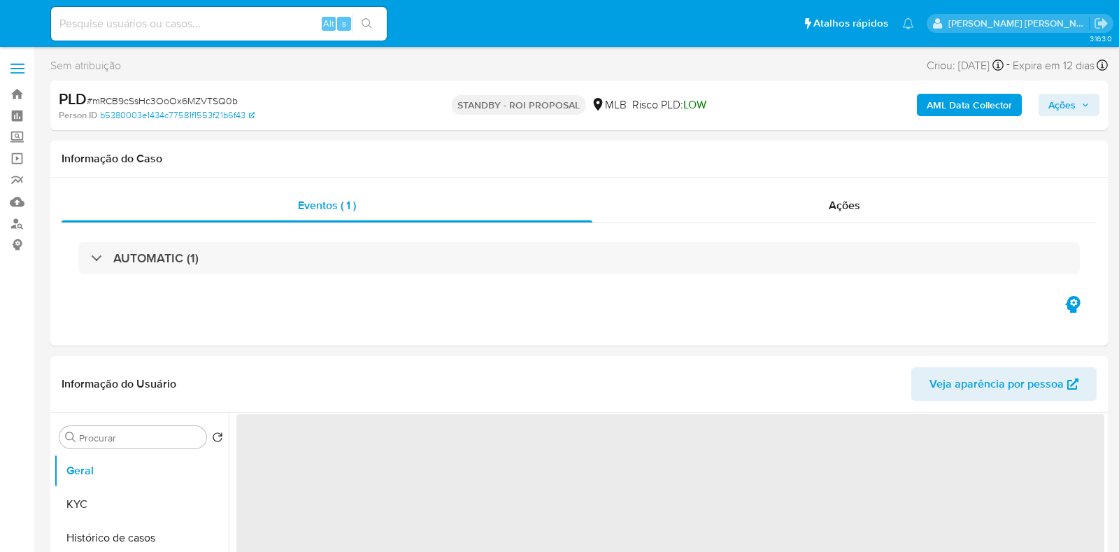
select select "10"
